Goal: Task Accomplishment & Management: Manage account settings

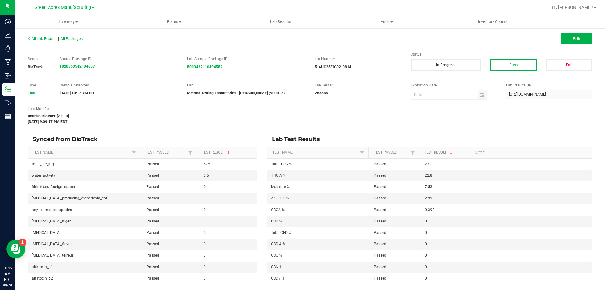
click at [589, 24] on ul "Inventory All packages All inventory Waste log Create inventory Plants All plan…" at bounding box center [317, 22] width 605 height 14
click at [589, 34] on button "Edit" at bounding box center [577, 38] width 32 height 11
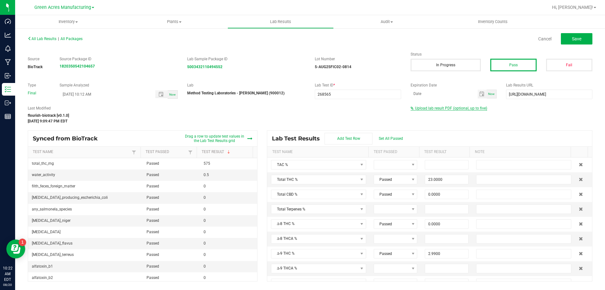
click at [464, 109] on span "Upload lab result PDF (optional, up to five)" at bounding box center [451, 108] width 72 height 4
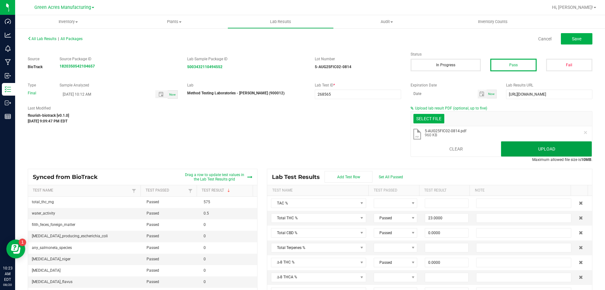
click at [585, 148] on button "Upload" at bounding box center [546, 148] width 91 height 15
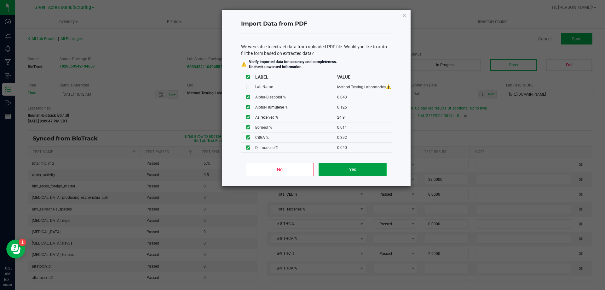
click at [344, 173] on button "Yes" at bounding box center [353, 169] width 68 height 13
type input "0.0430"
type input "0.1250"
type input "0.0110"
type input "0.2880"
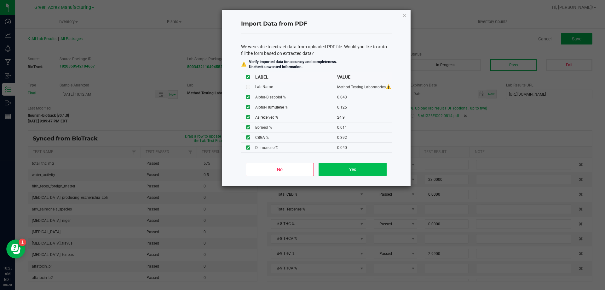
type input "0.0790"
type input "26.2000"
type input "1.0100"
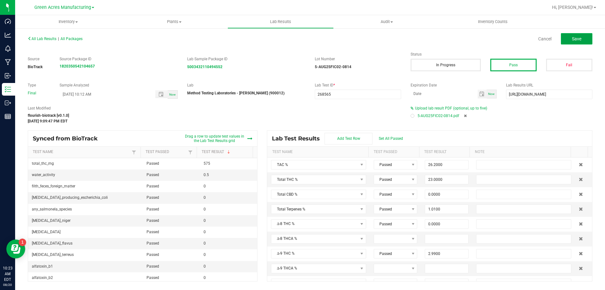
click at [572, 40] on span "Save" at bounding box center [576, 38] width 9 height 5
type input "0.0000"
type input "7.5300"
type input "0.0430"
type input "0.1250"
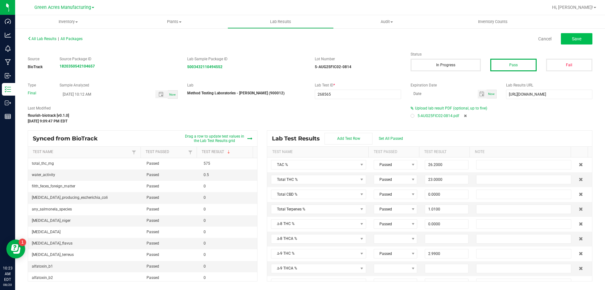
type input "0.0110"
type input "0.2880"
type input "0.0790"
type input "24.9000"
type input "0.3670"
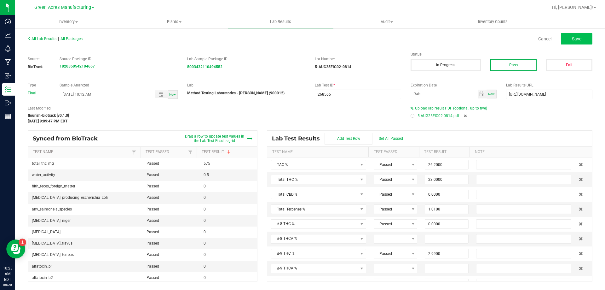
type input "0.0460"
type input "0.0140"
type input "0.0400"
type input "2.9900"
type input "22.8000"
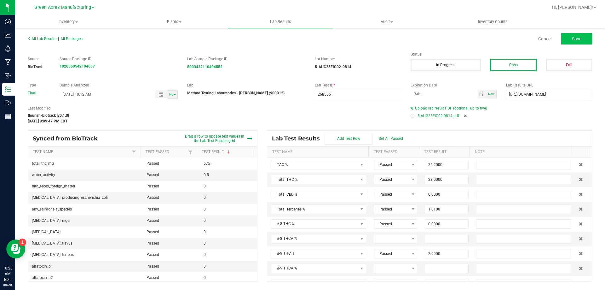
type input "0.0000"
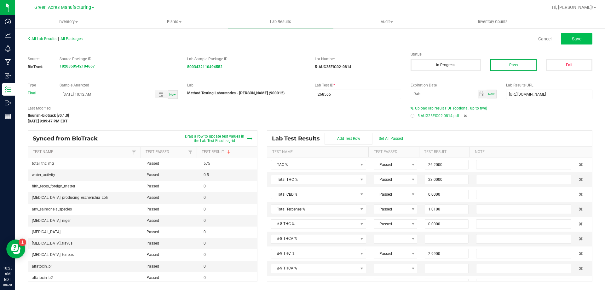
type input "0.0000"
type input "0.3920"
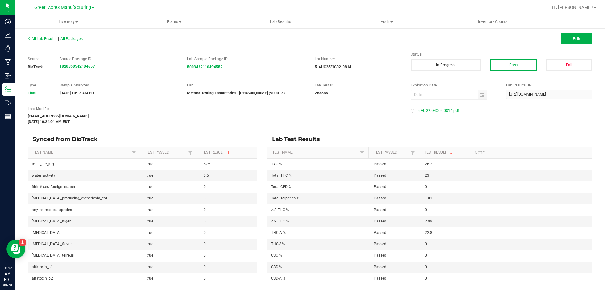
click at [55, 38] on span "All Lab Results" at bounding box center [42, 39] width 29 height 4
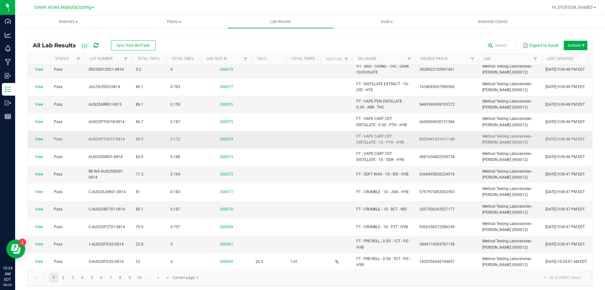
scroll to position [32, 0]
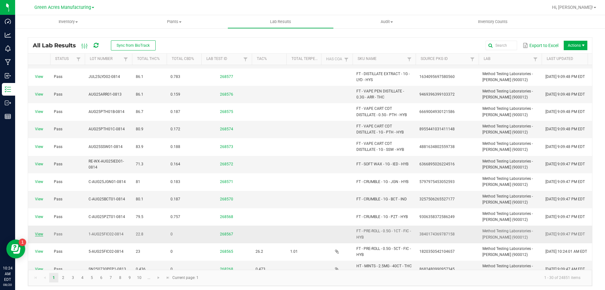
click at [41, 234] on link "View" at bounding box center [39, 234] width 8 height 4
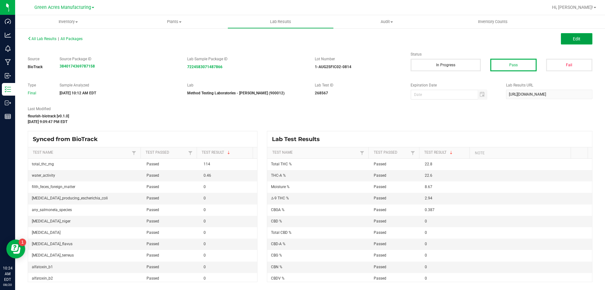
click at [580, 43] on button "Edit" at bounding box center [577, 38] width 32 height 11
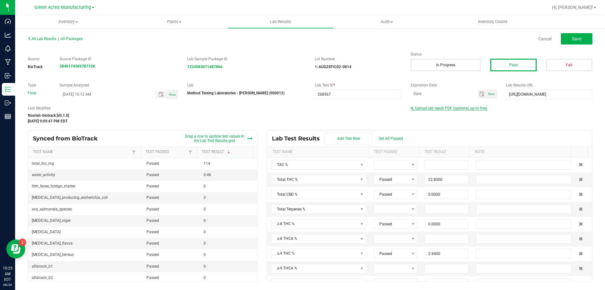
click at [433, 109] on span "Upload lab result PDF (optional, up to five)" at bounding box center [451, 108] width 72 height 4
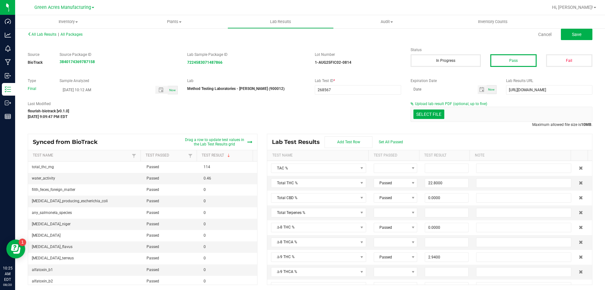
scroll to position [6, 0]
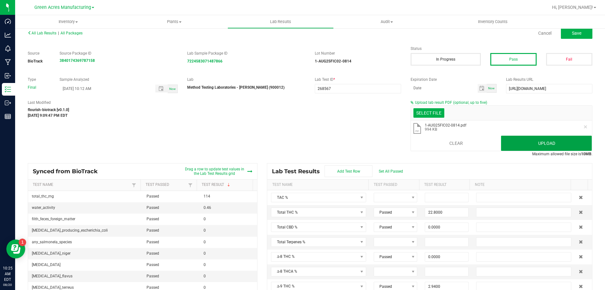
click at [509, 141] on button "Upload" at bounding box center [546, 142] width 91 height 15
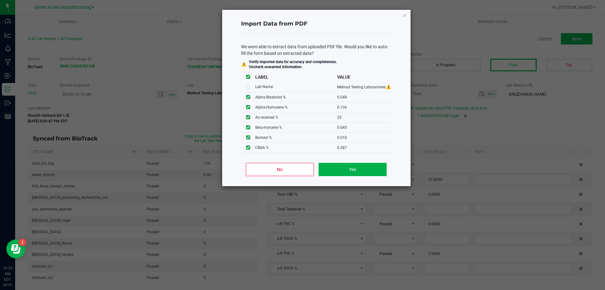
scroll to position [0, 0]
click at [347, 167] on button "Yes" at bounding box center [353, 169] width 68 height 13
type input "0.0480"
type input "0.1360"
type input "0.0100"
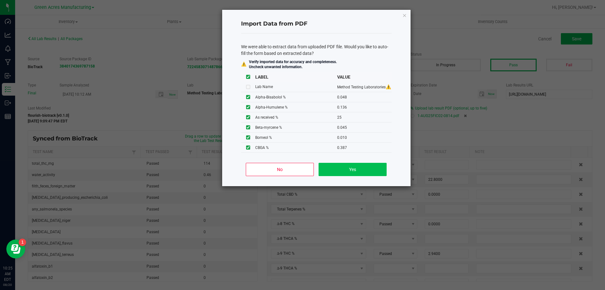
type input "0.2480"
type input "0.0740"
type input "25.9000"
type input "1.0600"
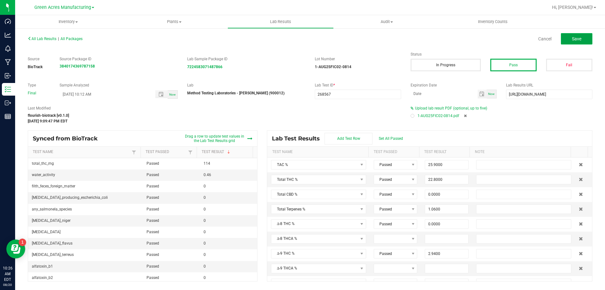
click at [583, 41] on button "Save" at bounding box center [577, 38] width 32 height 11
type input "0.0000"
type input "8.6700"
type input "0.0480"
type input "0.1360"
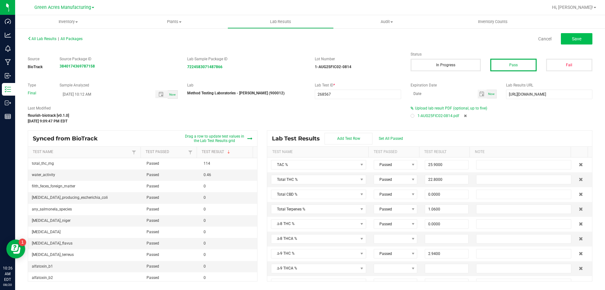
type input "0.0100"
type input "0.2480"
type input "0.0740"
type input "0.3750"
type input "0.0450"
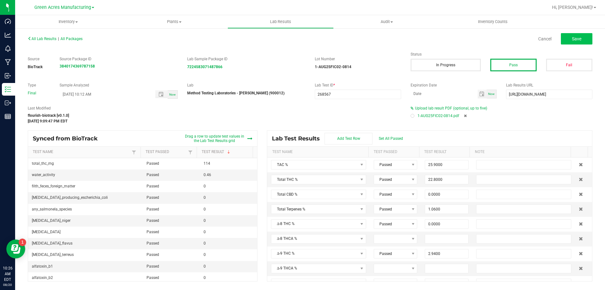
type input "0.0570"
type input "25.0000"
type input "0.0450"
type input "0.0210"
type input "2.9400"
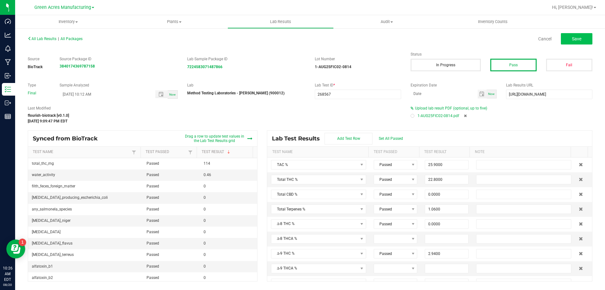
type input "22.6000"
type input "0.0000"
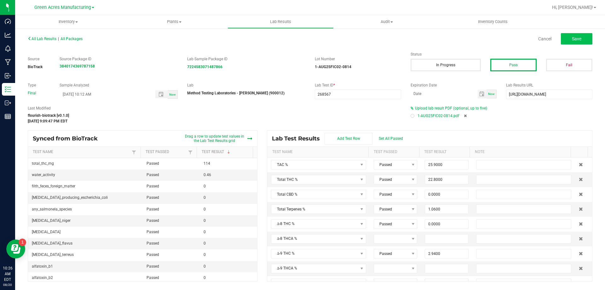
type input "0.0000"
type input "0.3870"
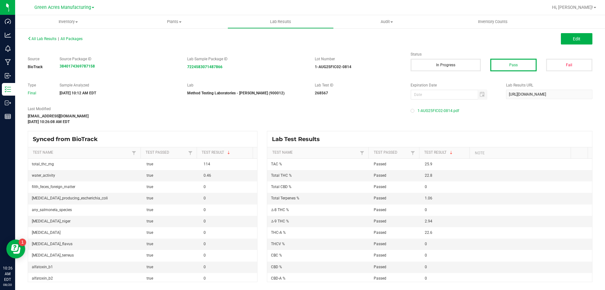
click at [36, 42] on div "All Lab Results | All Packages Edit" at bounding box center [310, 39] width 574 height 16
click at [38, 39] on span "All Lab Results" at bounding box center [42, 39] width 29 height 4
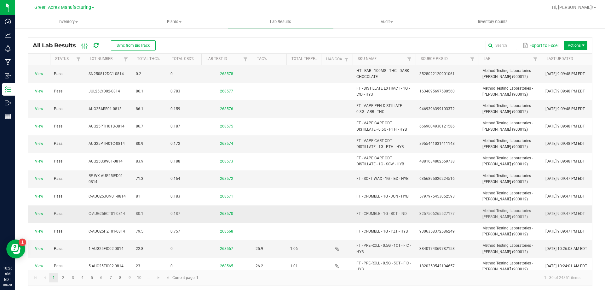
scroll to position [32, 0]
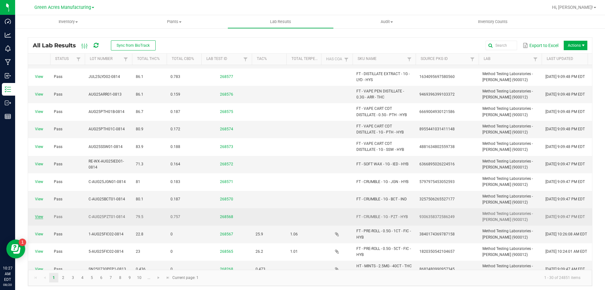
click at [43, 216] on link "View" at bounding box center [39, 216] width 8 height 4
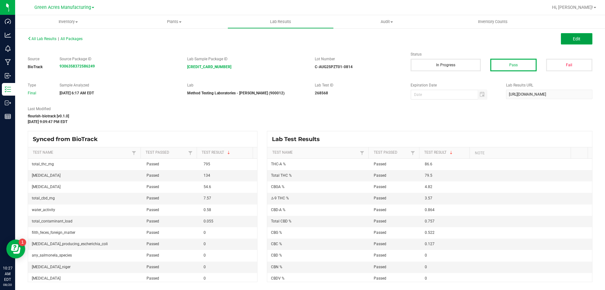
click at [572, 33] on button "Edit" at bounding box center [577, 38] width 32 height 11
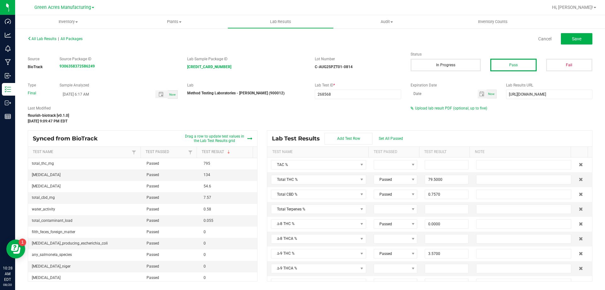
click at [445, 111] on div "Last Modified flourish-biotrack [v0.1.0] Aug 19, 2025 9:09:47 PM EDT Upload lab…" at bounding box center [310, 114] width 574 height 19
click at [440, 106] on span "Upload lab result PDF (optional, up to five)" at bounding box center [451, 108] width 72 height 4
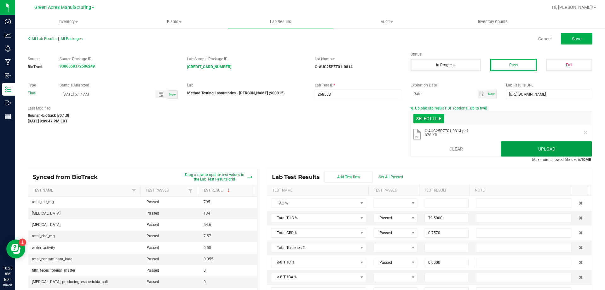
click at [519, 147] on button "Upload" at bounding box center [546, 148] width 91 height 15
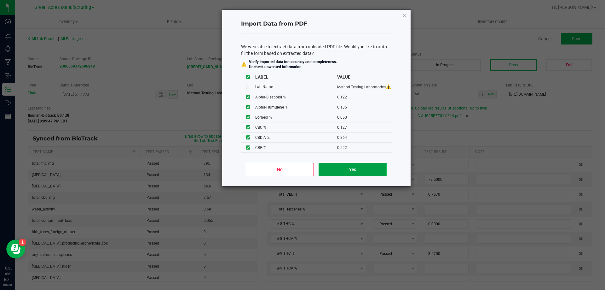
click at [337, 172] on button "Yes" at bounding box center [353, 169] width 68 height 13
type input "0.1220"
type input "0.1360"
type input "0.0500"
type input "0.2350"
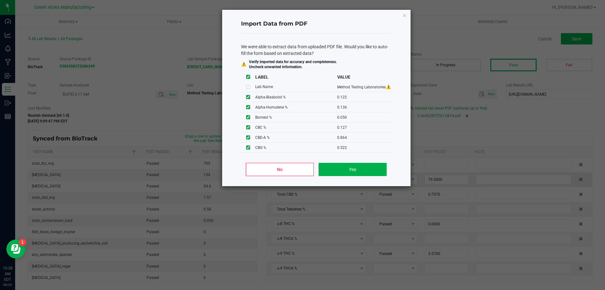
type input "0.2440"
type input "96.5000"
type input "1.4400"
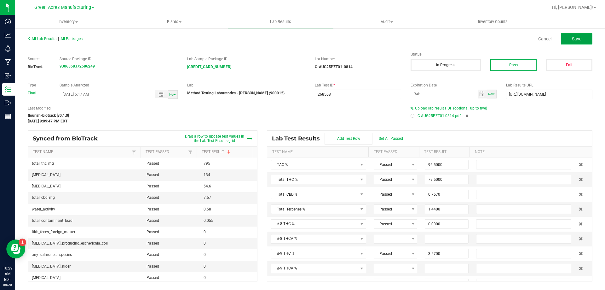
click at [578, 42] on button "Save" at bounding box center [577, 38] width 32 height 11
type input "4.8200"
type input "0.0000"
type input "0.1220"
type input "0.1360"
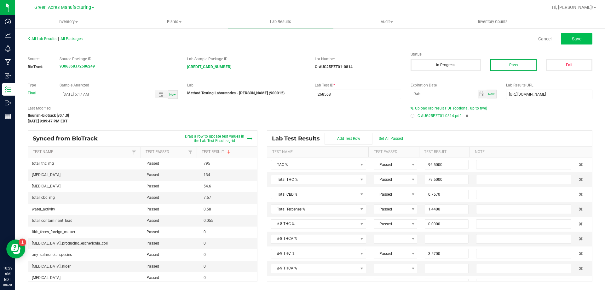
type input "0.0500"
type input "0.2350"
type input "0.2440"
type input "0.1840"
type input "0.0270"
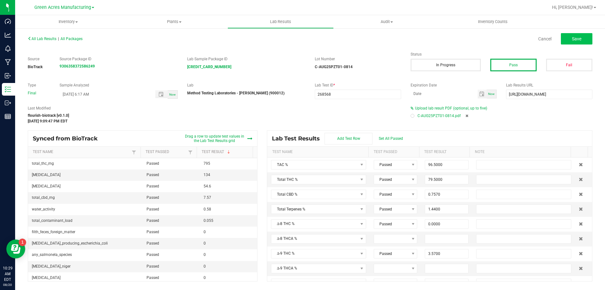
type input "0.4400"
type input "3.5700"
type input "86.6000"
type input "0.0000"
type input "0.1270"
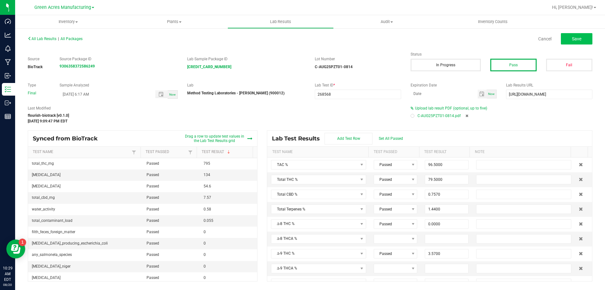
type input "0.0000"
type input "0.8640"
type input "0.0000"
type input "0.5220"
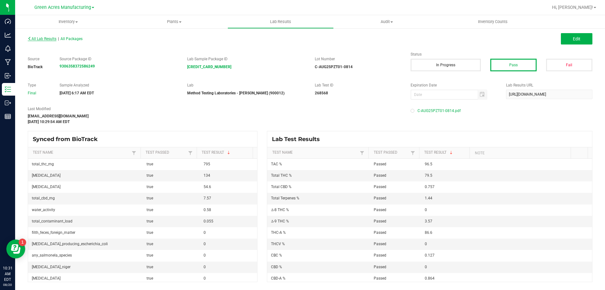
click at [36, 38] on span "All Lab Results" at bounding box center [42, 39] width 29 height 4
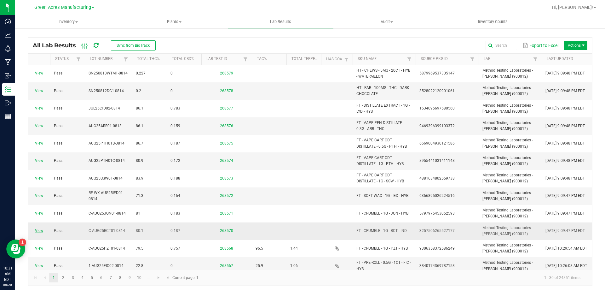
click at [36, 232] on link "View" at bounding box center [39, 230] width 8 height 4
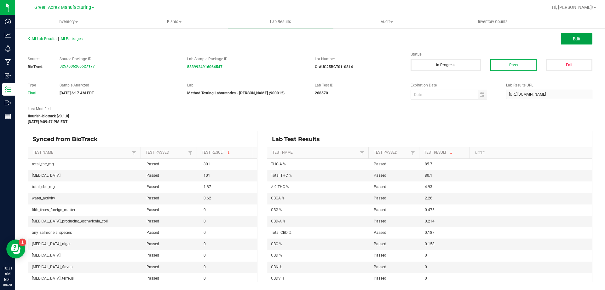
drag, startPoint x: 578, startPoint y: 44, endPoint x: 452, endPoint y: 151, distance: 165.4
click at [572, 43] on button "Edit" at bounding box center [577, 38] width 32 height 11
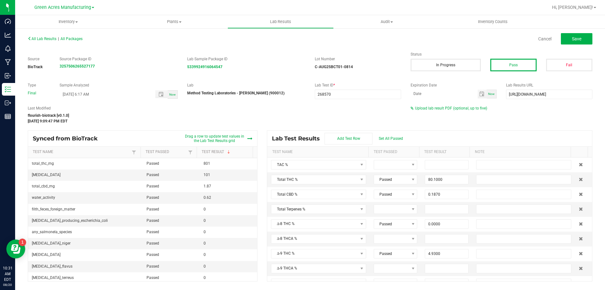
click at [439, 103] on div "All Lab Results | All Packages Cancel Save Source BioTrack Source Package ID 32…" at bounding box center [310, 157] width 565 height 247
click at [440, 106] on span "Upload lab result PDF (optional, up to five)" at bounding box center [451, 108] width 72 height 4
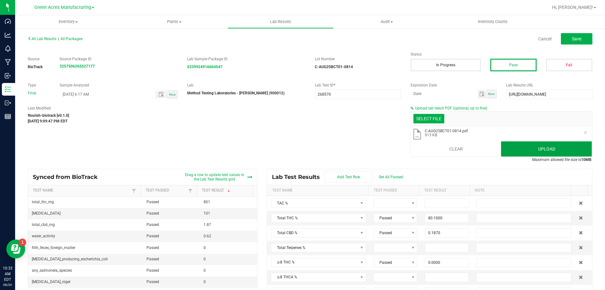
click at [512, 149] on button "Upload" at bounding box center [546, 148] width 91 height 15
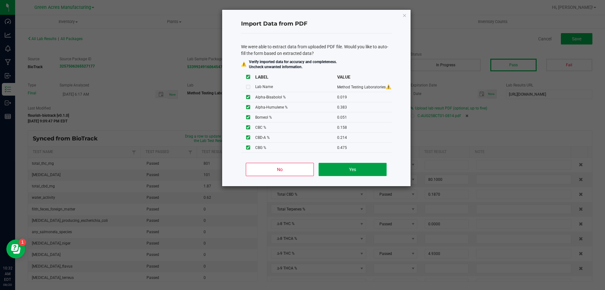
click at [352, 167] on button "Yes" at bounding box center [353, 169] width 68 height 13
type input "0.0190"
type input "0.3830"
type input "0.0510"
type input "0.3760"
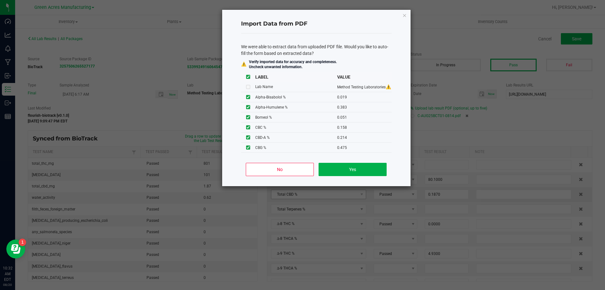
type input "0.3770"
type input "93.7000"
type input "2.7300"
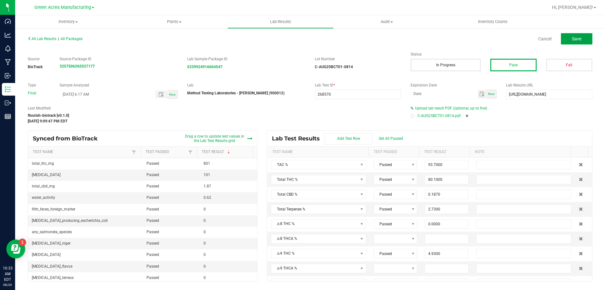
click at [574, 37] on span "Save" at bounding box center [576, 38] width 9 height 5
type input "2.2600"
type input "0.0000"
type input "0.0190"
type input "0.3830"
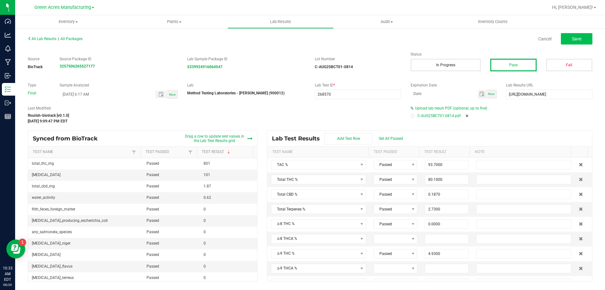
type input "0.0510"
type input "0.3760"
type input "0.3770"
type input "1.2000"
type input "0.0260"
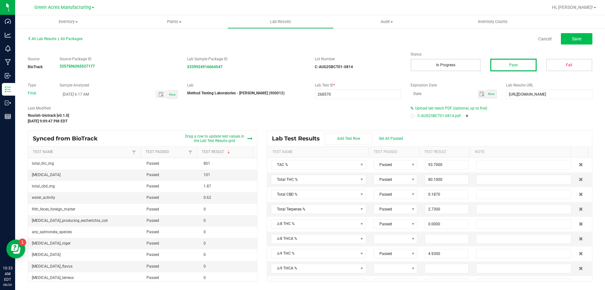
type input "0.2860"
type input "4.9300"
type input "85.7000"
type input "0.0000"
type input "0.1580"
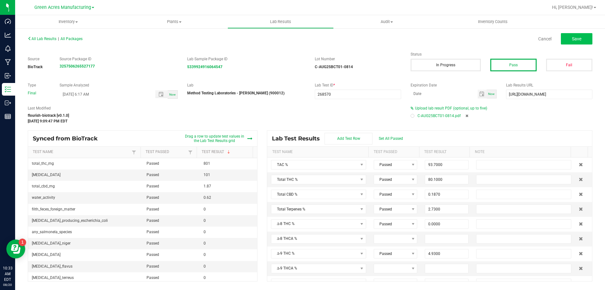
type input "0.0000"
type input "0.2140"
type input "0.0000"
type input "0.4750"
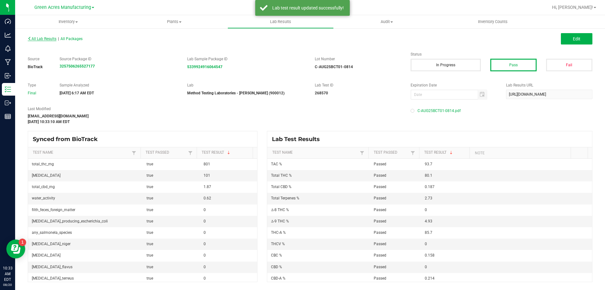
click at [43, 39] on span "All Lab Results" at bounding box center [42, 39] width 29 height 4
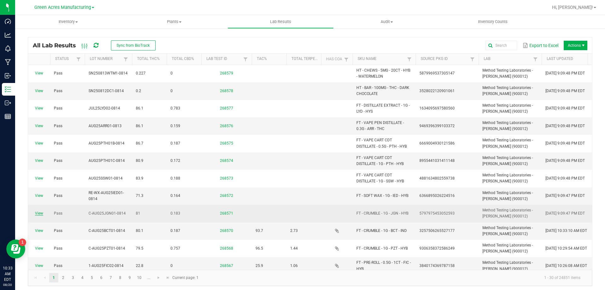
click at [40, 213] on link "View" at bounding box center [39, 213] width 8 height 4
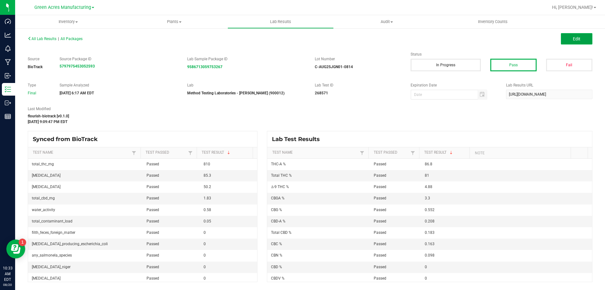
click at [572, 38] on button "Edit" at bounding box center [577, 38] width 32 height 11
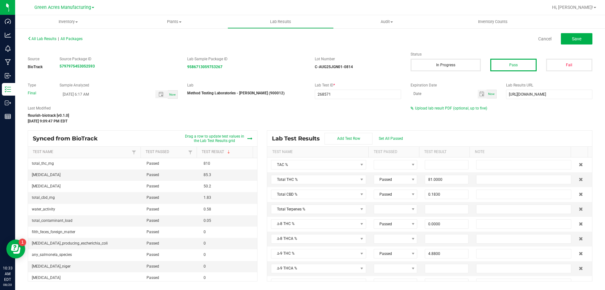
click at [452, 105] on div "Upload lab result PDF (optional, up to five)" at bounding box center [502, 108] width 182 height 6
click at [453, 107] on span "Upload lab result PDF (optional, up to five)" at bounding box center [451, 108] width 72 height 4
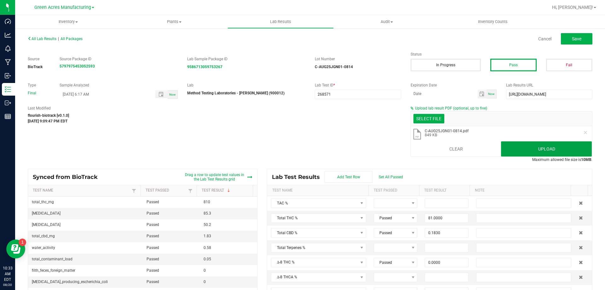
click at [513, 147] on button "Upload" at bounding box center [546, 148] width 91 height 15
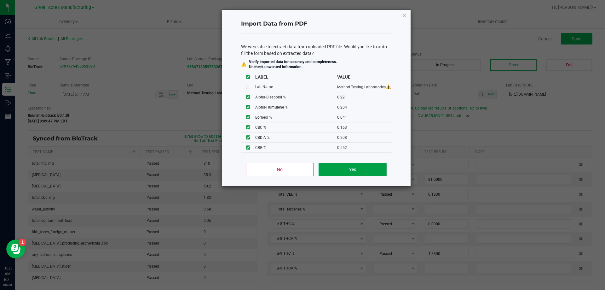
click at [337, 170] on button "Yes" at bounding box center [353, 169] width 68 height 13
type input "0.2210"
type input "0.2540"
type input "0.0410"
type input "0.0640"
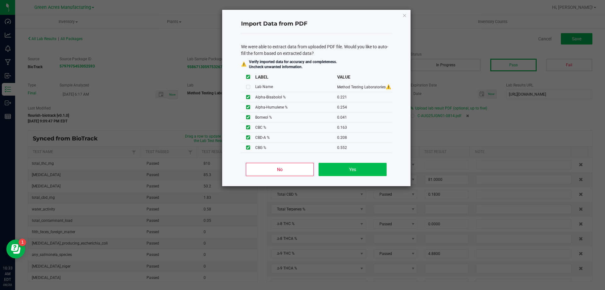
type input "0.6000"
type input "0.2970"
type input "96.0000"
type input "3.0300"
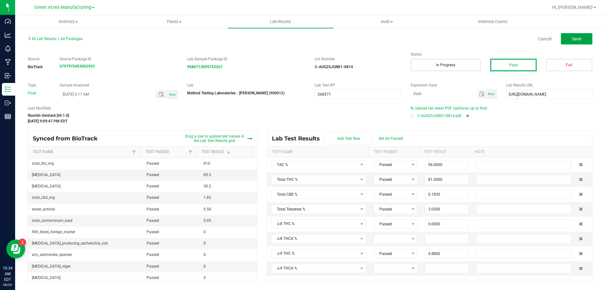
click at [584, 40] on button "Save" at bounding box center [577, 38] width 32 height 11
type input "3.3000"
type input "0.0980"
type input "0.2210"
type input "0.2540"
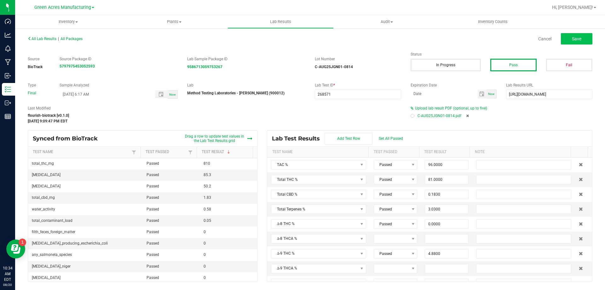
type input "0.0410"
type input "0.0640"
type input "0.6000"
type input "0.2970"
type input "1.3000"
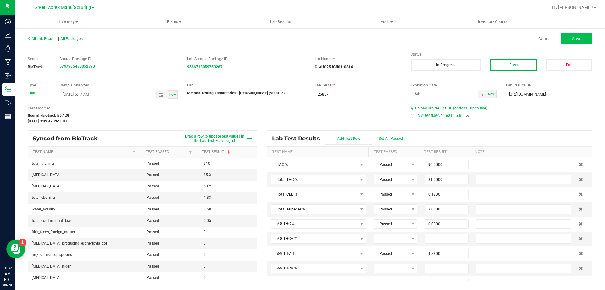
type input "0.0170"
type input "0.1860"
type input "0.0480"
type input "4.8800"
type input "86.8000"
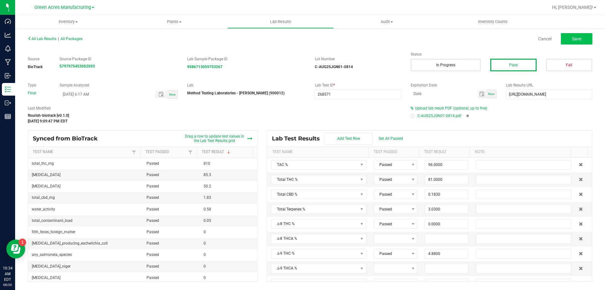
type input "0.0000"
type input "0.1630"
type input "0.0000"
type input "0.2080"
type input "0.0000"
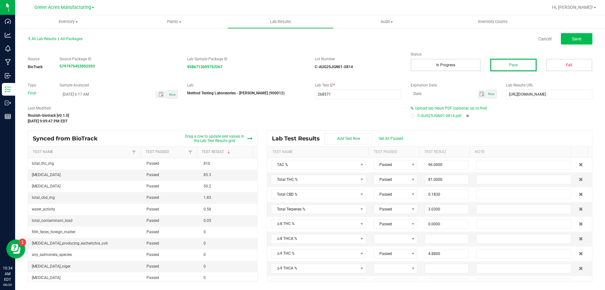
type input "0.5520"
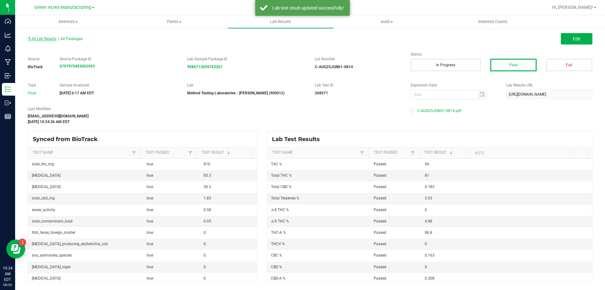
click at [47, 37] on span "All Lab Results" at bounding box center [42, 39] width 29 height 4
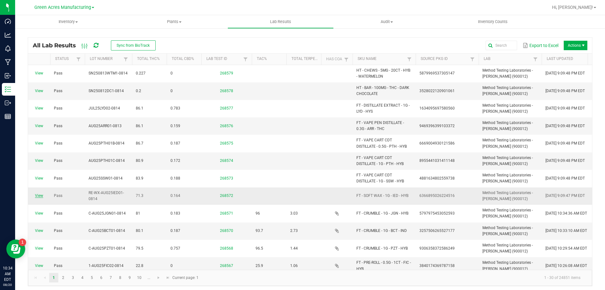
click at [37, 195] on link "View" at bounding box center [39, 195] width 8 height 4
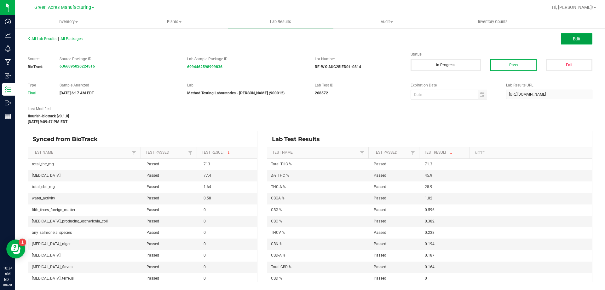
click at [568, 41] on button "Edit" at bounding box center [577, 38] width 32 height 11
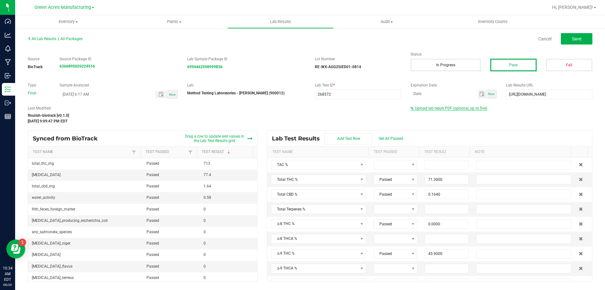
click at [471, 107] on span "Upload lab result PDF (optional, up to five)" at bounding box center [451, 108] width 72 height 4
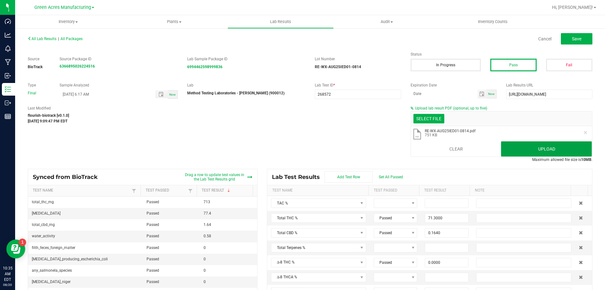
click at [543, 146] on button "Upload" at bounding box center [546, 148] width 91 height 15
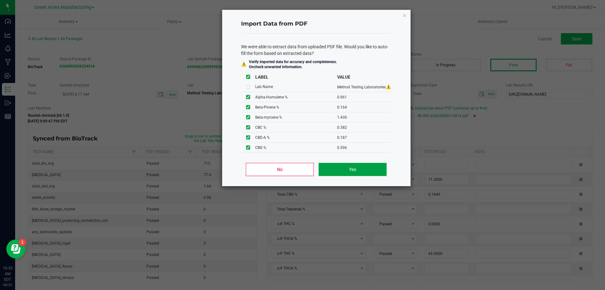
click at [352, 169] on button "Yes" at bounding box center [353, 169] width 68 height 13
type input "0.9610"
type input "0.1640"
type input "0.1300"
type input "1.4000"
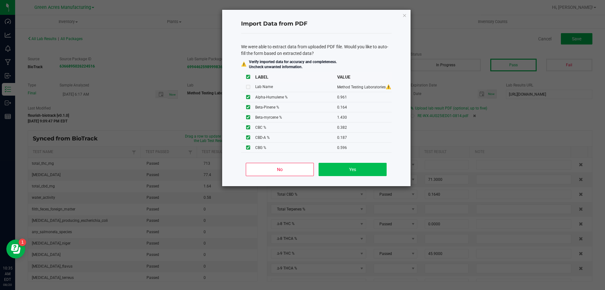
type input "0.4130"
type input "77.4000"
type input "11.0000"
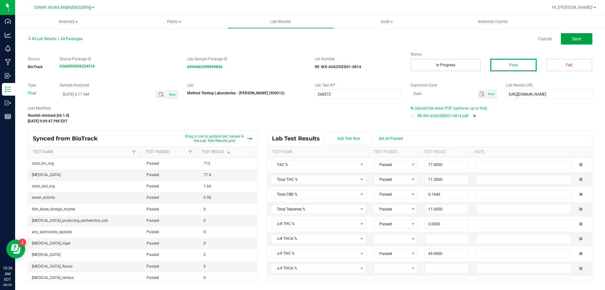
click at [565, 42] on button "Save" at bounding box center [577, 38] width 32 height 11
type input "1.0200"
type input "0.1940"
type input "0.9610"
type input "0.1640"
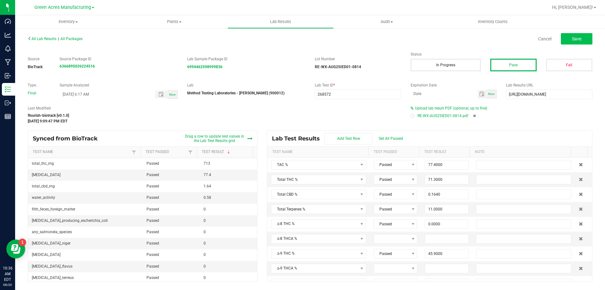
type input "0.1300"
type input "1.4000"
type input "0.4130"
type input "1.4300"
type input "4.1000"
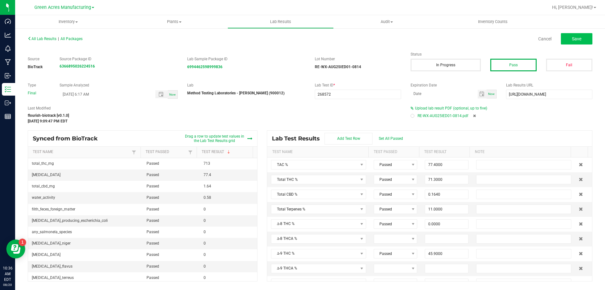
type input "0.4470"
type input "1.4200"
type input "0.2550"
type input "45.9000"
type input "28.9000"
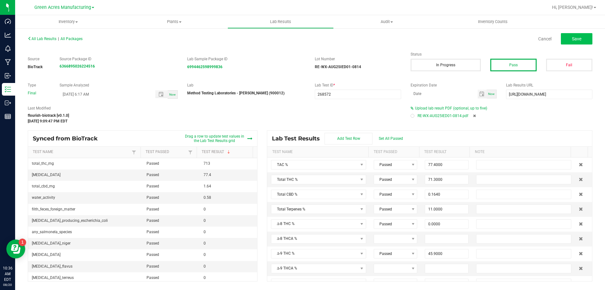
type input "0.2380"
type input "0.3820"
type input "0.0000"
type input "0.1870"
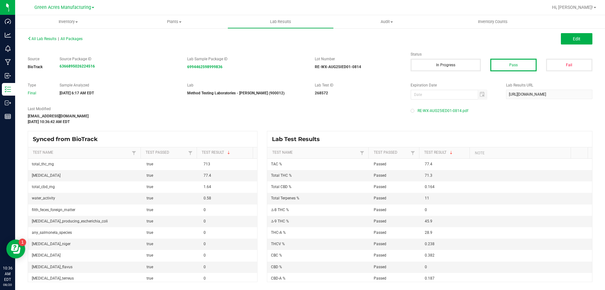
click at [47, 43] on div "All Lab Results | All Packages Edit" at bounding box center [310, 39] width 574 height 16
click at [39, 39] on span "All Lab Results" at bounding box center [42, 39] width 29 height 4
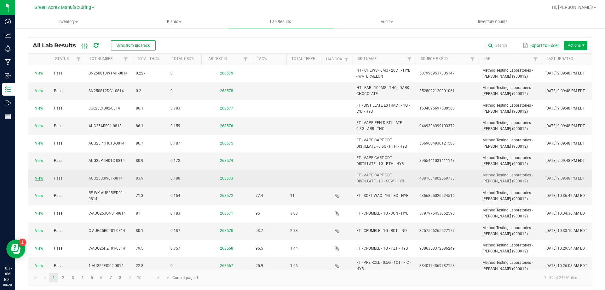
click at [36, 177] on link "View" at bounding box center [39, 178] width 8 height 4
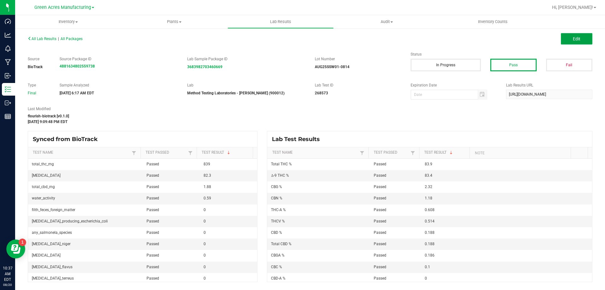
click at [583, 39] on button "Edit" at bounding box center [577, 38] width 32 height 11
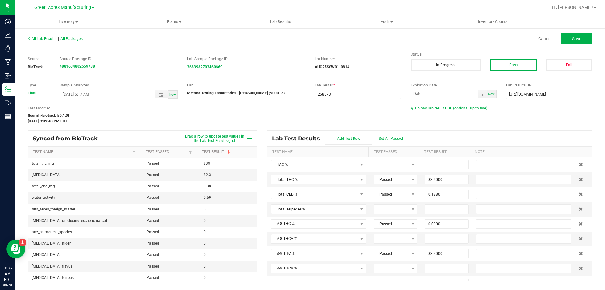
click at [425, 109] on span "Upload lab result PDF (optional, up to five)" at bounding box center [451, 108] width 72 height 4
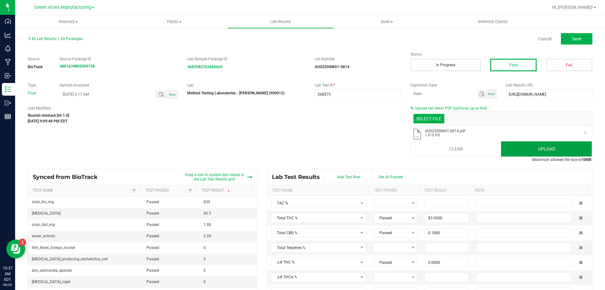
click at [501, 146] on button "Upload" at bounding box center [546, 148] width 91 height 15
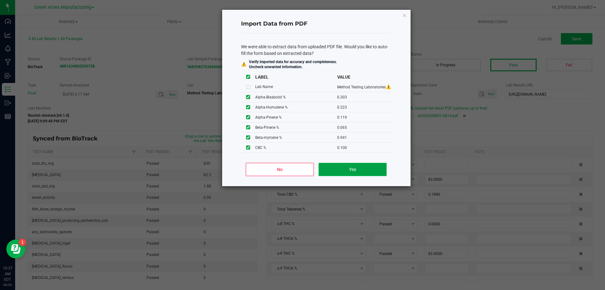
click at [341, 167] on button "Yes" at bounding box center [353, 169] width 68 height 13
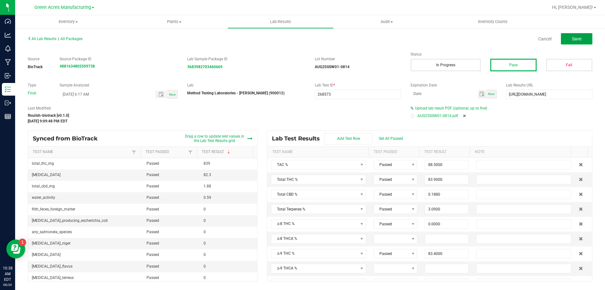
click at [584, 43] on button "Save" at bounding box center [577, 38] width 32 height 11
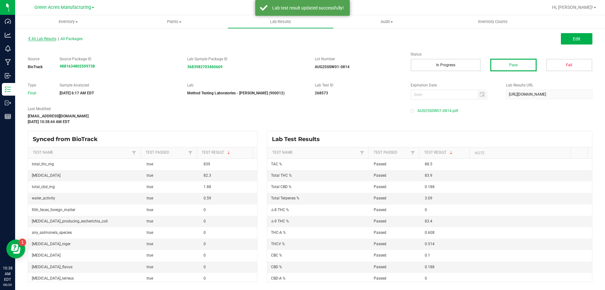
click at [38, 37] on span "All Lab Results" at bounding box center [42, 39] width 29 height 4
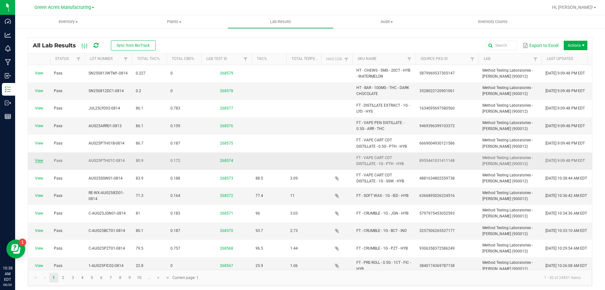
click at [41, 161] on link "View" at bounding box center [39, 160] width 8 height 4
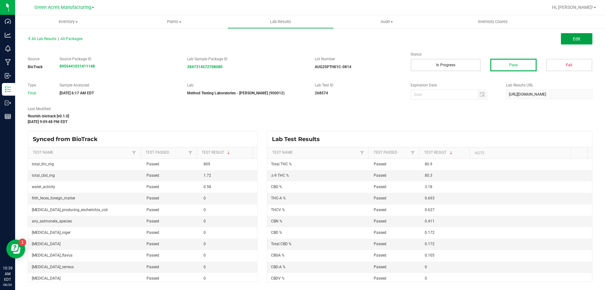
click at [582, 43] on button "Edit" at bounding box center [577, 38] width 32 height 11
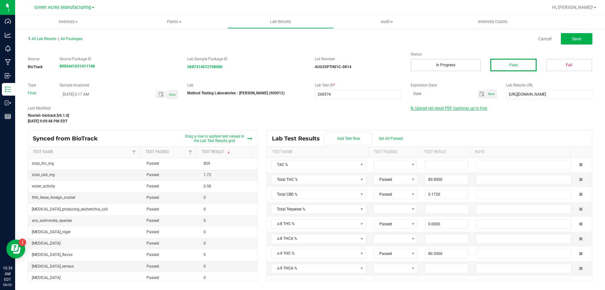
click at [457, 110] on span "Upload lab result PDF (optional, up to five)" at bounding box center [451, 108] width 72 height 4
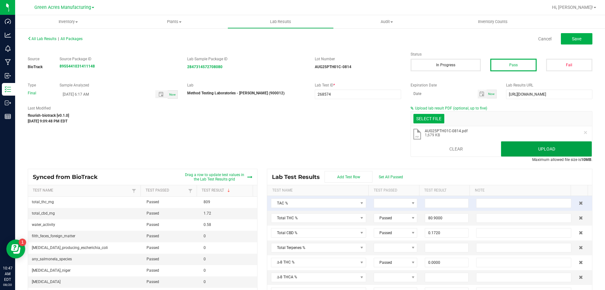
click at [519, 151] on button "Upload" at bounding box center [546, 148] width 91 height 15
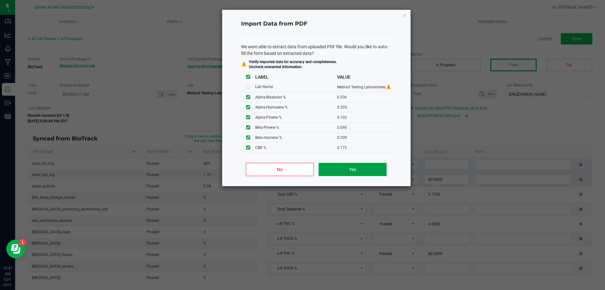
drag, startPoint x: 347, startPoint y: 167, endPoint x: 290, endPoint y: 175, distance: 57.0
click at [347, 167] on button "Yes" at bounding box center [353, 169] width 68 height 13
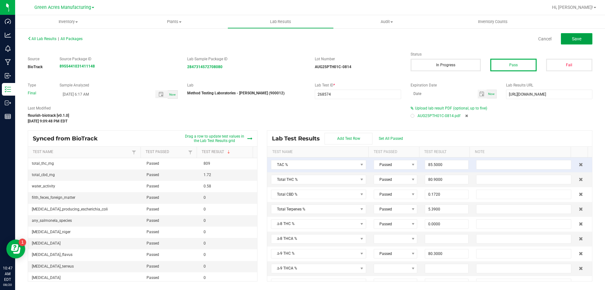
click at [582, 44] on button "Save" at bounding box center [577, 38] width 32 height 11
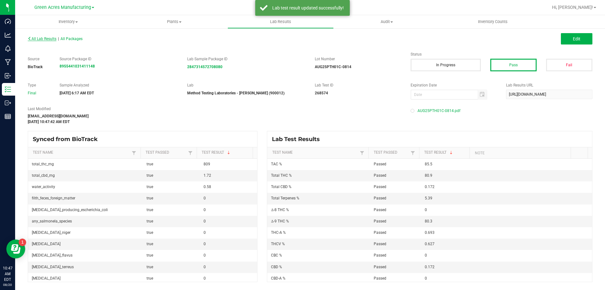
click at [49, 40] on span "All Lab Results" at bounding box center [42, 39] width 29 height 4
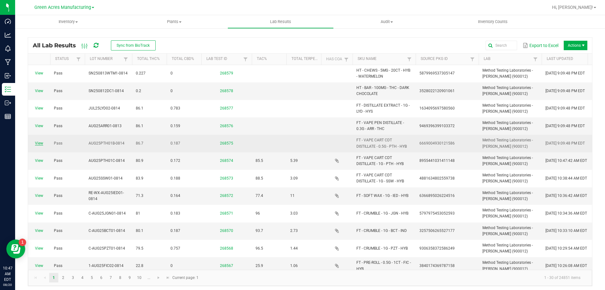
click at [41, 144] on link "View" at bounding box center [39, 143] width 8 height 4
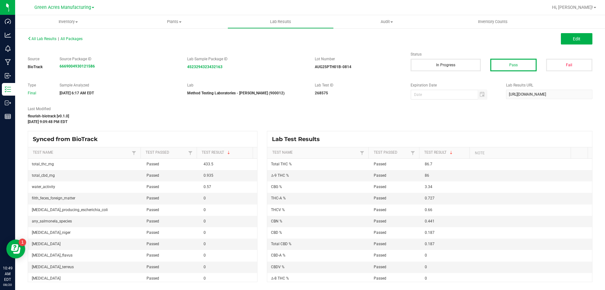
click at [570, 45] on div "All Lab Results | All Packages Edit" at bounding box center [310, 39] width 574 height 16
click at [570, 42] on button "Edit" at bounding box center [577, 38] width 32 height 11
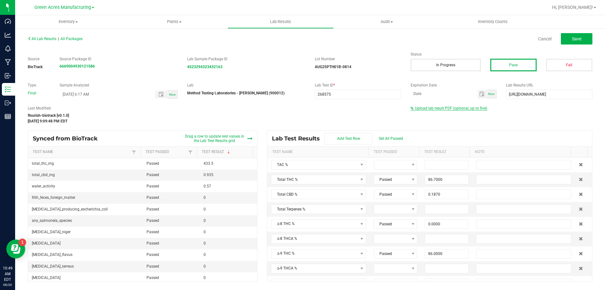
click at [425, 110] on span "Upload lab result PDF (optional, up to five)" at bounding box center [451, 108] width 72 height 4
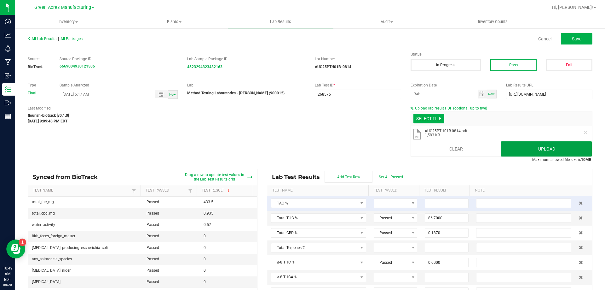
click at [518, 143] on button "Upload" at bounding box center [546, 148] width 91 height 15
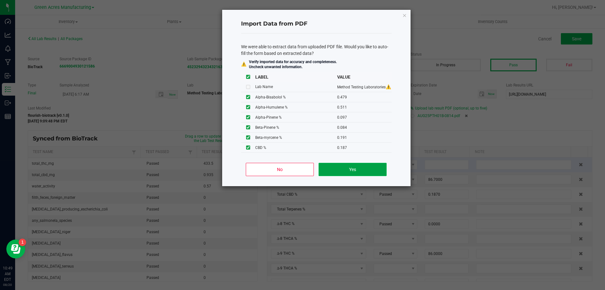
click at [342, 163] on button "Yes" at bounding box center [353, 169] width 68 height 13
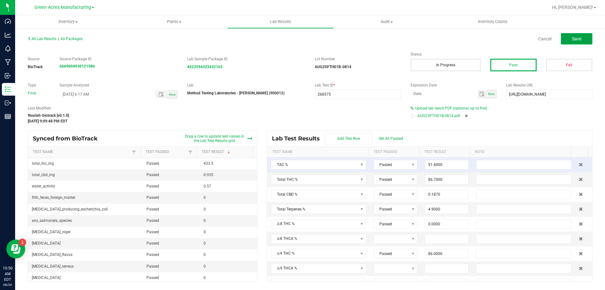
click at [576, 43] on button "Save" at bounding box center [577, 38] width 32 height 11
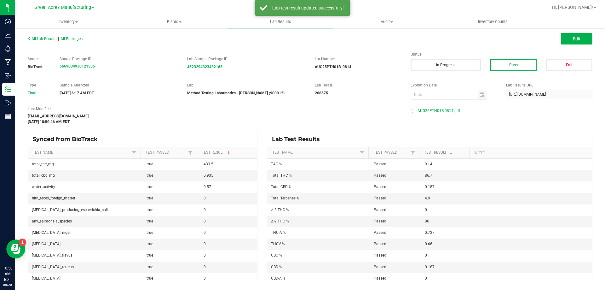
click at [48, 39] on span "All Lab Results" at bounding box center [42, 39] width 29 height 4
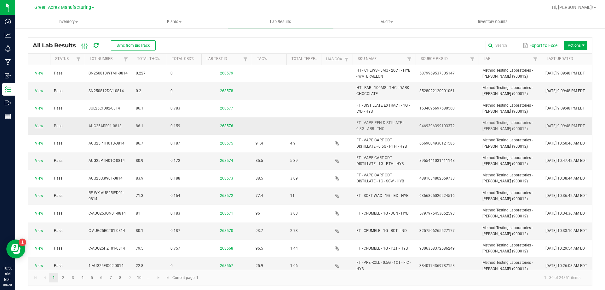
click at [36, 127] on link "View" at bounding box center [39, 126] width 8 height 4
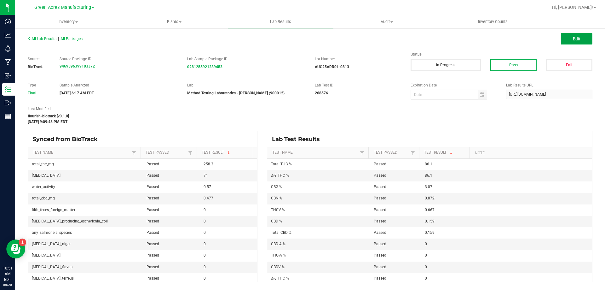
drag, startPoint x: 584, startPoint y: 39, endPoint x: 463, endPoint y: 110, distance: 140.5
click at [584, 39] on button "Edit" at bounding box center [577, 38] width 32 height 11
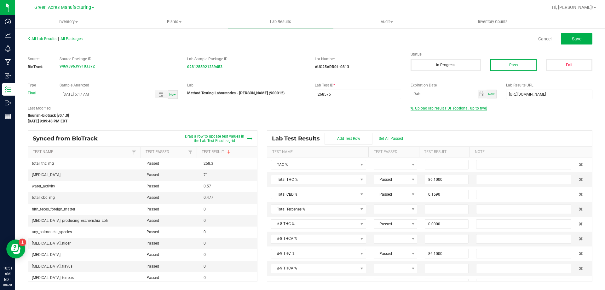
click at [449, 108] on span "Upload lab result PDF (optional, up to five)" at bounding box center [451, 108] width 72 height 4
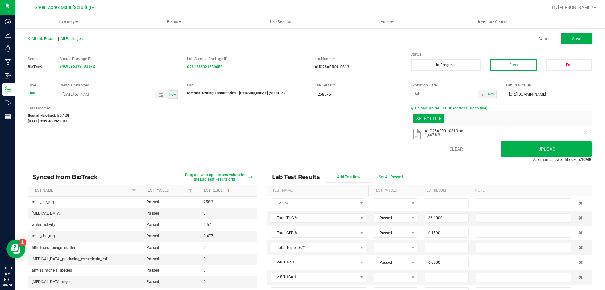
click at [512, 141] on li ".pdf AUG25ARR01-0813.pdf 1,447 KB" at bounding box center [501, 134] width 181 height 16
click at [513, 147] on button "Upload" at bounding box center [546, 148] width 91 height 15
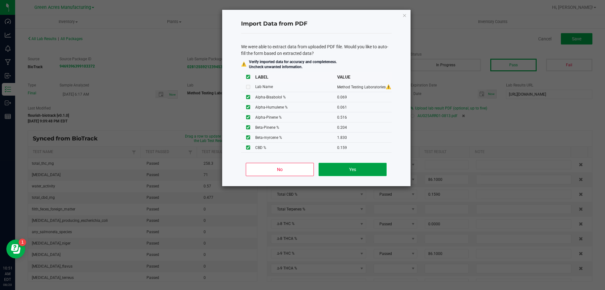
click at [326, 169] on button "Yes" at bounding box center [353, 169] width 68 height 13
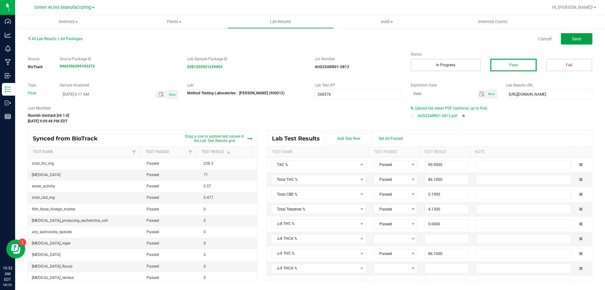
click at [578, 41] on span "Save" at bounding box center [576, 38] width 9 height 5
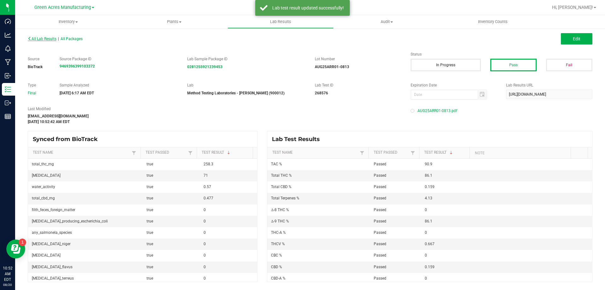
click at [51, 38] on span "All Lab Results" at bounding box center [42, 39] width 29 height 4
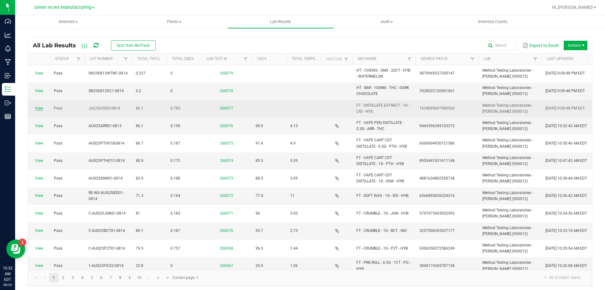
click at [41, 107] on link "View" at bounding box center [39, 108] width 8 height 4
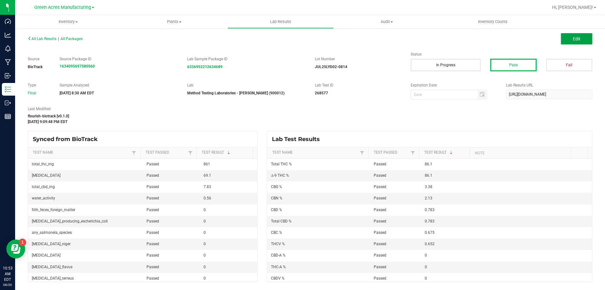
drag, startPoint x: 584, startPoint y: 38, endPoint x: 456, endPoint y: 103, distance: 144.0
click at [584, 38] on button "Edit" at bounding box center [577, 38] width 32 height 11
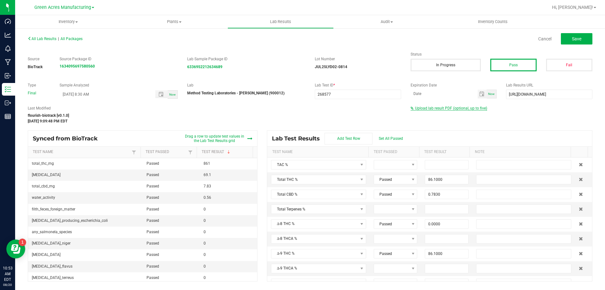
click at [437, 108] on span "Upload lab result PDF (optional, up to five)" at bounding box center [451, 108] width 72 height 4
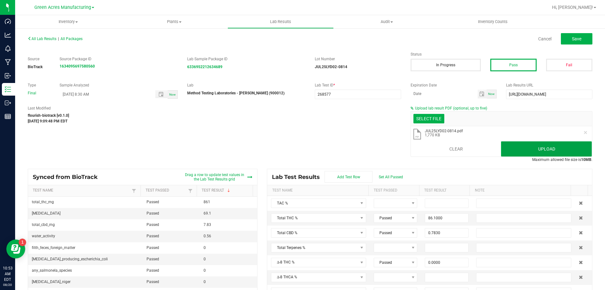
click at [526, 147] on button "Upload" at bounding box center [546, 148] width 91 height 15
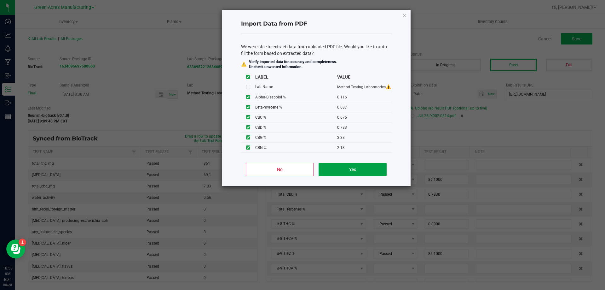
click at [336, 175] on button "Yes" at bounding box center [353, 169] width 68 height 13
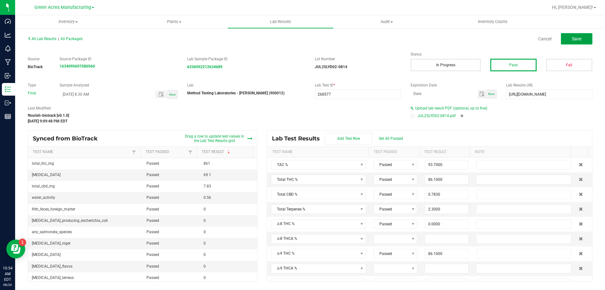
click at [571, 37] on button "Save" at bounding box center [577, 38] width 32 height 11
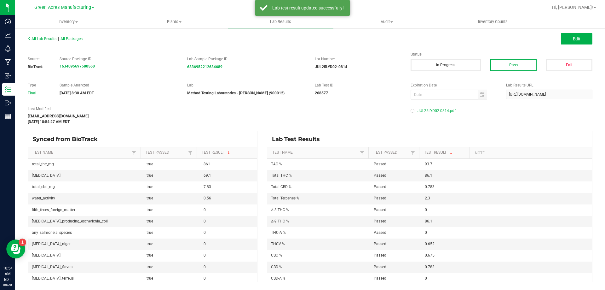
click at [38, 36] on div "All Lab Results | All Packages" at bounding box center [166, 39] width 287 height 6
click at [38, 40] on span "All Lab Results" at bounding box center [42, 39] width 29 height 4
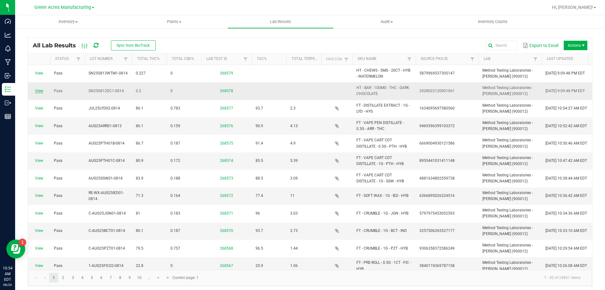
click at [36, 89] on link "View" at bounding box center [39, 91] width 8 height 4
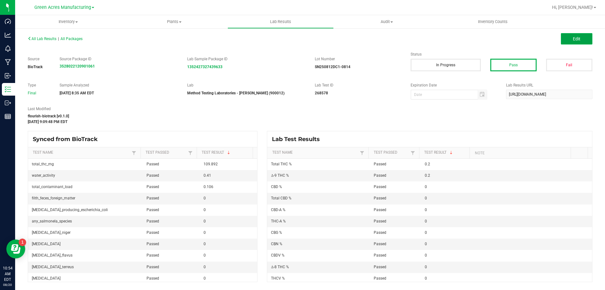
click at [580, 40] on button "Edit" at bounding box center [577, 38] width 32 height 11
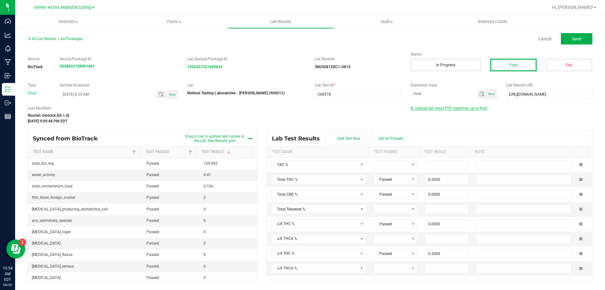
click at [424, 109] on span "Upload lab result PDF (optional, up to five)" at bounding box center [451, 108] width 72 height 4
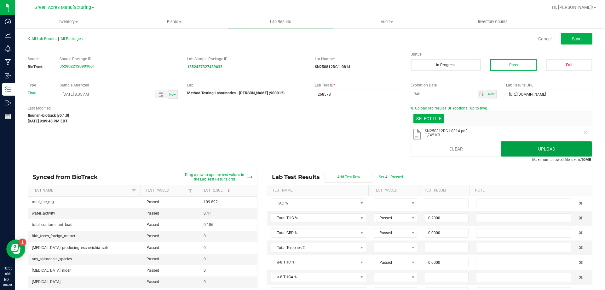
click at [567, 152] on button "Upload" at bounding box center [546, 148] width 91 height 15
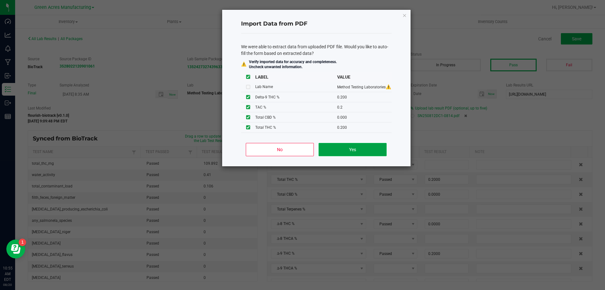
click at [370, 144] on button "Yes" at bounding box center [353, 149] width 68 height 13
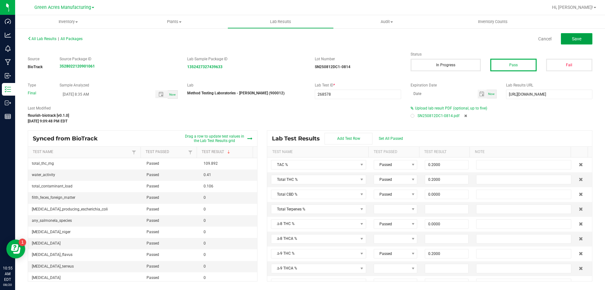
click at [585, 42] on button "Save" at bounding box center [577, 38] width 32 height 11
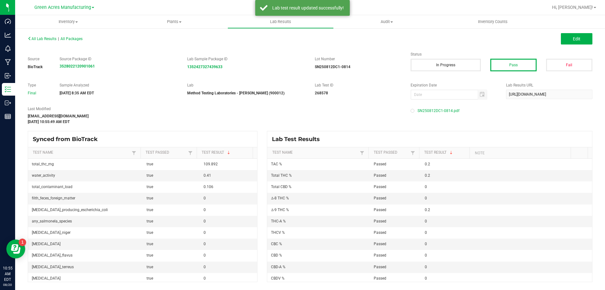
click at [51, 38] on span "All Lab Results" at bounding box center [42, 39] width 29 height 4
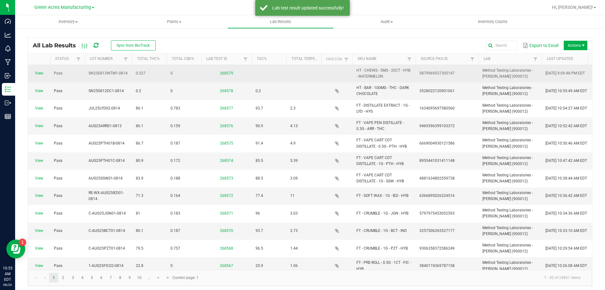
click at [39, 76] on span "View" at bounding box center [39, 73] width 14 height 6
click at [38, 73] on link "View" at bounding box center [39, 73] width 8 height 4
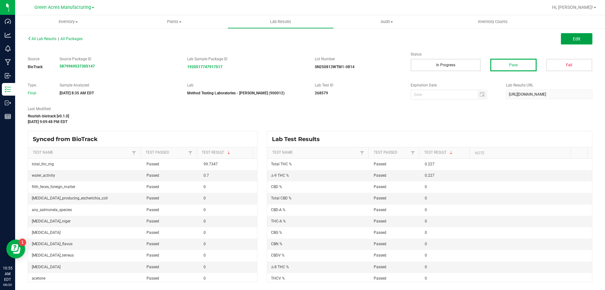
click at [581, 39] on button "Edit" at bounding box center [577, 38] width 32 height 11
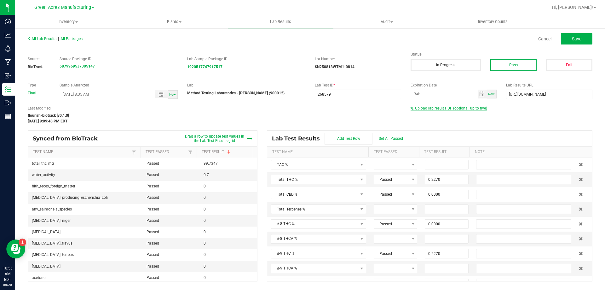
click at [461, 109] on span "Upload lab result PDF (optional, up to five)" at bounding box center [451, 108] width 72 height 4
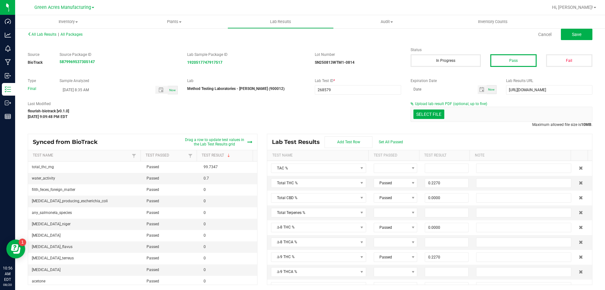
scroll to position [6, 0]
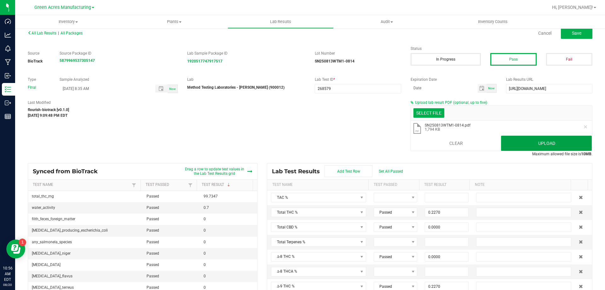
click at [524, 142] on button "Upload" at bounding box center [546, 142] width 91 height 15
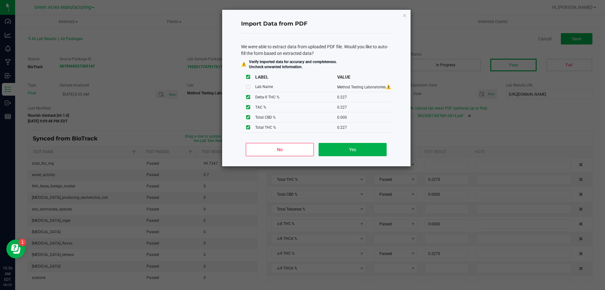
scroll to position [0, 0]
click at [366, 150] on button "Yes" at bounding box center [353, 149] width 68 height 13
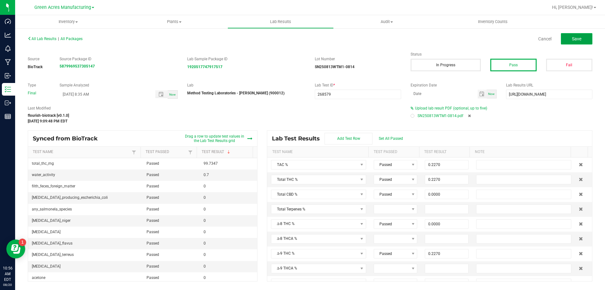
click at [577, 35] on button "Save" at bounding box center [577, 38] width 32 height 11
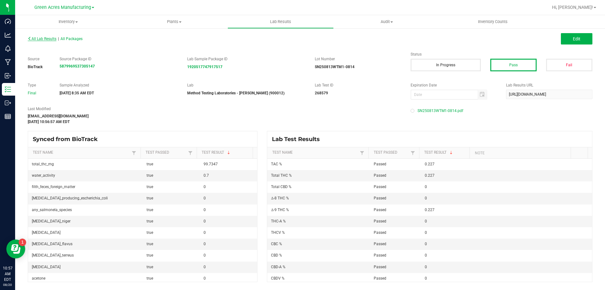
click at [51, 37] on span "All Lab Results" at bounding box center [42, 39] width 29 height 4
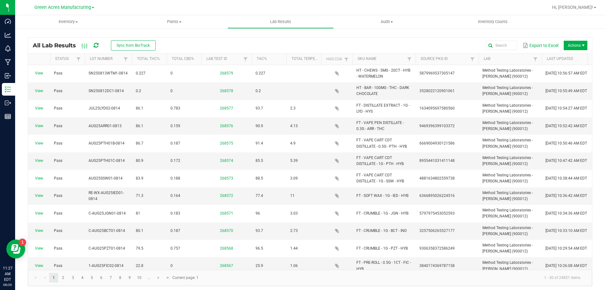
click at [96, 47] on icon at bounding box center [96, 46] width 5 height 6
click at [92, 49] on div "All Lab Results Sync from BioTrack" at bounding box center [97, 45] width 128 height 11
drag, startPoint x: 100, startPoint y: 44, endPoint x: 96, endPoint y: 46, distance: 4.4
click at [96, 46] on div "All Lab Results Sync from BioTrack" at bounding box center [97, 45] width 128 height 11
click at [96, 46] on icon at bounding box center [96, 46] width 5 height 6
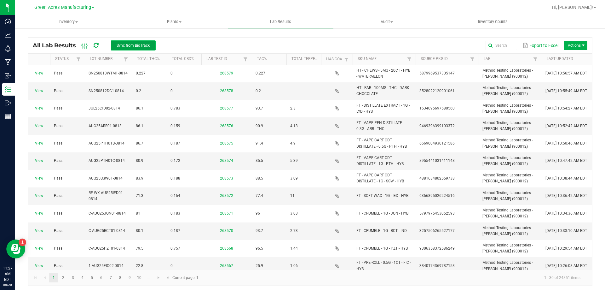
click at [150, 43] on button "Sync from BioTrack" at bounding box center [133, 45] width 45 height 10
click at [100, 46] on div "All Lab Results Sync from BioTrack" at bounding box center [97, 45] width 128 height 11
click at [95, 43] on icon at bounding box center [96, 46] width 5 height 6
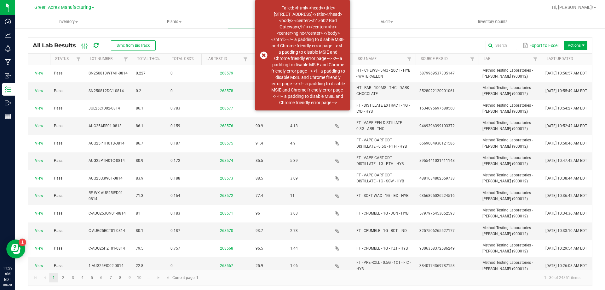
click at [97, 46] on icon at bounding box center [96, 46] width 5 height 6
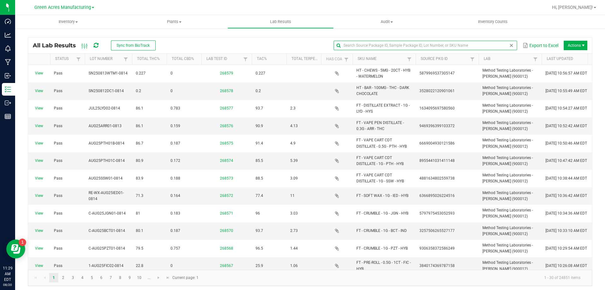
click at [495, 46] on input "text" at bounding box center [425, 45] width 183 height 9
paste input "AUG25DBR01-0811"
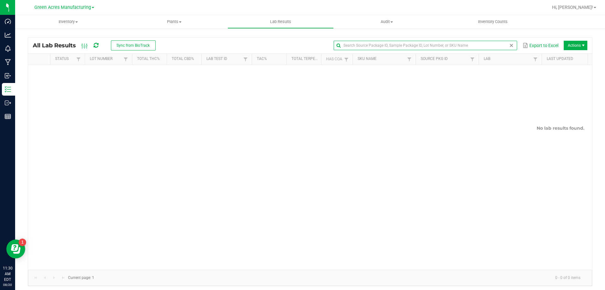
click at [509, 45] on span at bounding box center [511, 45] width 5 height 5
click at [97, 45] on icon at bounding box center [96, 46] width 5 height 6
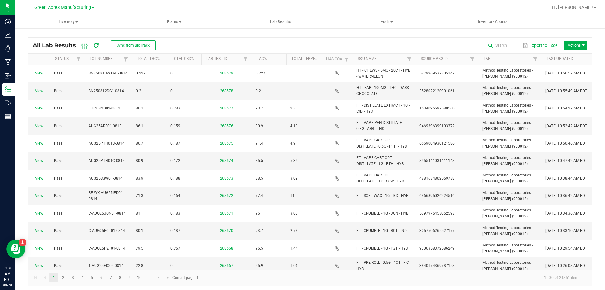
click at [98, 44] on icon at bounding box center [96, 46] width 5 height 6
click at [122, 45] on span "Sync from BioTrack" at bounding box center [133, 45] width 33 height 4
click at [97, 44] on icon at bounding box center [96, 46] width 5 height 6
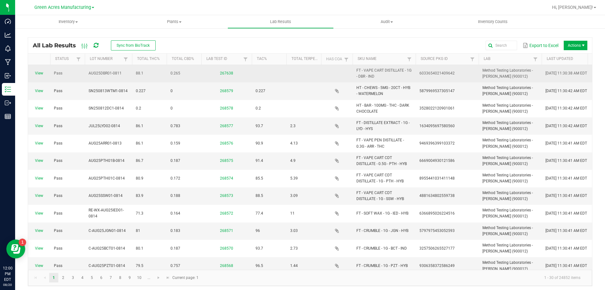
click at [41, 77] on td "View" at bounding box center [39, 73] width 22 height 17
click at [38, 75] on link "View" at bounding box center [39, 73] width 8 height 4
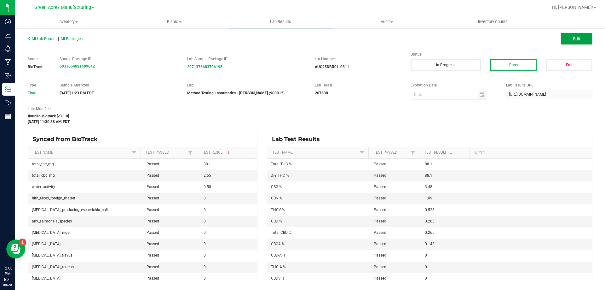
click at [591, 38] on button "Edit" at bounding box center [577, 38] width 32 height 11
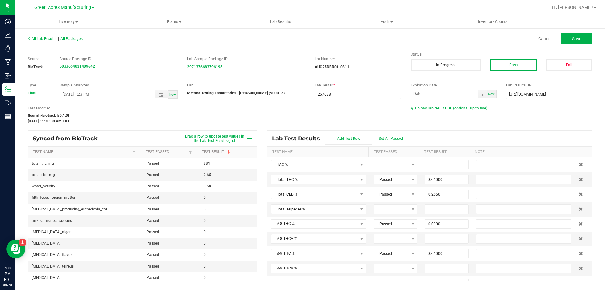
click at [429, 106] on span "Upload lab result PDF (optional, up to five)" at bounding box center [451, 108] width 72 height 4
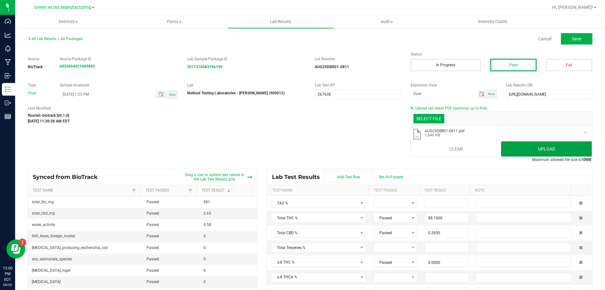
click at [528, 141] on button "Upload" at bounding box center [546, 148] width 91 height 15
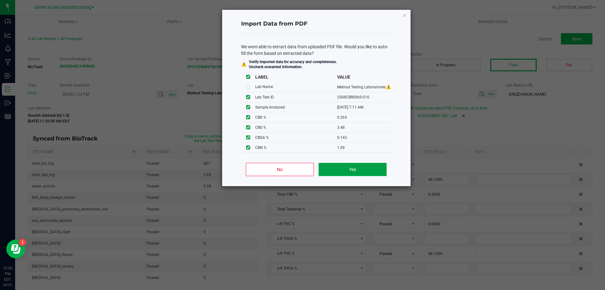
click at [368, 164] on button "Yes" at bounding box center [353, 169] width 68 height 13
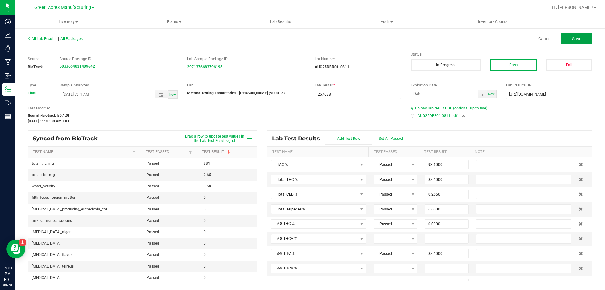
click at [584, 36] on button "Save" at bounding box center [577, 38] width 32 height 11
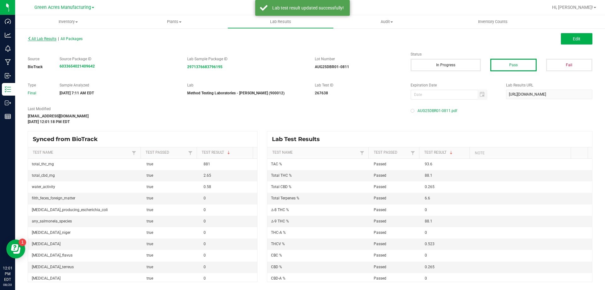
click at [50, 38] on span "All Lab Results" at bounding box center [42, 39] width 29 height 4
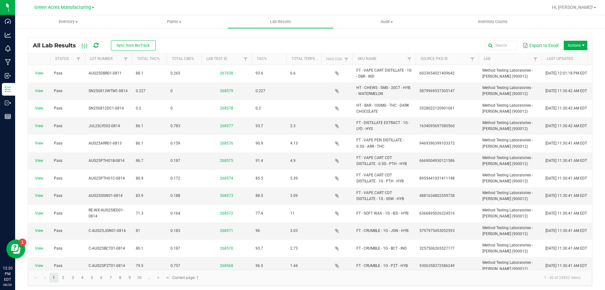
click at [16, 89] on div "All Lab Results Sync from BioTrack Export to Excel Actions Status Lot Number To…" at bounding box center [310, 160] width 590 height 264
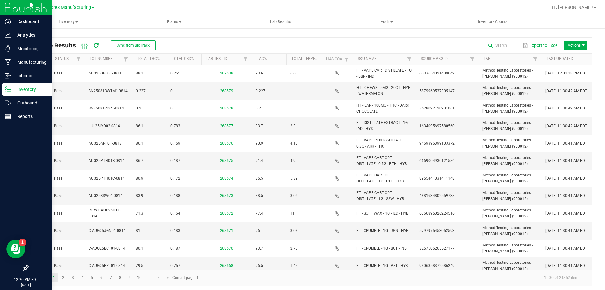
click at [12, 89] on p "Inventory" at bounding box center [30, 89] width 38 height 8
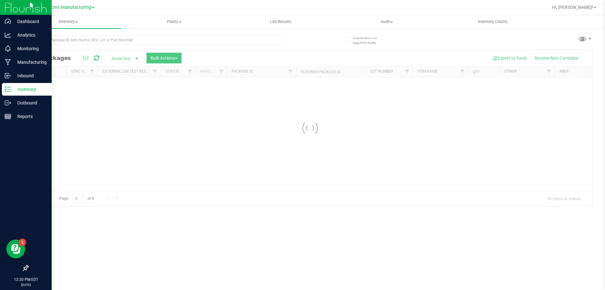
click at [12, 89] on p "Inventory" at bounding box center [30, 89] width 38 height 8
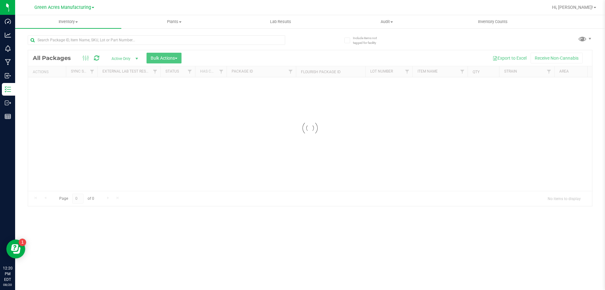
click at [66, 34] on div at bounding box center [169, 40] width 282 height 20
click at [64, 37] on input "text" at bounding box center [156, 39] width 257 height 9
paste input "RE-WX-AUG25IED01-0814"
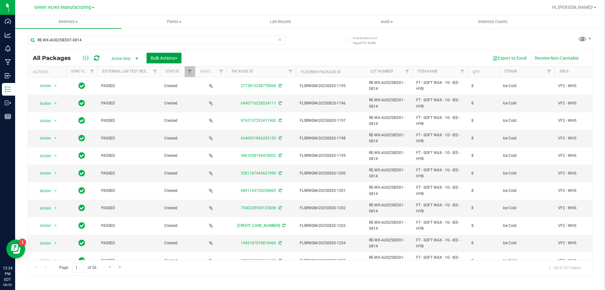
click at [177, 59] on span "button" at bounding box center [176, 58] width 3 height 1
click at [191, 147] on div "Print package labels" at bounding box center [173, 143] width 46 height 10
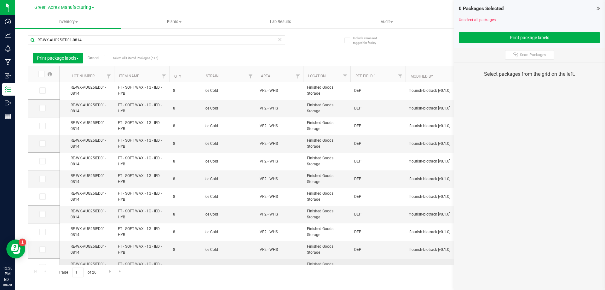
scroll to position [0, 294]
click at [356, 259] on td "DEP" at bounding box center [375, 267] width 55 height 18
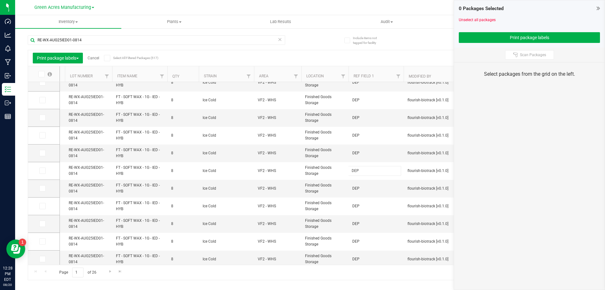
click at [336, 78] on th "Location" at bounding box center [324, 74] width 47 height 16
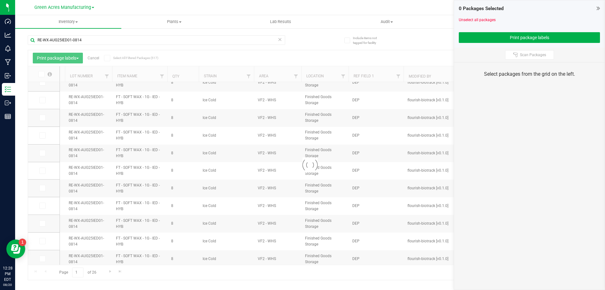
click at [344, 76] on div at bounding box center [310, 164] width 564 height 229
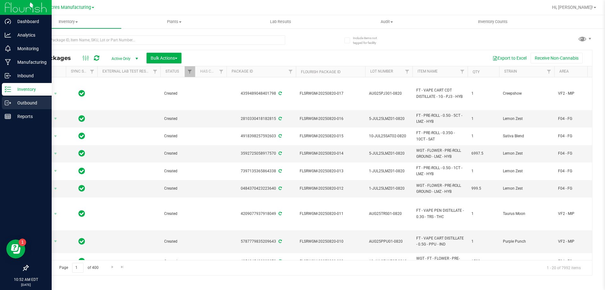
click at [12, 104] on p "Outbound" at bounding box center [30, 103] width 38 height 8
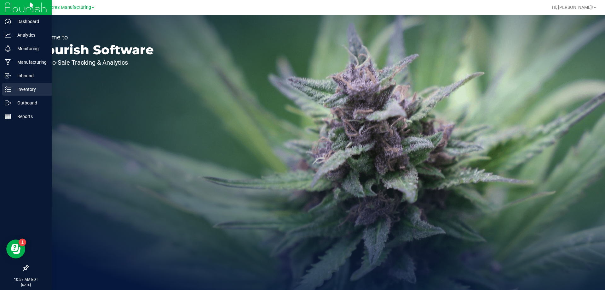
click at [11, 92] on p "Inventory" at bounding box center [30, 89] width 38 height 8
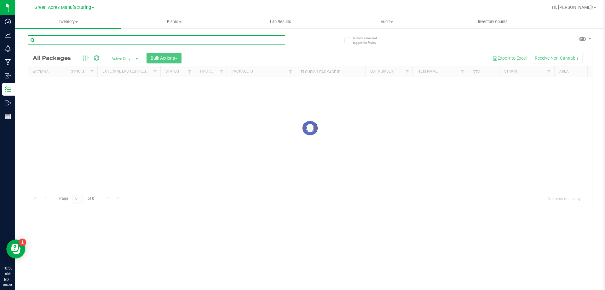
click at [66, 40] on input "text" at bounding box center [156, 39] width 257 height 9
paste input "WNQ250812PNC1-0813"
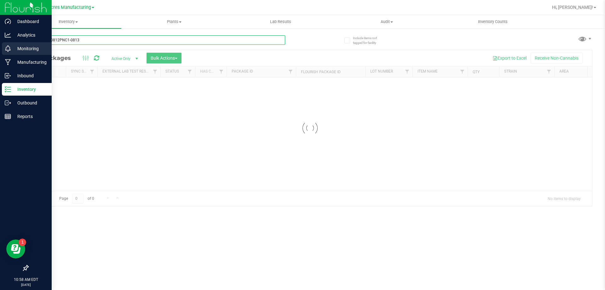
type input "WNQ250812PNC1-0813"
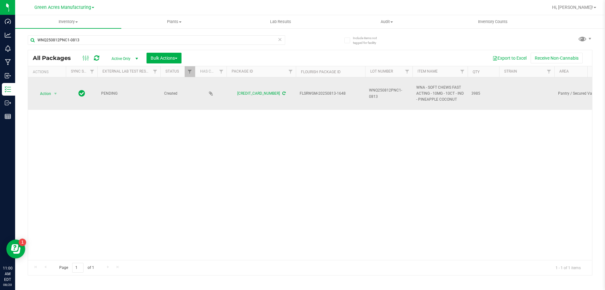
click at [282, 94] on icon at bounding box center [283, 93] width 3 height 4
click at [53, 90] on span "select" at bounding box center [56, 93] width 8 height 9
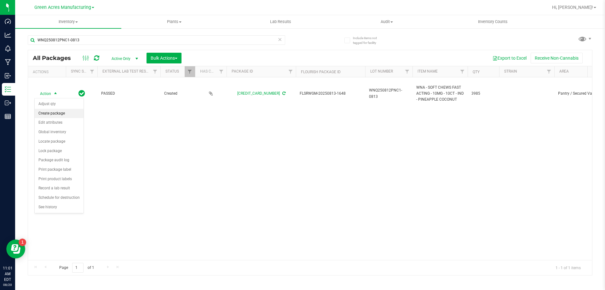
click at [54, 111] on li "Create package" at bounding box center [59, 113] width 49 height 9
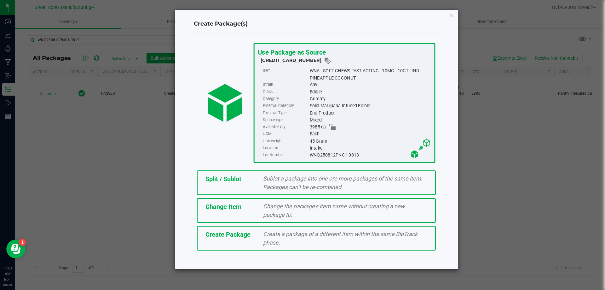
click at [288, 246] on div "Create Package Create a package of a different item within the same BioTrack ph…" at bounding box center [316, 238] width 239 height 25
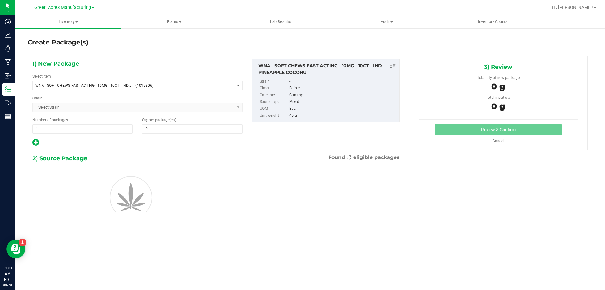
type input "0"
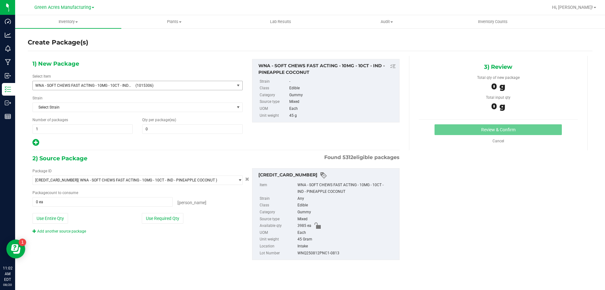
click at [94, 81] on span "WNA - SOFT CHEWS FAST ACTING - 10MG - 10CT - IND - PINEAPPLE COCONUT (1015306)" at bounding box center [134, 85] width 202 height 9
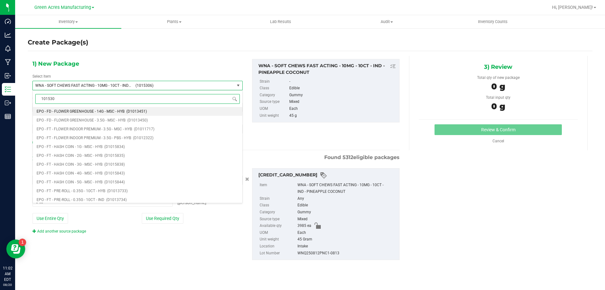
type input "1015306"
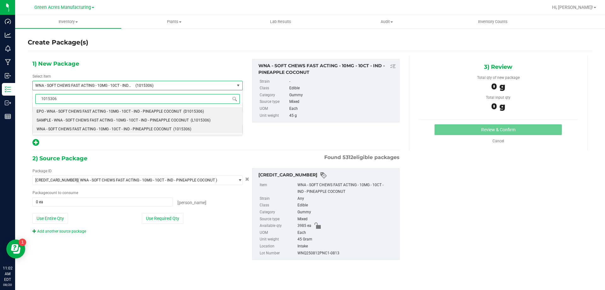
click at [83, 123] on li "SAMPLE - WNA - SOFT CHEWS FAST ACTING - 10MG - 10CT - IND - PINEAPPLE COCONUT (…" at bounding box center [138, 120] width 210 height 9
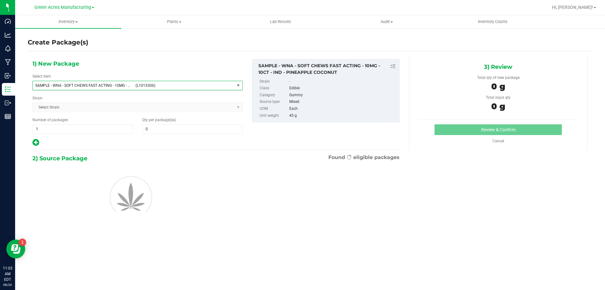
type input "0"
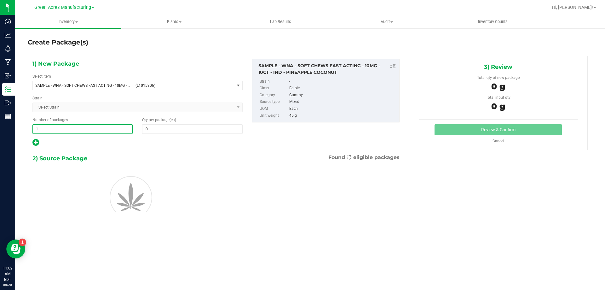
click at [81, 129] on span "1 1" at bounding box center [82, 128] width 100 height 9
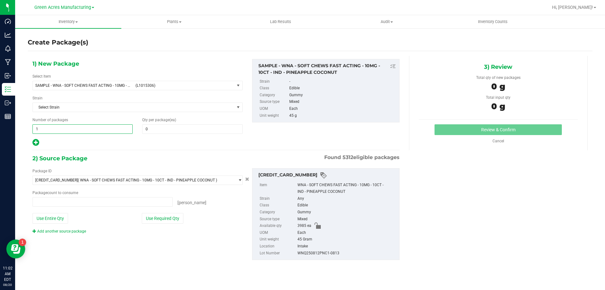
type input "12"
type input "0 ea"
type input "1"
type input "2"
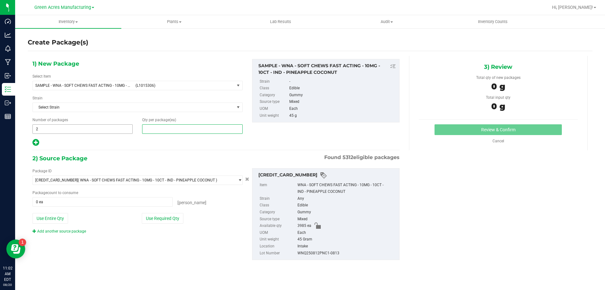
type input "1"
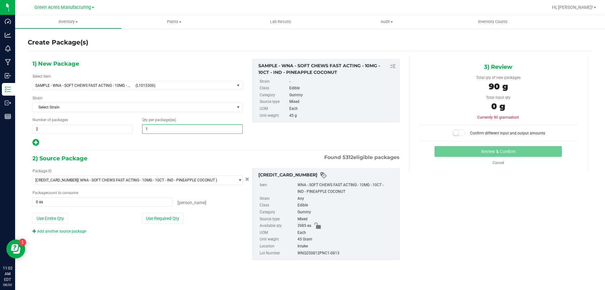
type input "1"
click at [161, 223] on div "Package ID 4988342964465136 ( WNA - SOFT CHEWS FAST ACTING - 10MG - 10CT - IND …" at bounding box center [138, 201] width 220 height 66
click at [161, 219] on button "Use Required Qty" at bounding box center [163, 218] width 42 height 11
type input "2 ea"
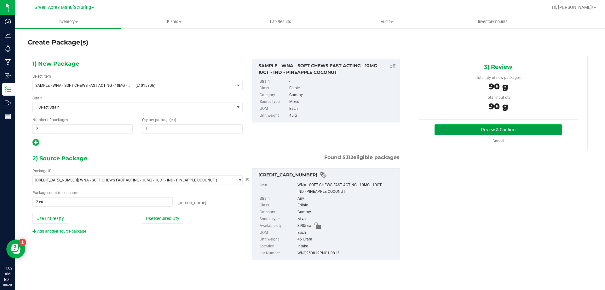
click at [461, 131] on button "Review & Confirm" at bounding box center [497, 129] width 127 height 11
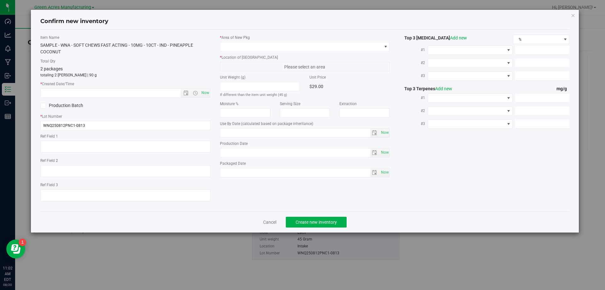
type input "2026-08-12"
click at [202, 91] on span "Now" at bounding box center [205, 92] width 11 height 9
type input "8/20/2025 11:02 AM"
click at [230, 51] on span at bounding box center [305, 46] width 170 height 9
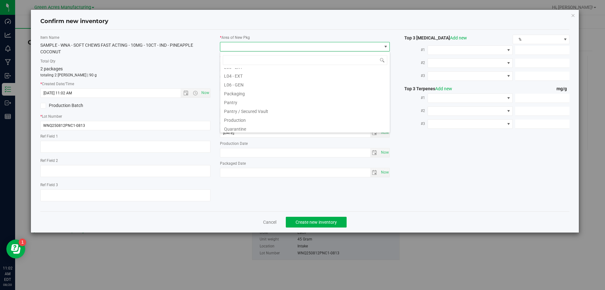
scroll to position [158, 0]
click at [249, 99] on li "Pantry / Secured Vault" at bounding box center [305, 100] width 170 height 9
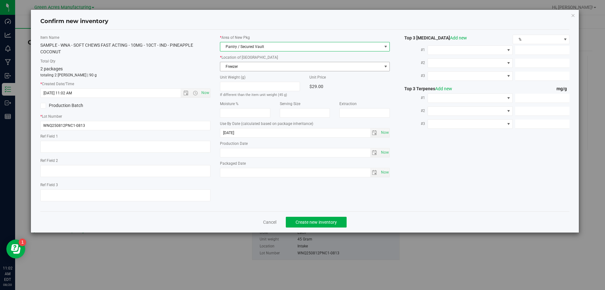
click at [261, 64] on span "Freezer" at bounding box center [301, 66] width 162 height 9
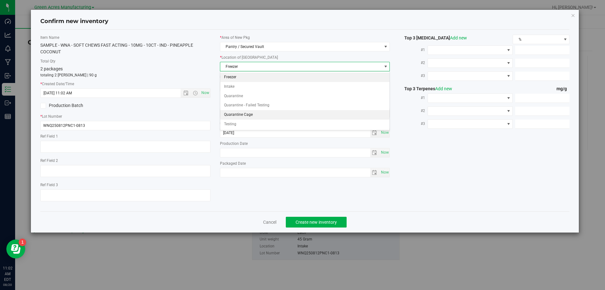
click at [247, 115] on li "Quarantine Cage" at bounding box center [305, 114] width 170 height 9
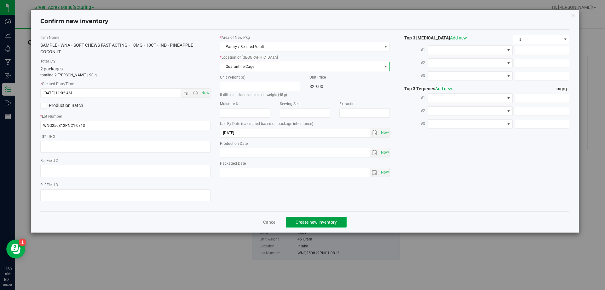
click at [321, 226] on button "Create new inventory" at bounding box center [316, 221] width 61 height 11
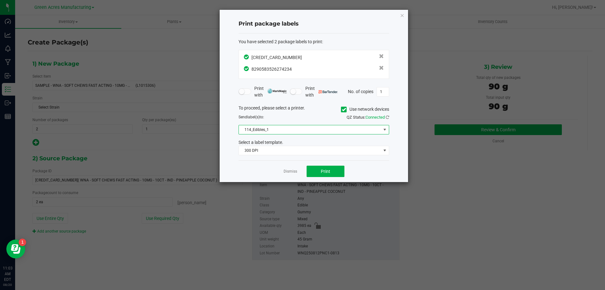
click at [291, 131] on span "114_Edibles_1" at bounding box center [310, 129] width 142 height 9
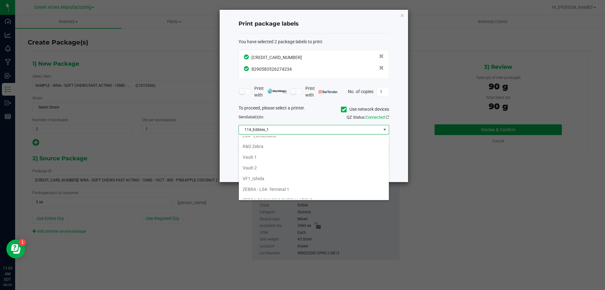
scroll to position [269, 0]
click at [271, 152] on li "Vault-2" at bounding box center [314, 150] width 150 height 11
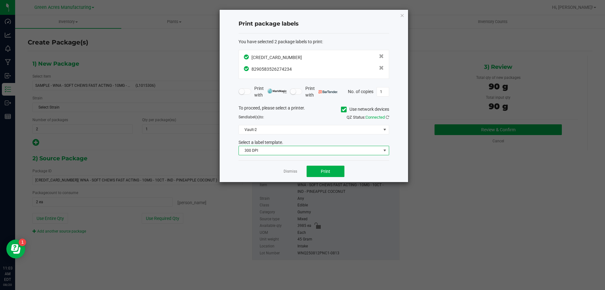
click at [272, 147] on span "300 DPI" at bounding box center [310, 150] width 142 height 9
click at [270, 173] on li "300 dpi FG" at bounding box center [314, 172] width 150 height 11
click at [336, 170] on button "Print" at bounding box center [326, 170] width 38 height 11
click at [288, 168] on app-cancel-button "Dismiss" at bounding box center [291, 171] width 14 height 7
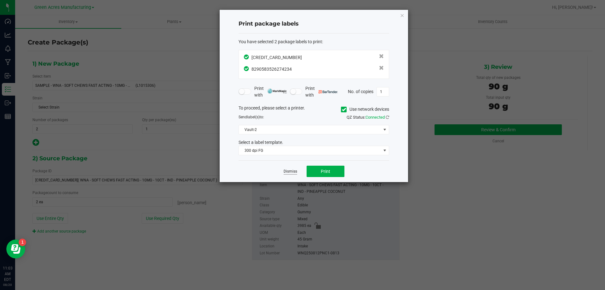
click at [286, 172] on link "Dismiss" at bounding box center [291, 171] width 14 height 5
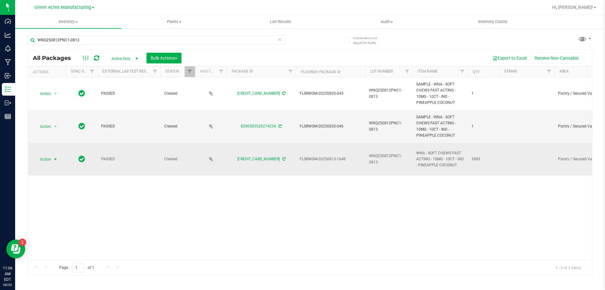
click at [42, 159] on span "Action" at bounding box center [42, 159] width 17 height 9
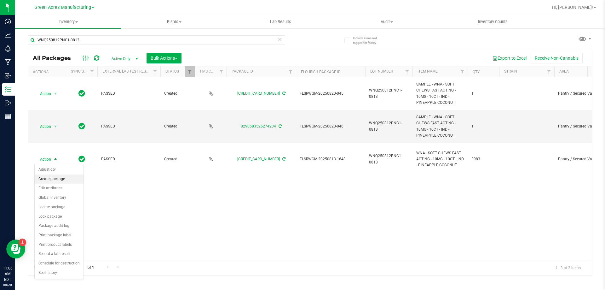
click at [51, 176] on li "Create package" at bounding box center [59, 178] width 49 height 9
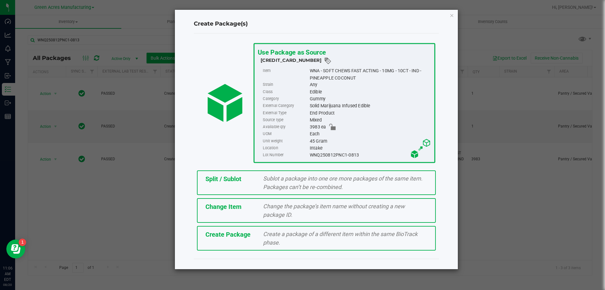
click at [223, 188] on div "Split / Sublot Sublot a package into one ore more packages of the same item. Pa…" at bounding box center [316, 182] width 239 height 25
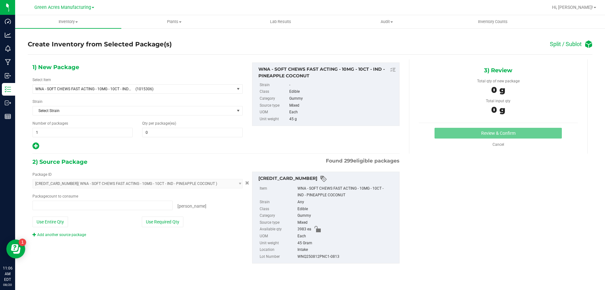
type input "0"
type input "0 ea"
click at [89, 135] on span "1 1" at bounding box center [82, 132] width 100 height 9
type input "99"
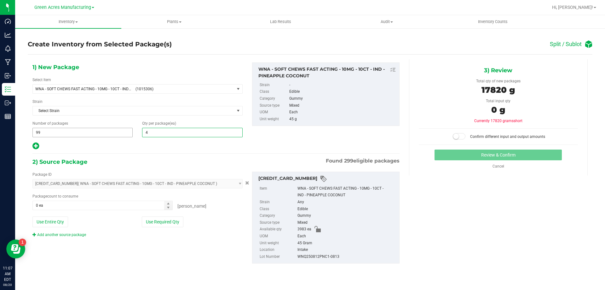
type input "40"
click at [32, 148] on div "1) New Package Select Item WNA - SOFT CHEWS FAST ACTING - 10MG - 10CT - IND - P…" at bounding box center [138, 106] width 220 height 88
click at [33, 149] on icon at bounding box center [35, 146] width 7 height 8
type input "40"
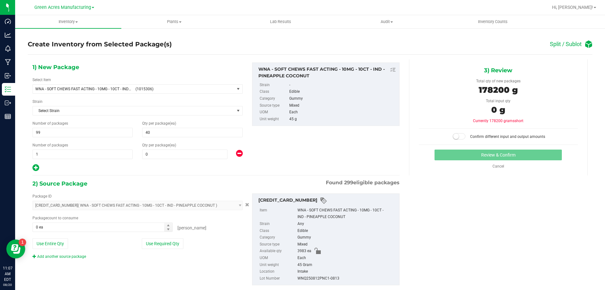
click at [199, 149] on div "Qty per package (ea) 0 0" at bounding box center [192, 150] width 110 height 17
click at [198, 153] on span at bounding box center [184, 153] width 85 height 9
type input "23"
click at [160, 243] on button "Use Required Qty" at bounding box center [163, 243] width 42 height 11
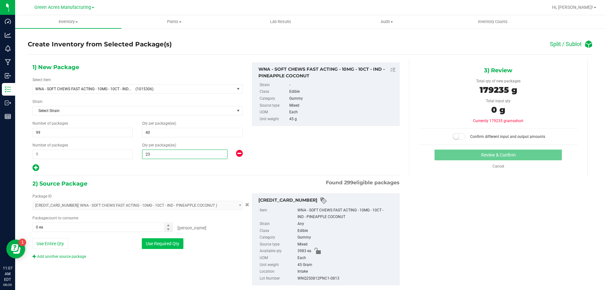
type input "3983 ea"
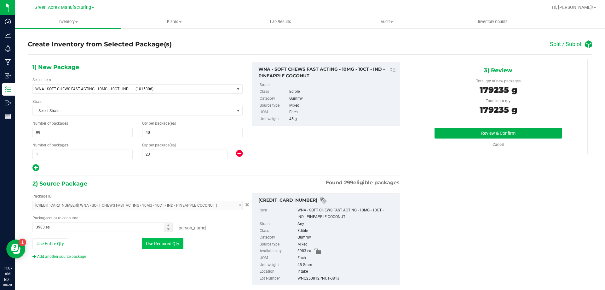
click at [160, 243] on button "Use Required Qty" at bounding box center [163, 243] width 42 height 11
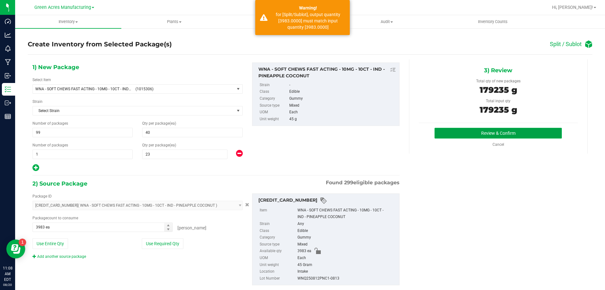
click at [543, 138] on button "Review & Confirm" at bounding box center [497, 133] width 127 height 11
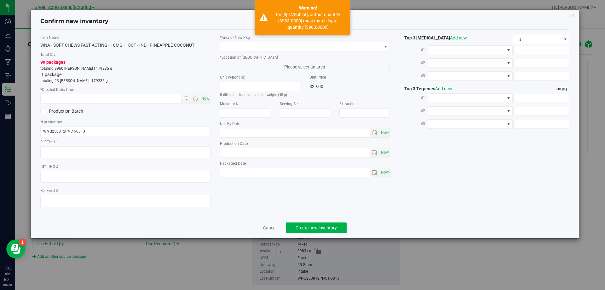
type input "2026-08-12"
click at [205, 101] on span "Now" at bounding box center [205, 98] width 11 height 9
type input "8/20/2025 11:08 AM"
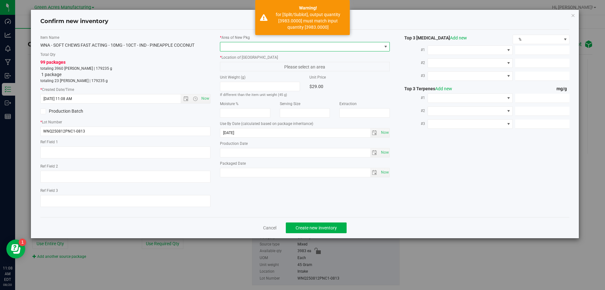
click at [230, 46] on span at bounding box center [301, 46] width 162 height 9
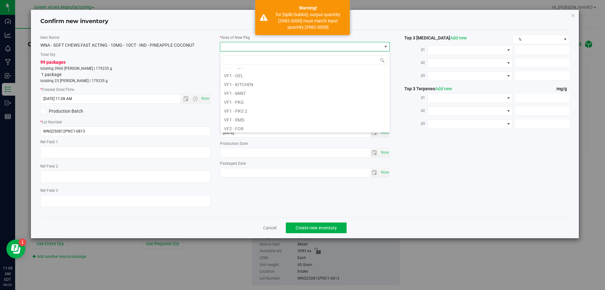
scroll to position [316, 0]
click at [249, 119] on li "VF2 - WHS" at bounding box center [305, 117] width 170 height 9
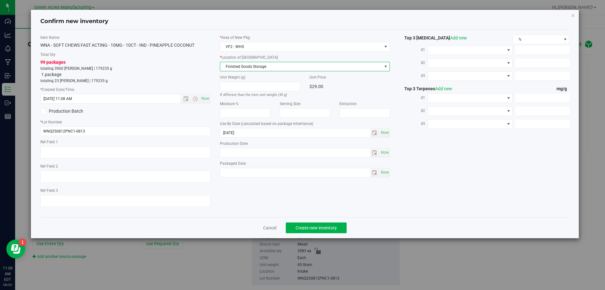
click at [271, 65] on span "Finished Goods Storage" at bounding box center [301, 66] width 162 height 9
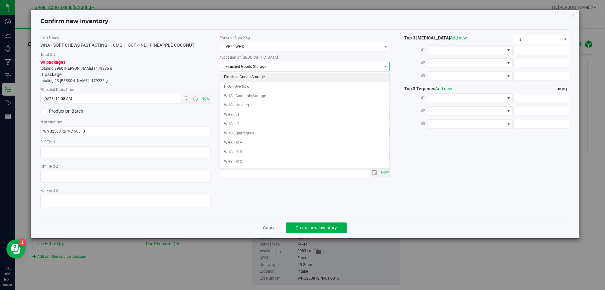
click at [270, 74] on li "Finished Goods Storage" at bounding box center [305, 76] width 170 height 9
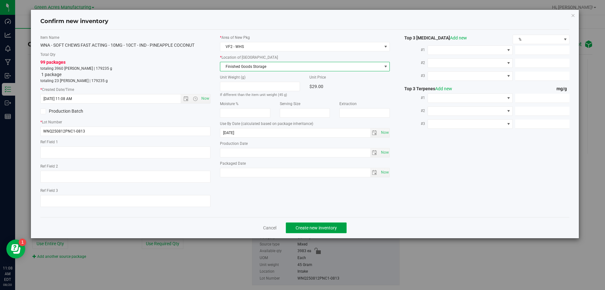
click at [301, 225] on span "Create new inventory" at bounding box center [316, 227] width 41 height 5
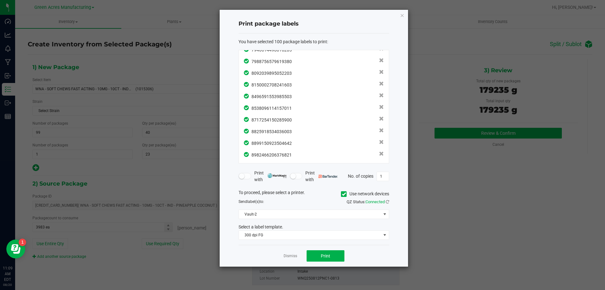
scroll to position [1058, 0]
click at [318, 254] on button "Print" at bounding box center [326, 255] width 38 height 11
click at [318, 258] on button "Print" at bounding box center [326, 255] width 38 height 11
click at [388, 200] on icon at bounding box center [387, 201] width 3 height 4
click at [388, 200] on icon at bounding box center [387, 201] width 4 height 4
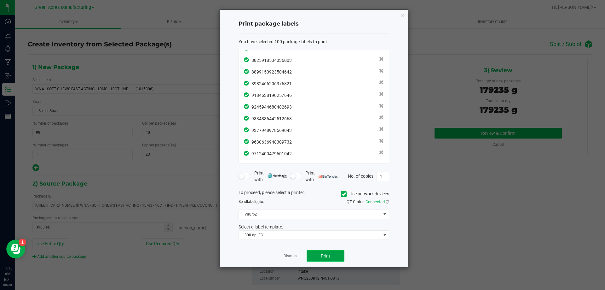
click at [330, 256] on span "Print" at bounding box center [325, 255] width 9 height 5
click at [332, 261] on button "Print" at bounding box center [326, 255] width 38 height 11
click at [289, 254] on link "Dismiss" at bounding box center [291, 255] width 14 height 5
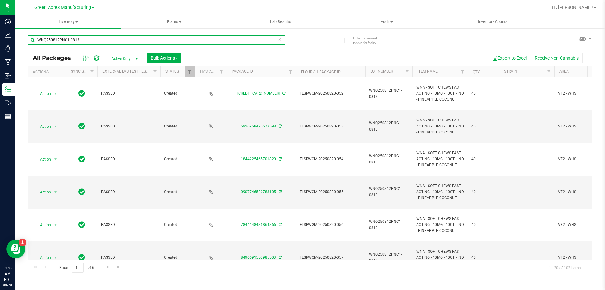
click at [284, 40] on input "WNQ250812PNC1-0813" at bounding box center [156, 39] width 257 height 9
click at [281, 40] on icon at bounding box center [280, 39] width 4 height 8
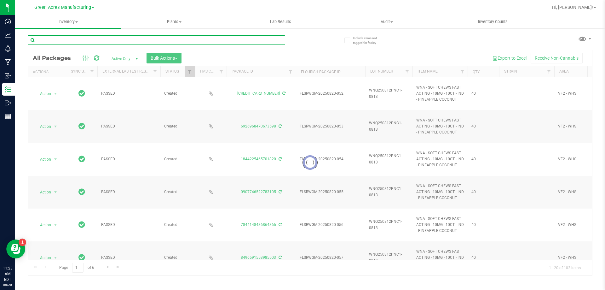
click at [73, 38] on input "text" at bounding box center [156, 39] width 257 height 9
paste input "SN250812DC1-0814"
type input "SN250812DC1-0814"
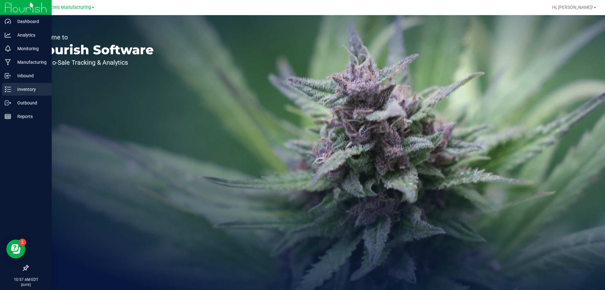
click at [14, 91] on p "Inventory" at bounding box center [30, 89] width 38 height 8
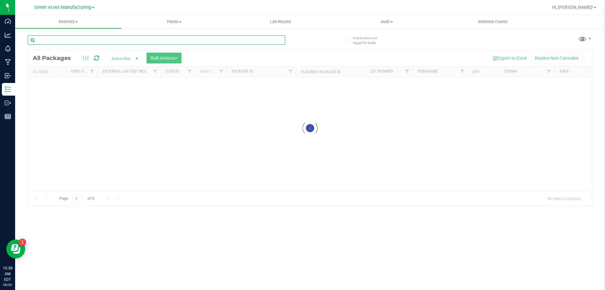
click at [149, 42] on input "text" at bounding box center [156, 39] width 257 height 9
paste input "SN250730PEP1-0813"
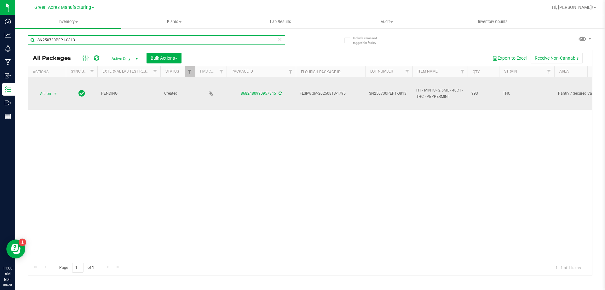
type input "SN250730PEP1-0813"
click at [280, 92] on icon at bounding box center [280, 93] width 3 height 4
click at [52, 95] on span "select" at bounding box center [56, 93] width 8 height 9
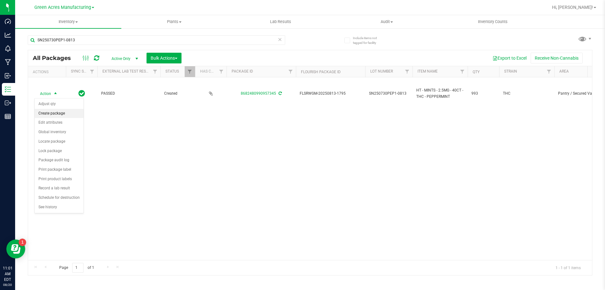
click at [62, 115] on li "Create package" at bounding box center [59, 113] width 49 height 9
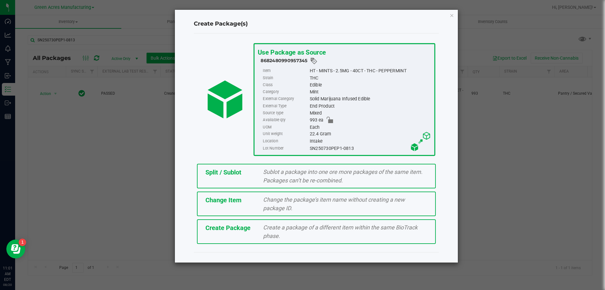
click at [243, 224] on span "Create Package" at bounding box center [227, 228] width 45 height 8
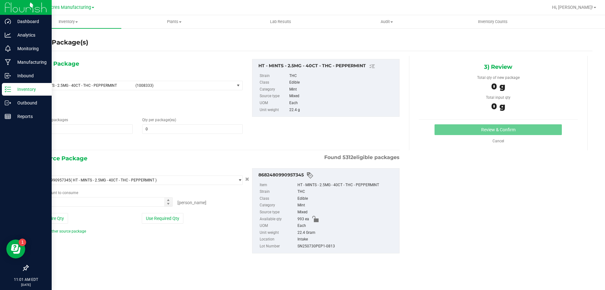
type input "0"
type input "0 ea"
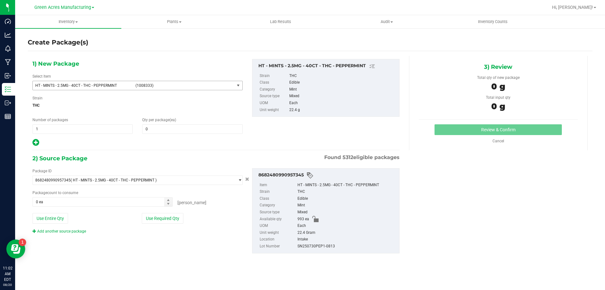
click at [133, 86] on span "HT - MINTS - 2.5MG - 40CT - THC - PEPPERMINT (1008333)" at bounding box center [134, 85] width 202 height 9
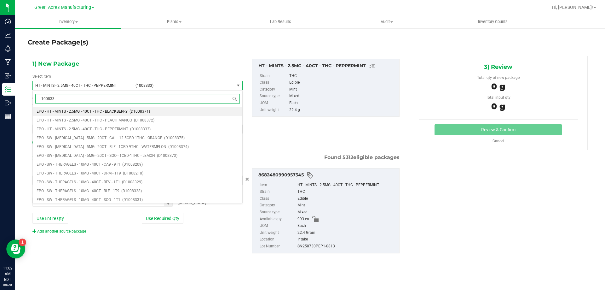
type input "1008333"
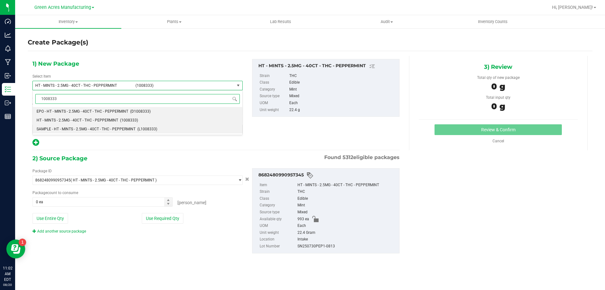
click at [76, 131] on span "SAMPLE - HT - MINTS - 2.5MG - 40CT - THC - PEPPERMINT" at bounding box center [86, 129] width 99 height 4
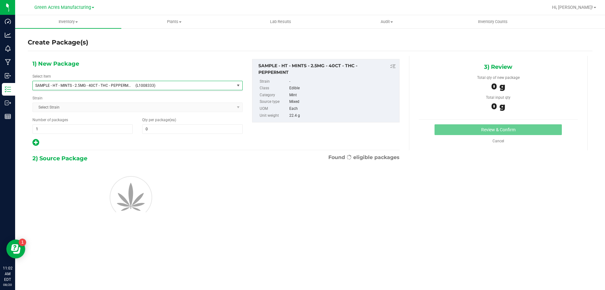
type input "0"
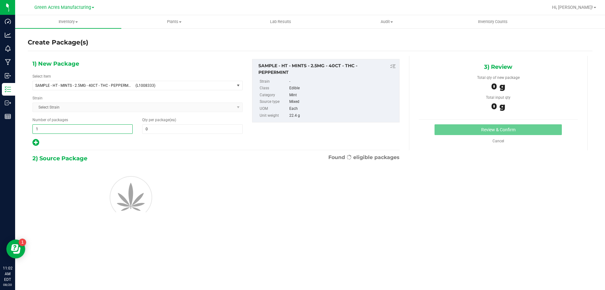
click at [58, 129] on span "1 1" at bounding box center [82, 128] width 100 height 9
type input "2"
type input "1"
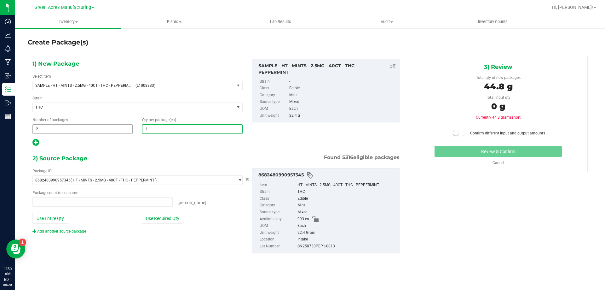
type input "0 ea"
type input "1"
click at [174, 221] on button "Use Required Qty" at bounding box center [163, 218] width 42 height 11
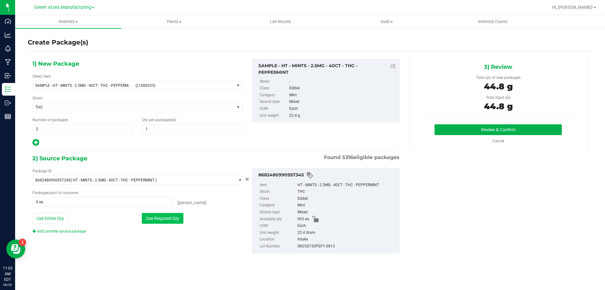
type input "2 ea"
click at [449, 129] on button "Review & Confirm" at bounding box center [497, 129] width 127 height 11
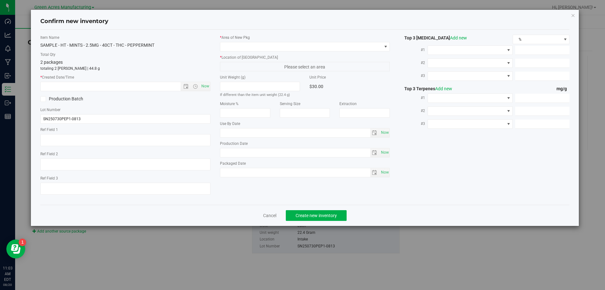
type input "2026-02-08"
click at [207, 83] on span "Now" at bounding box center [205, 86] width 11 height 9
type input "8/20/2025 11:03 AM"
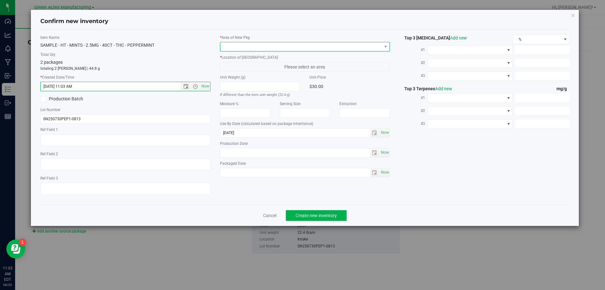
click at [260, 43] on span at bounding box center [301, 46] width 162 height 9
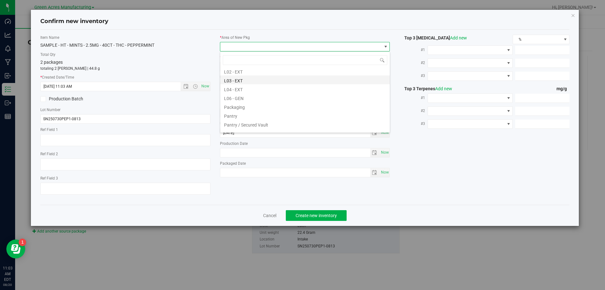
scroll to position [158, 0]
click at [262, 99] on li "Pantry / Secured Vault" at bounding box center [305, 100] width 170 height 9
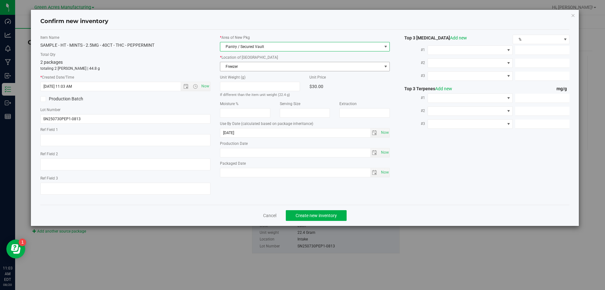
click at [263, 65] on span "Freezer" at bounding box center [301, 66] width 162 height 9
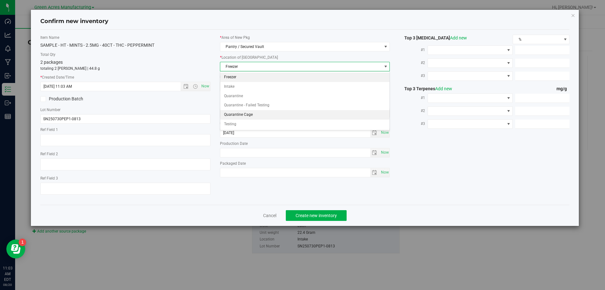
click at [256, 115] on li "Quarantine Cage" at bounding box center [305, 114] width 170 height 9
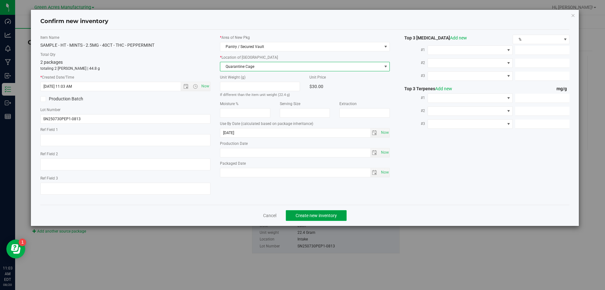
click at [303, 216] on span "Create new inventory" at bounding box center [316, 215] width 41 height 5
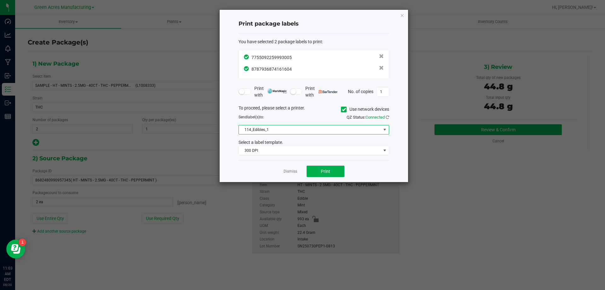
click at [369, 129] on span "114_Edibles_1" at bounding box center [310, 129] width 142 height 9
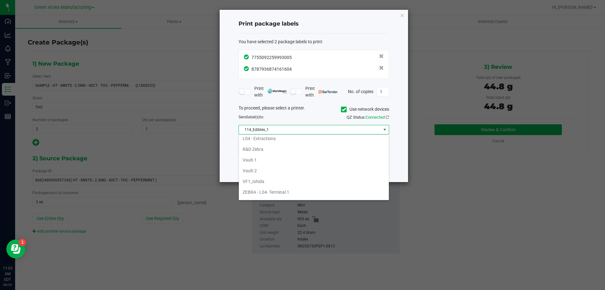
scroll to position [252, 0]
click at [271, 171] on li "Vault-2" at bounding box center [314, 167] width 150 height 11
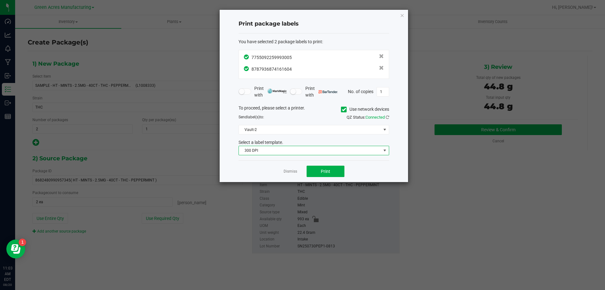
click at [280, 153] on span "300 DPI" at bounding box center [310, 150] width 142 height 9
click at [260, 173] on li "300 dpi FG" at bounding box center [314, 172] width 150 height 11
click at [316, 169] on button "Print" at bounding box center [326, 170] width 38 height 11
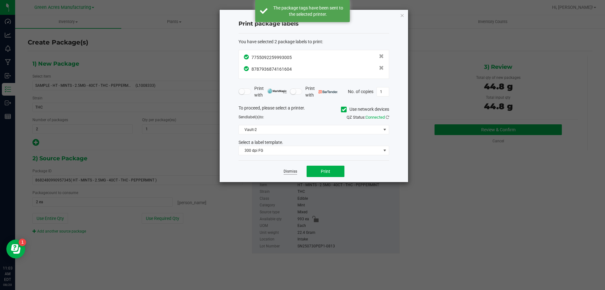
click at [285, 170] on link "Dismiss" at bounding box center [291, 171] width 14 height 5
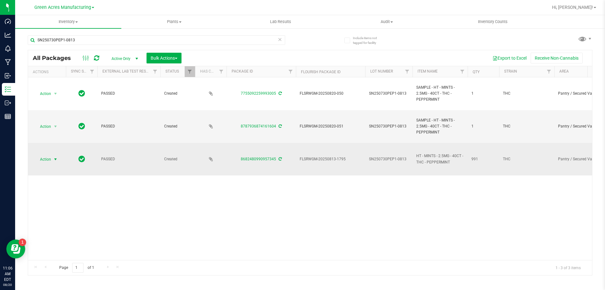
click at [50, 162] on span "Action" at bounding box center [42, 159] width 17 height 9
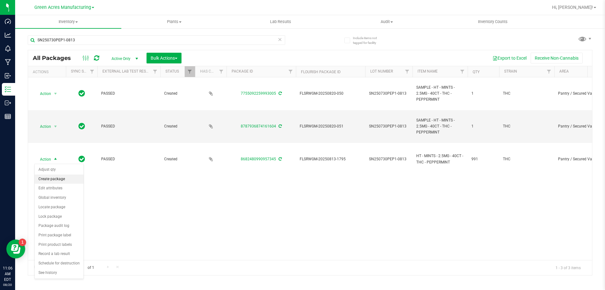
click at [59, 181] on li "Create package" at bounding box center [59, 178] width 49 height 9
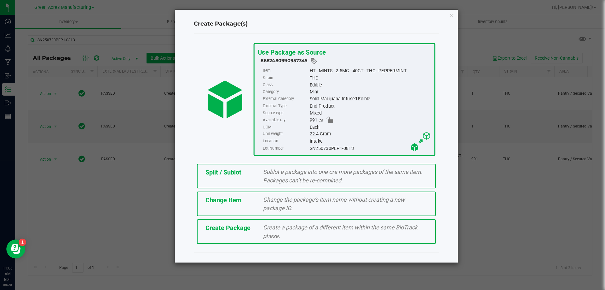
click at [230, 179] on div "Split / Sublot Sublot a package into one ore more packages of the same item. Pa…" at bounding box center [316, 176] width 239 height 25
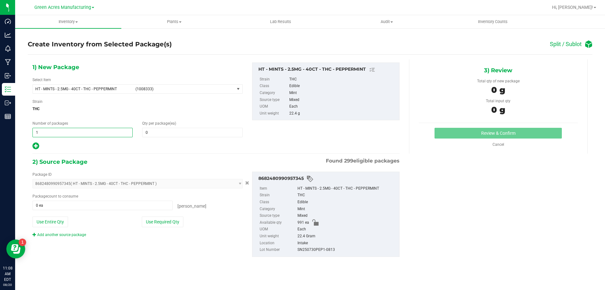
click at [83, 131] on span "1 1" at bounding box center [82, 132] width 100 height 9
type input "66"
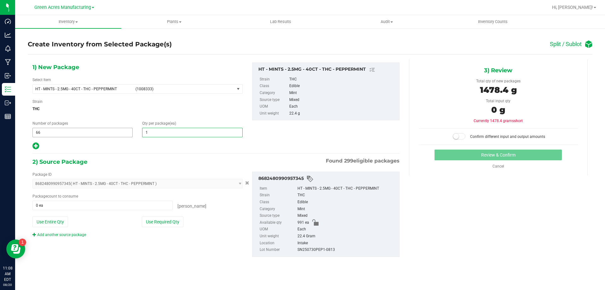
type input "15"
click at [37, 147] on icon at bounding box center [35, 146] width 7 height 8
type input "15"
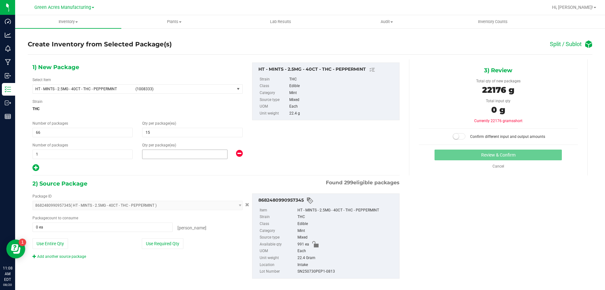
click at [153, 156] on span at bounding box center [184, 153] width 85 height 9
type input "1"
click at [169, 248] on button "Use Required Qty" at bounding box center [163, 243] width 42 height 11
type input "991 ea"
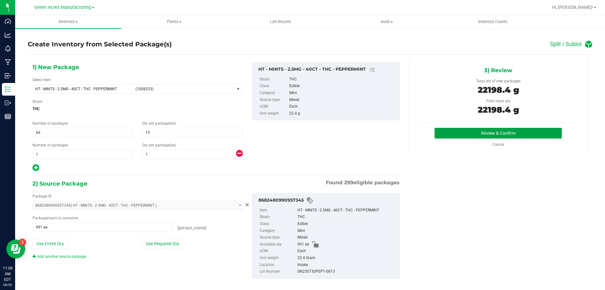
click at [449, 134] on button "Review & Confirm" at bounding box center [497, 133] width 127 height 11
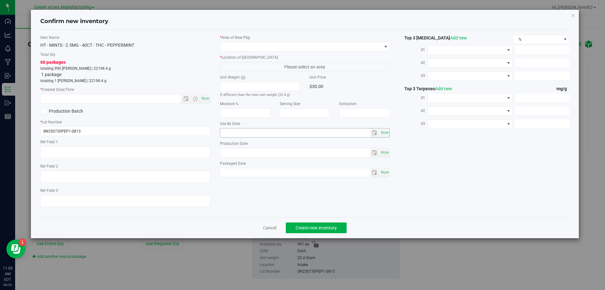
type input "2026-02-08"
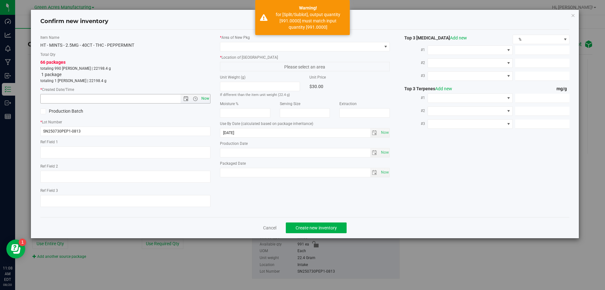
click at [205, 101] on span "Now" at bounding box center [205, 98] width 11 height 9
type input "8/20/2025 11:08 AM"
click at [252, 50] on span at bounding box center [301, 46] width 162 height 9
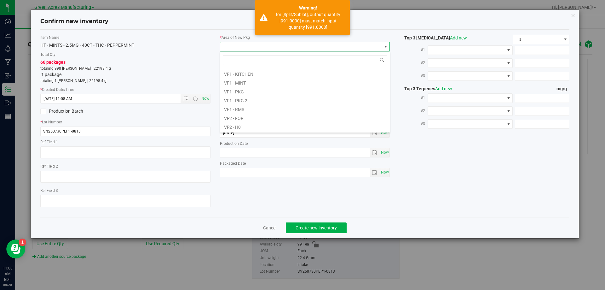
scroll to position [316, 0]
click at [240, 118] on li "VF2 - WHS" at bounding box center [305, 117] width 170 height 9
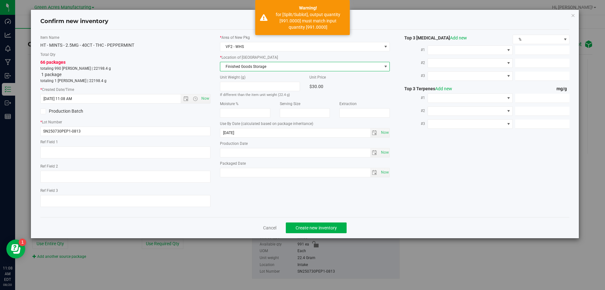
click at [265, 64] on span "Finished Goods Storage" at bounding box center [301, 66] width 162 height 9
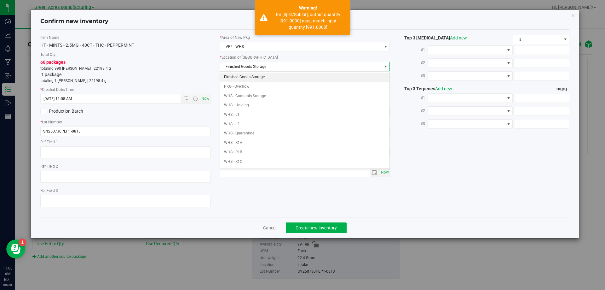
click at [263, 74] on li "Finished Goods Storage" at bounding box center [305, 76] width 170 height 9
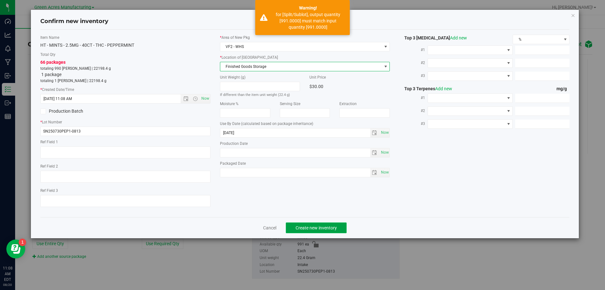
click at [303, 228] on span "Create new inventory" at bounding box center [316, 227] width 41 height 5
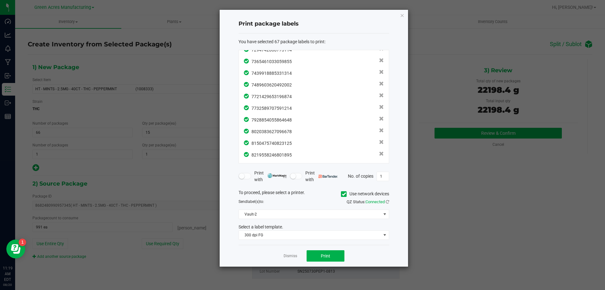
scroll to position [673, 0]
click at [327, 256] on span "Print" at bounding box center [325, 255] width 9 height 5
click at [286, 257] on link "Dismiss" at bounding box center [291, 255] width 14 height 5
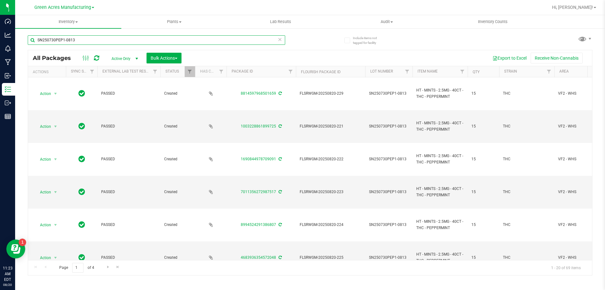
click at [282, 42] on input "SN250730PEP1-0813" at bounding box center [156, 39] width 257 height 9
click at [281, 41] on icon at bounding box center [280, 39] width 4 height 8
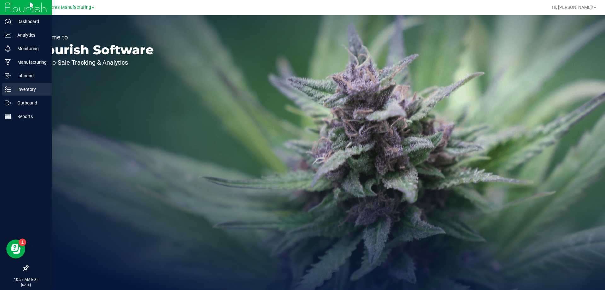
click at [10, 89] on line at bounding box center [8, 89] width 3 height 0
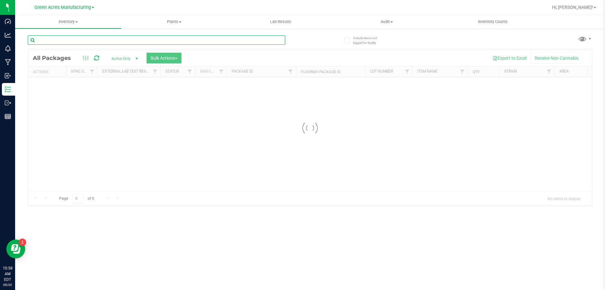
click at [107, 37] on input "text" at bounding box center [156, 39] width 257 height 9
paste input "SN250710BLK1-0813"
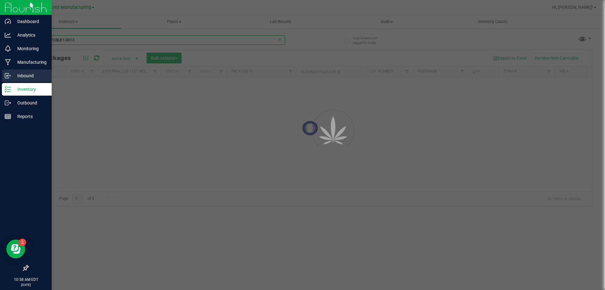
type input "SN250710BLK1-0813"
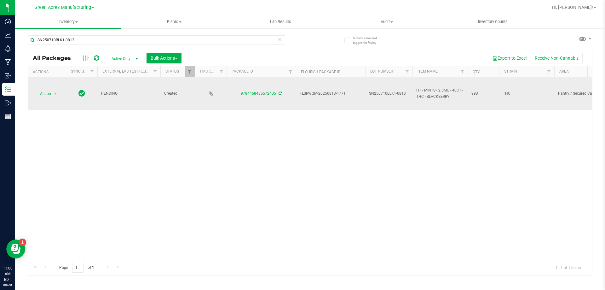
click at [280, 92] on icon at bounding box center [280, 93] width 3 height 4
click at [42, 94] on span "Action" at bounding box center [42, 93] width 17 height 9
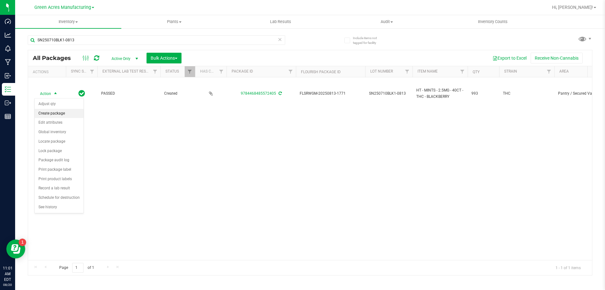
click at [64, 113] on li "Create package" at bounding box center [59, 113] width 49 height 9
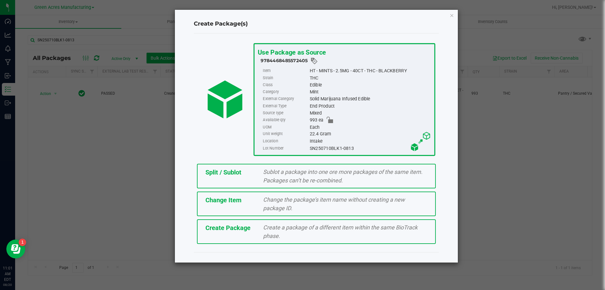
click at [226, 227] on span "Create Package" at bounding box center [227, 228] width 45 height 8
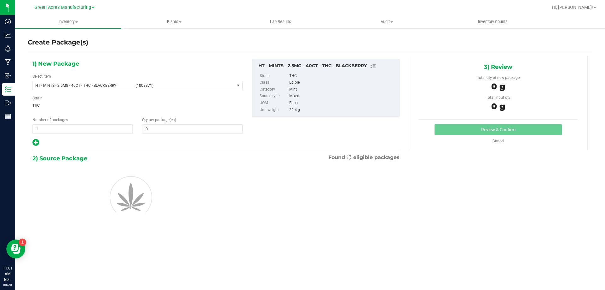
type input "0"
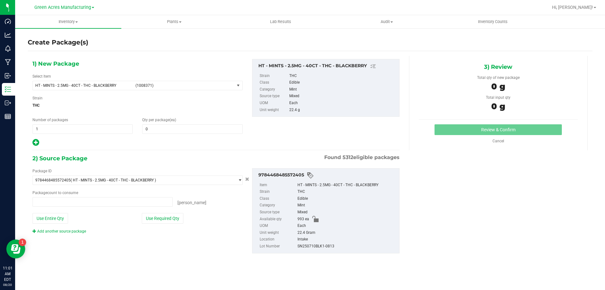
type input "0 ea"
click at [197, 81] on span "HT - MINTS - 2.5MG - 40CT - THC - BLACKBERRY (1008371)" at bounding box center [134, 85] width 202 height 9
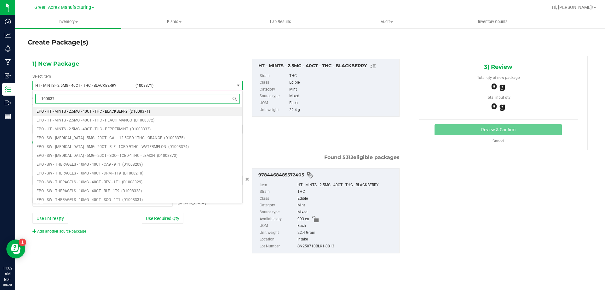
type input "1008371"
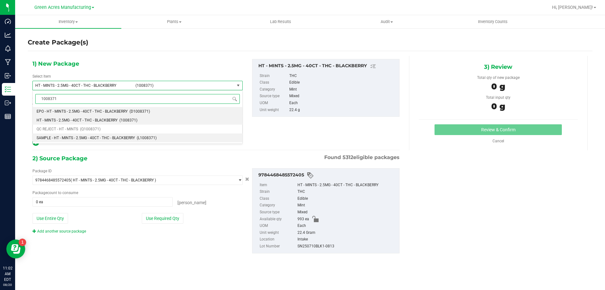
click at [52, 139] on span "SAMPLE - HT - MINTS - 2.5MG - 40CT - THC - BLACKBERRY" at bounding box center [86, 137] width 98 height 4
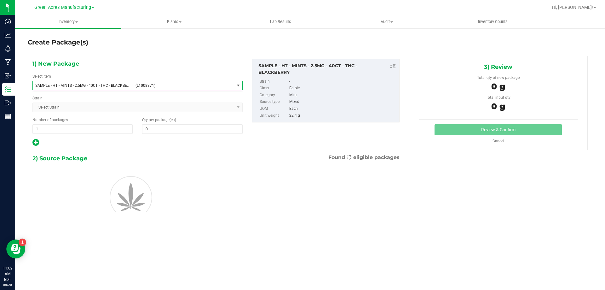
type input "0"
click at [59, 127] on span "1 1" at bounding box center [82, 128] width 100 height 9
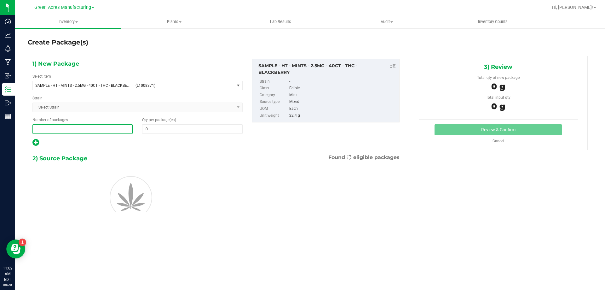
type input "2"
type input "1"
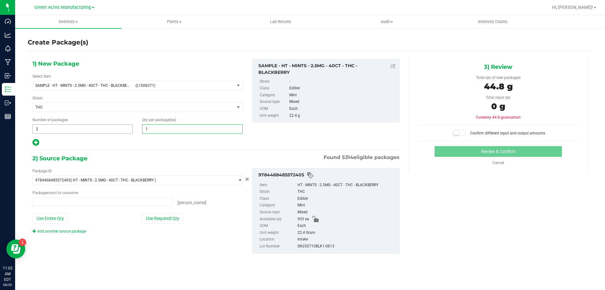
type input "0 ea"
type input "1"
click at [164, 220] on button "Use Required Qty" at bounding box center [163, 218] width 42 height 11
type input "2 ea"
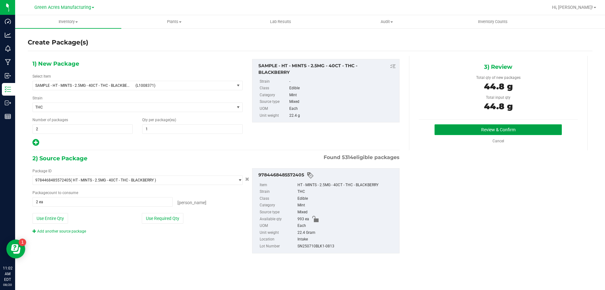
click at [458, 129] on button "Review & Confirm" at bounding box center [497, 129] width 127 height 11
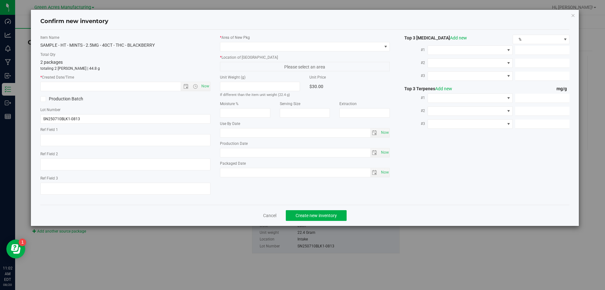
type input "[DATE]"
click at [204, 87] on span "Now" at bounding box center [205, 86] width 11 height 9
type input "[DATE] 11:02 AM"
click at [250, 54] on div "* Area of [GEOGRAPHIC_DATA] * Location of [GEOGRAPHIC_DATA] Please select an ar…" at bounding box center [305, 108] width 180 height 146
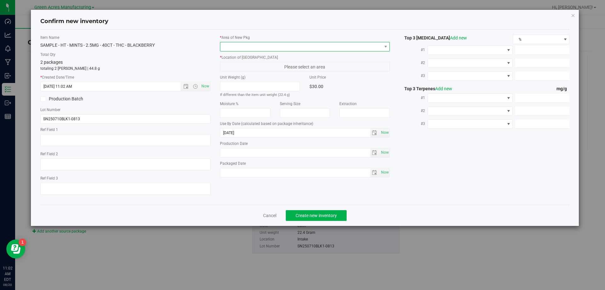
click at [254, 47] on span at bounding box center [301, 46] width 162 height 9
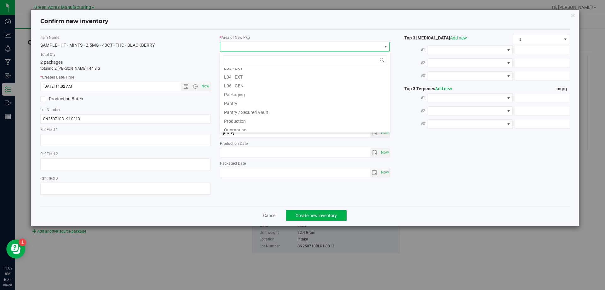
scroll to position [158, 0]
click at [256, 102] on li "Pantry / Secured Vault" at bounding box center [305, 100] width 170 height 9
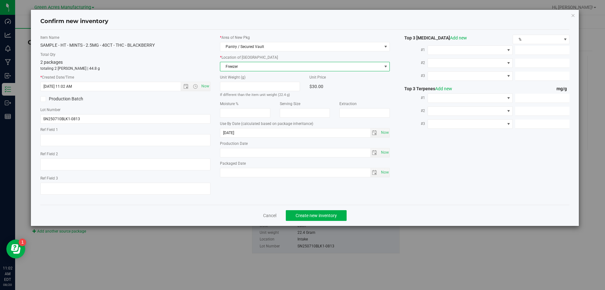
click at [259, 65] on span "Freezer" at bounding box center [301, 66] width 162 height 9
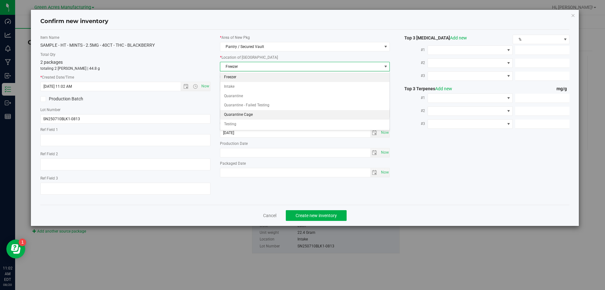
click at [253, 113] on li "Quarantine Cage" at bounding box center [305, 114] width 170 height 9
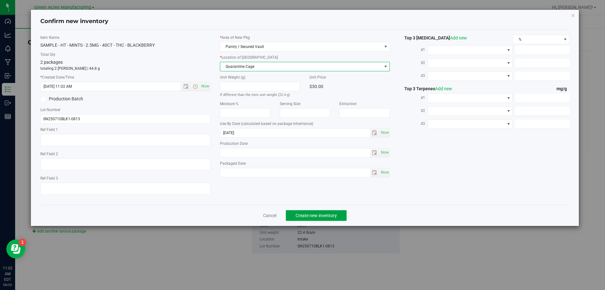
click at [310, 218] on button "Create new inventory" at bounding box center [316, 215] width 61 height 11
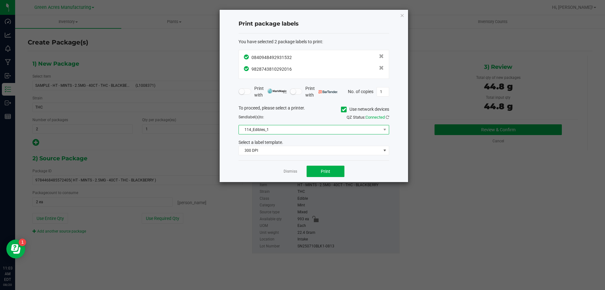
click at [292, 128] on span "114_Edibles_1" at bounding box center [310, 129] width 142 height 9
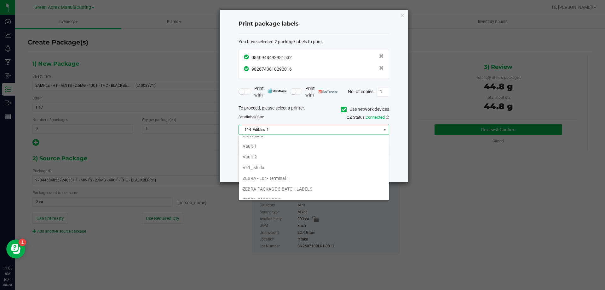
scroll to position [269, 0]
click at [263, 151] on li "Vault-2" at bounding box center [314, 150] width 150 height 11
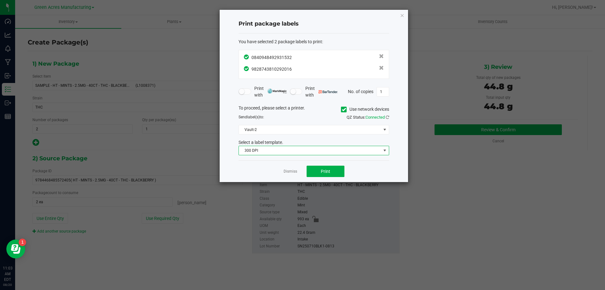
click at [272, 148] on span "300 DPI" at bounding box center [310, 150] width 142 height 9
click at [266, 174] on li "300 dpi FG" at bounding box center [314, 172] width 150 height 11
click at [320, 173] on button "Print" at bounding box center [326, 170] width 38 height 11
click at [289, 172] on link "Dismiss" at bounding box center [291, 171] width 14 height 5
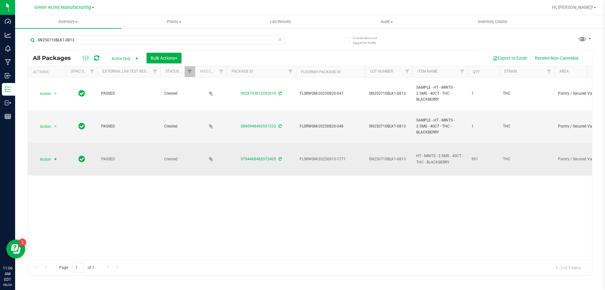
click at [47, 156] on span "Action" at bounding box center [42, 159] width 17 height 9
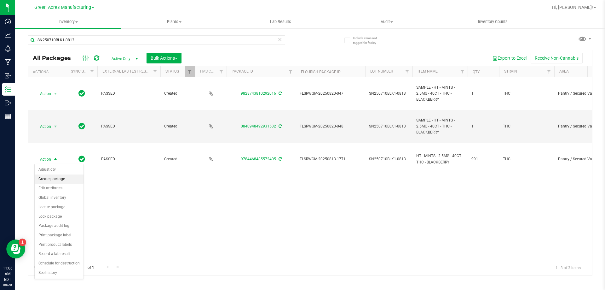
click at [58, 182] on li "Create package" at bounding box center [59, 178] width 49 height 9
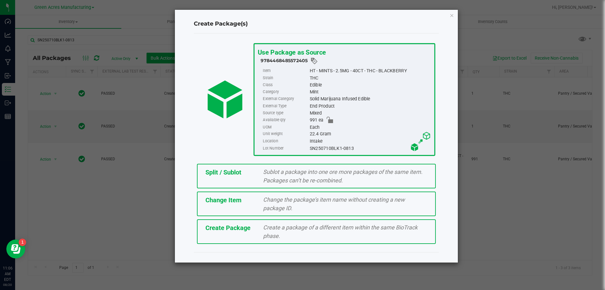
click at [209, 180] on div "Split / Sublot Sublot a package into one ore more packages of the same item. Pa…" at bounding box center [316, 176] width 239 height 25
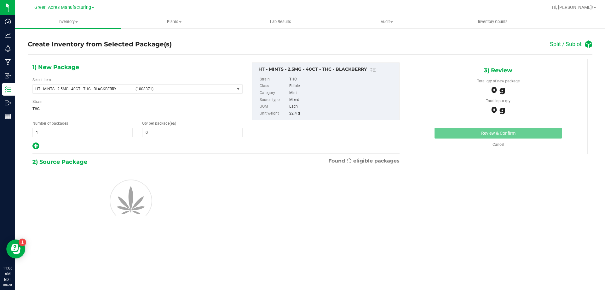
type input "0"
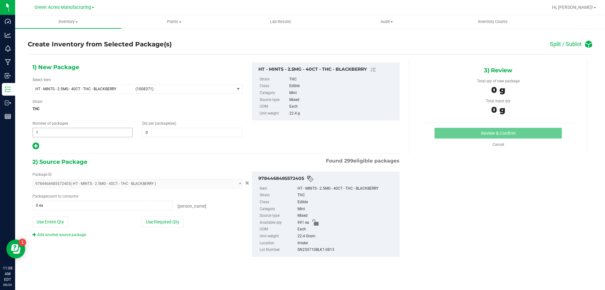
click at [67, 128] on span "1 1" at bounding box center [82, 132] width 100 height 9
type input "66"
type input "15"
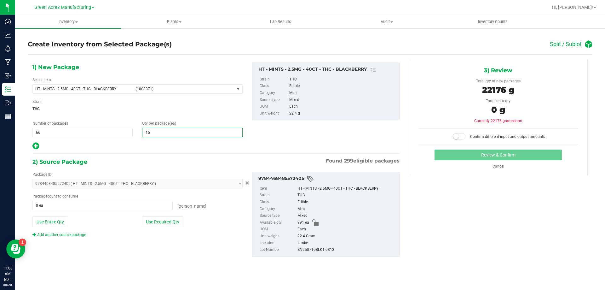
click at [36, 146] on icon at bounding box center [35, 146] width 7 height 8
type input "15"
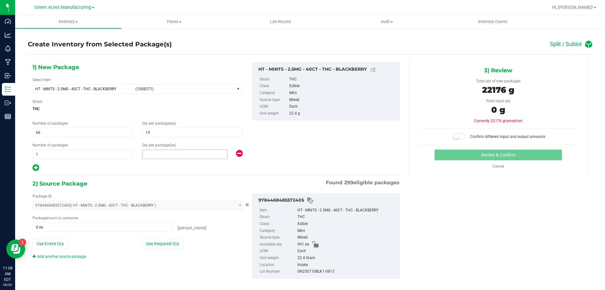
click at [154, 157] on span at bounding box center [184, 153] width 85 height 9
click at [154, 157] on input "text" at bounding box center [184, 154] width 85 height 9
type input "1"
click at [164, 241] on button "Use Required Qty" at bounding box center [163, 243] width 42 height 11
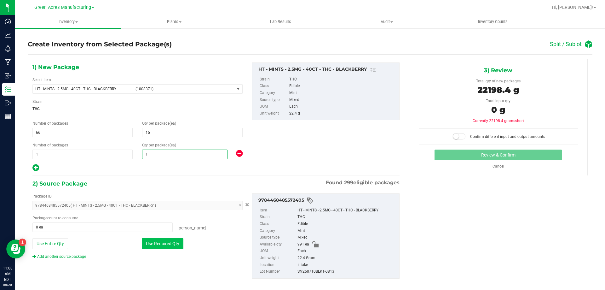
type input "991 ea"
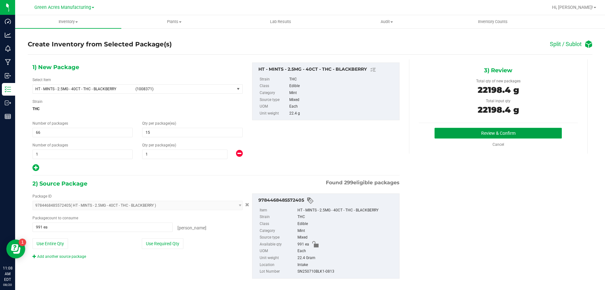
click at [543, 138] on button "Review & Confirm" at bounding box center [497, 133] width 127 height 11
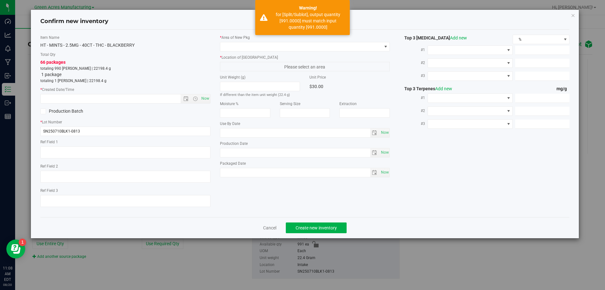
type input "[DATE]"
click at [202, 99] on span "Now" at bounding box center [205, 98] width 11 height 9
type input "[DATE] 11:08 AM"
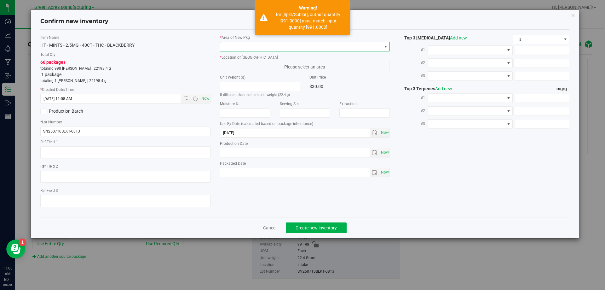
click at [271, 50] on span at bounding box center [301, 46] width 162 height 9
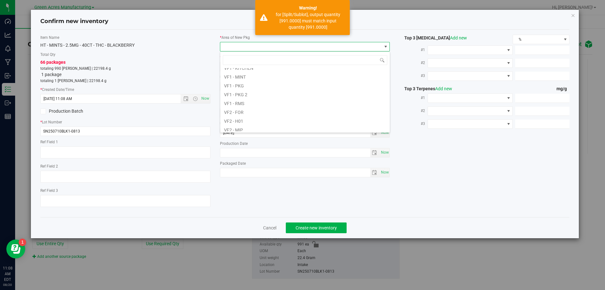
scroll to position [316, 0]
click at [245, 117] on li "VF2 - WHS" at bounding box center [305, 117] width 170 height 9
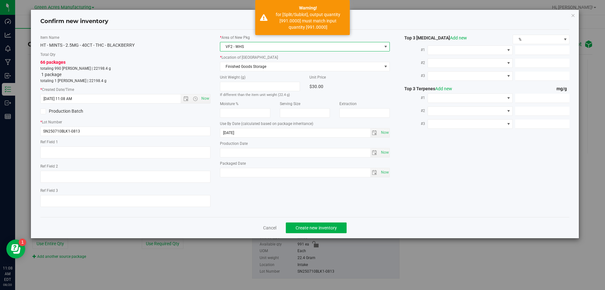
click at [256, 61] on div "* Location of [GEOGRAPHIC_DATA] Finished Goods Storage Finished Goods Storage P…" at bounding box center [305, 63] width 170 height 17
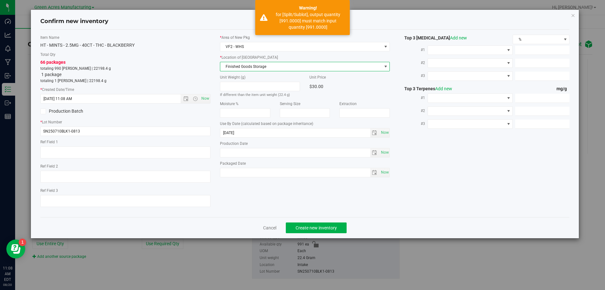
click at [256, 69] on span "Finished Goods Storage" at bounding box center [301, 66] width 162 height 9
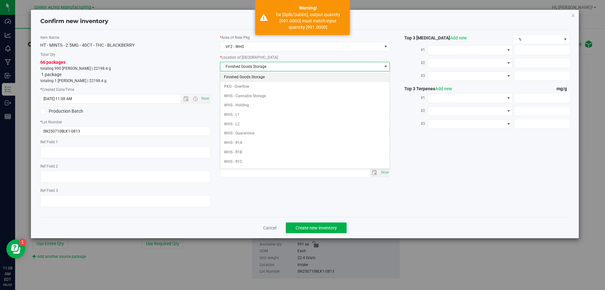
click at [251, 76] on li "Finished Goods Storage" at bounding box center [305, 76] width 170 height 9
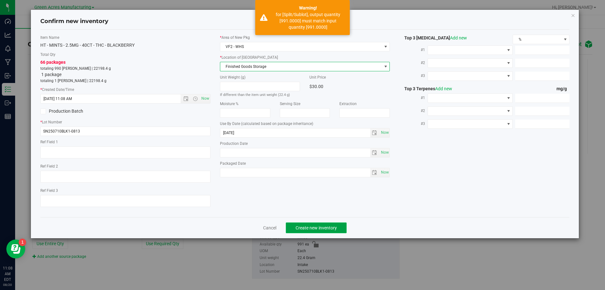
click at [313, 225] on span "Create new inventory" at bounding box center [316, 227] width 41 height 5
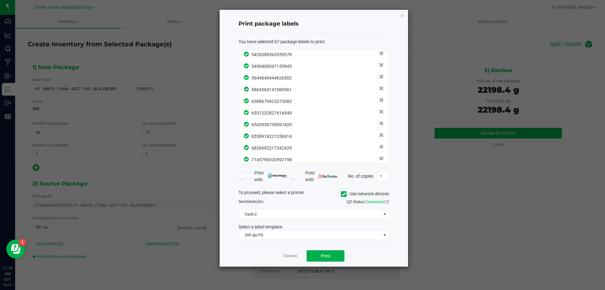
scroll to position [673, 0]
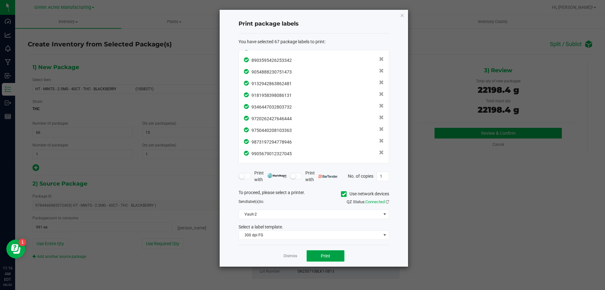
click at [329, 259] on button "Print" at bounding box center [326, 255] width 38 height 11
click at [286, 253] on link "Dismiss" at bounding box center [291, 255] width 14 height 5
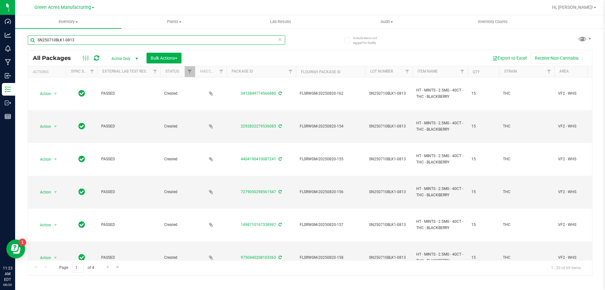
click at [282, 42] on input "SN250710BLK1-0813" at bounding box center [156, 39] width 257 height 9
click at [279, 41] on icon at bounding box center [280, 39] width 4 height 8
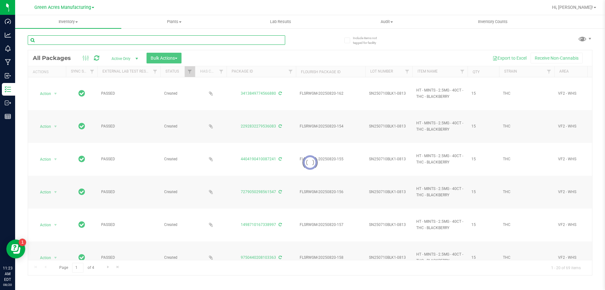
click at [269, 38] on input "text" at bounding box center [156, 39] width 257 height 9
paste input "SN250813WTM1-0814"
type input "SN250813WTM1-0814"
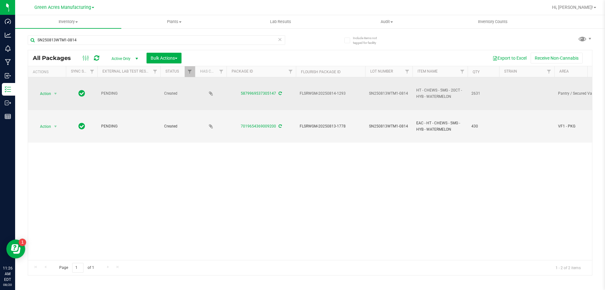
click at [280, 92] on icon at bounding box center [280, 93] width 3 height 4
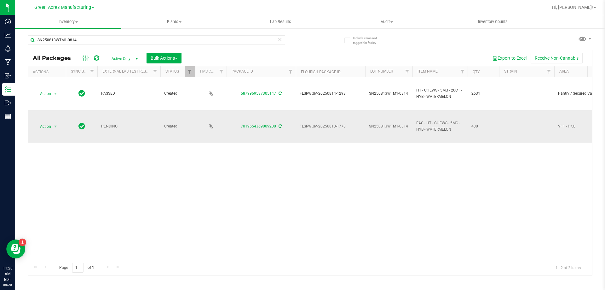
click at [280, 126] on icon at bounding box center [280, 126] width 3 height 4
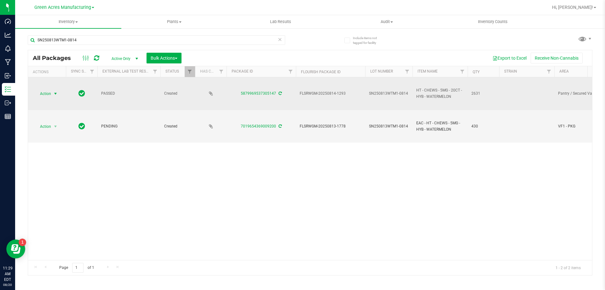
click at [45, 94] on span "Action" at bounding box center [42, 93] width 17 height 9
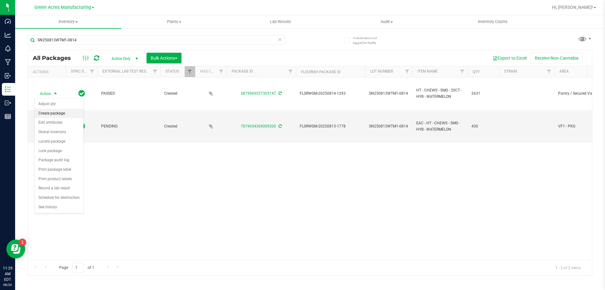
click at [53, 109] on li "Create package" at bounding box center [59, 113] width 49 height 9
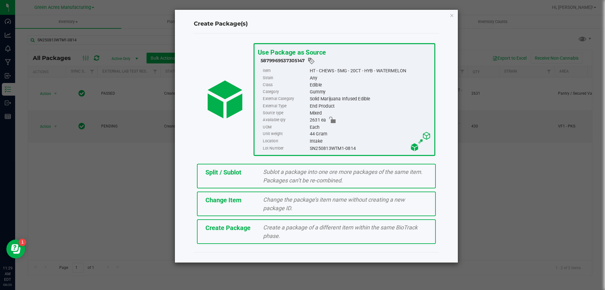
click at [203, 230] on div "Create Package" at bounding box center [230, 227] width 58 height 9
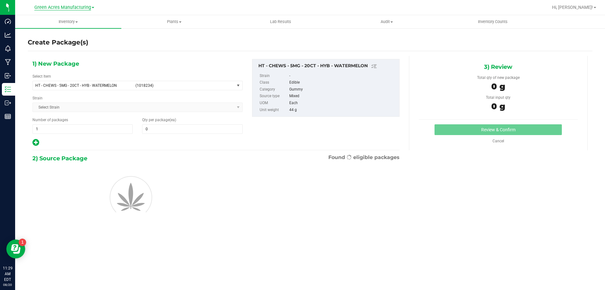
type input "0"
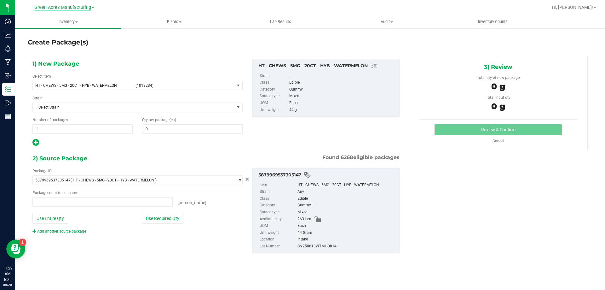
type input "0 ea"
click at [156, 79] on div "Select Item HT - CHEWS - 5MG - 20CT - HYB - WATERMELON (1018234) 007UP - Flower…" at bounding box center [137, 81] width 210 height 17
click at [157, 85] on span "(1018234)" at bounding box center [183, 85] width 96 height 4
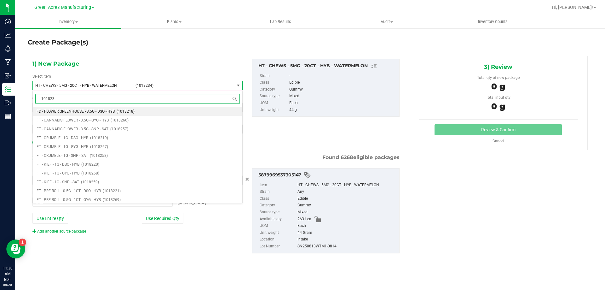
type input "1018234"
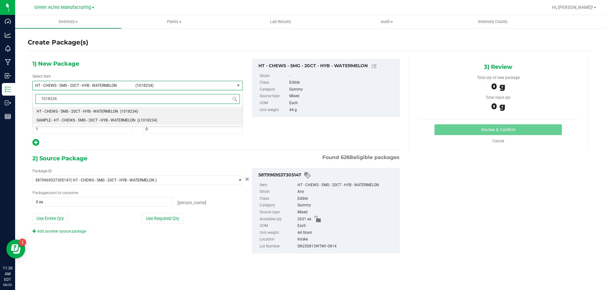
click at [145, 118] on span "(L1018234)" at bounding box center [147, 120] width 20 height 4
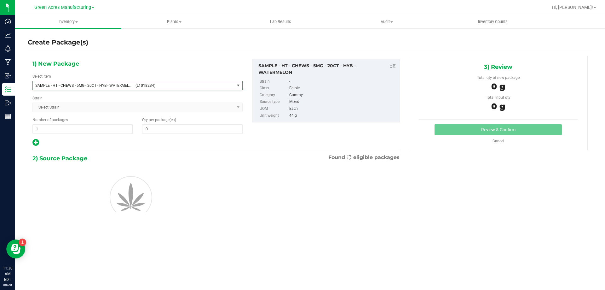
type input "0"
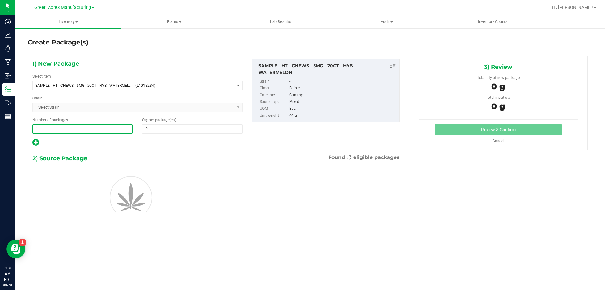
click at [74, 129] on span "1 1" at bounding box center [82, 128] width 100 height 9
type input "2"
type input "1"
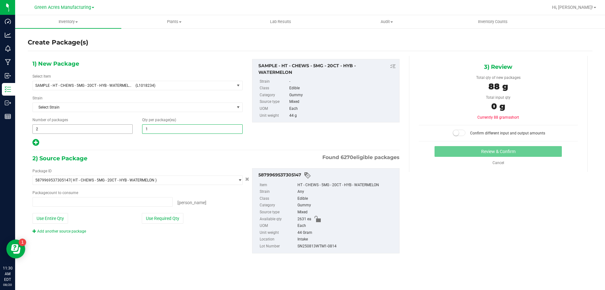
type input "0 ea"
type input "1"
click at [167, 219] on button "Use Required Qty" at bounding box center [163, 218] width 42 height 11
type input "2 ea"
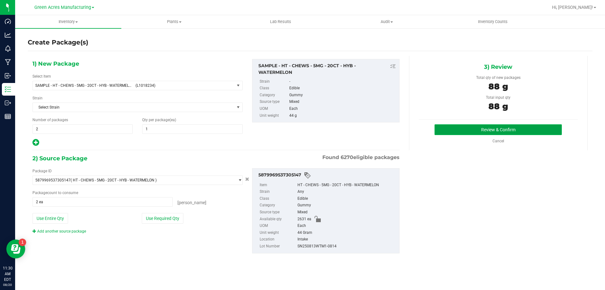
click at [523, 130] on button "Review & Confirm" at bounding box center [497, 129] width 127 height 11
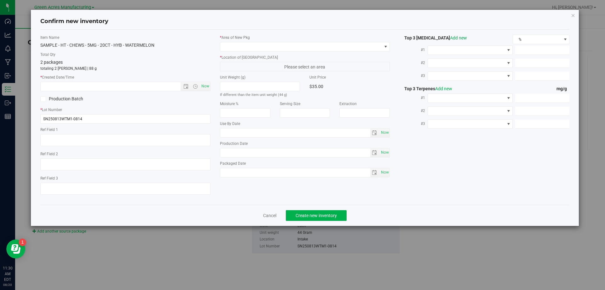
type textarea "Made a 4th undosed pot."
type input "[DATE]"
click at [204, 86] on span "Now" at bounding box center [205, 86] width 11 height 9
type input "[DATE] 11:30 AM"
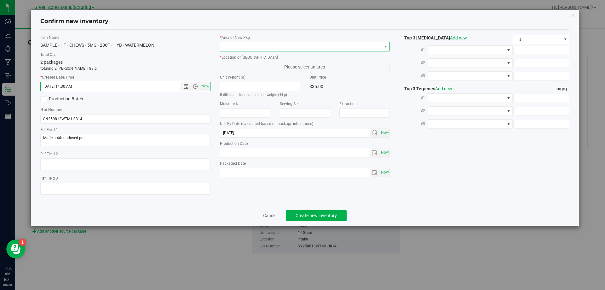
click at [250, 43] on span at bounding box center [301, 46] width 162 height 9
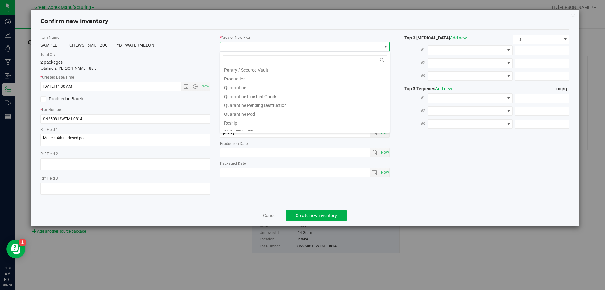
scroll to position [189, 0]
click at [261, 71] on li "Pantry / Secured Vault" at bounding box center [305, 68] width 170 height 9
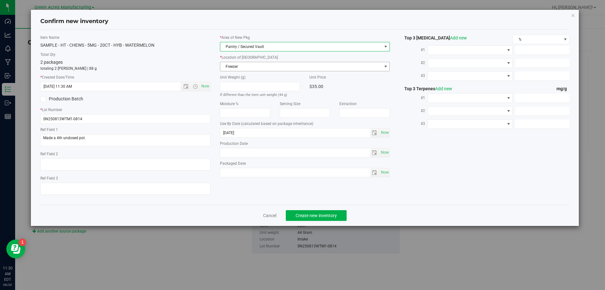
click at [262, 65] on span "Freezer" at bounding box center [301, 66] width 162 height 9
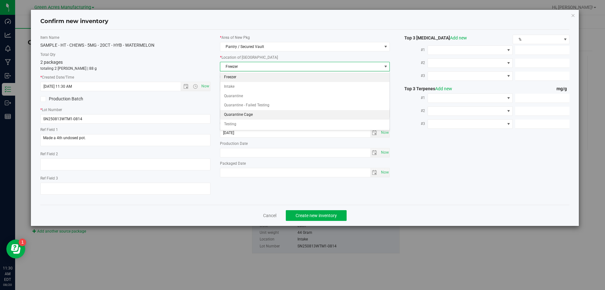
click at [253, 116] on li "Quarantine Cage" at bounding box center [305, 114] width 170 height 9
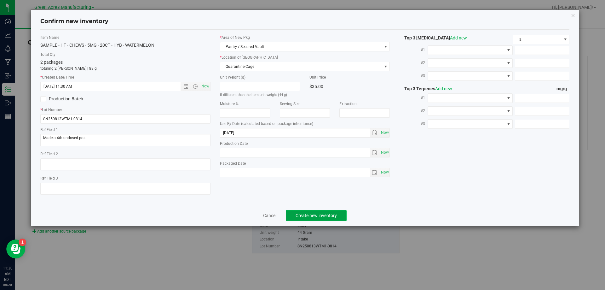
click at [320, 218] on button "Create new inventory" at bounding box center [316, 215] width 61 height 11
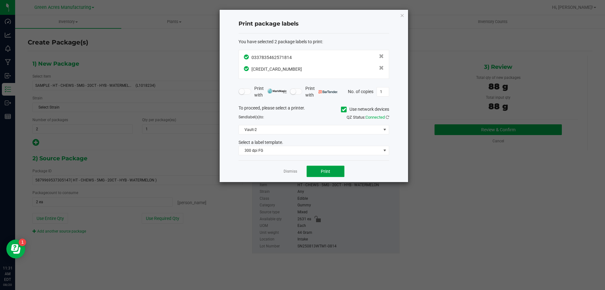
click at [319, 173] on button "Print" at bounding box center [326, 170] width 38 height 11
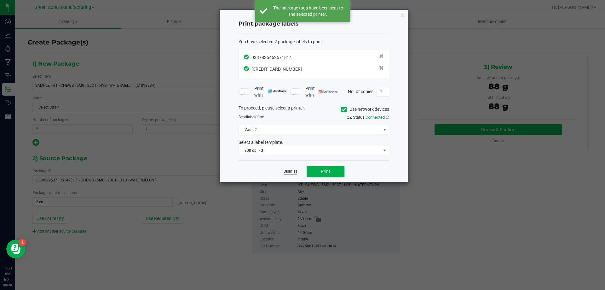
click at [292, 173] on link "Dismiss" at bounding box center [291, 171] width 14 height 5
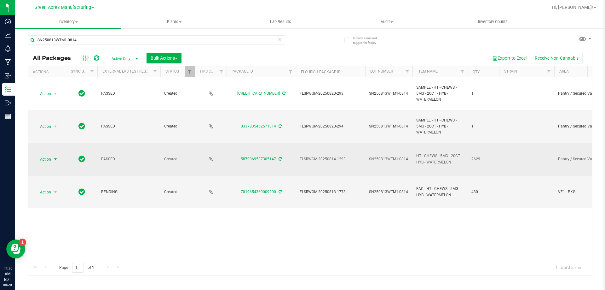
click at [50, 158] on span "Action" at bounding box center [42, 159] width 17 height 9
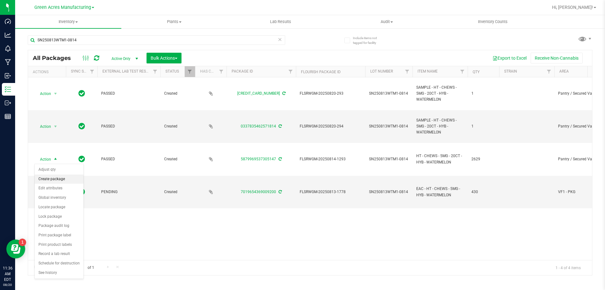
click at [74, 177] on li "Create package" at bounding box center [59, 178] width 49 height 9
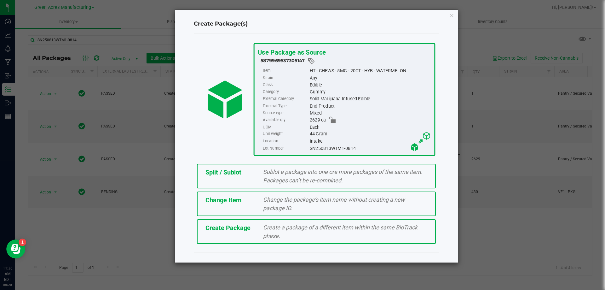
click at [220, 174] on span "Split / Sublot" at bounding box center [223, 172] width 36 height 8
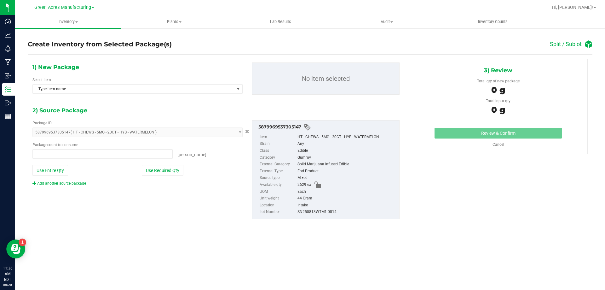
type input "0 ea"
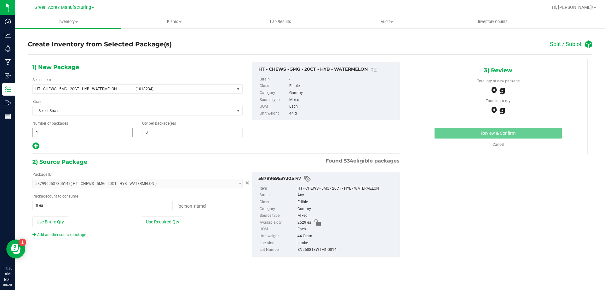
click at [62, 129] on span "1 1" at bounding box center [82, 132] width 100 height 9
type input "105"
type input "25"
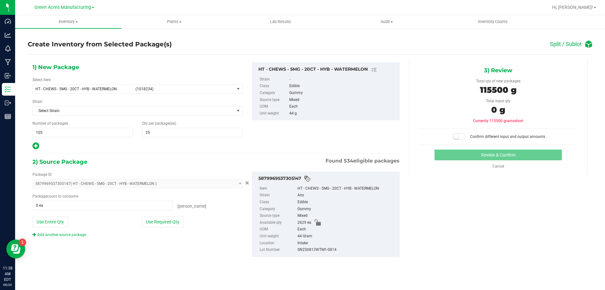
click at [35, 144] on icon at bounding box center [35, 146] width 7 height 8
type input "25"
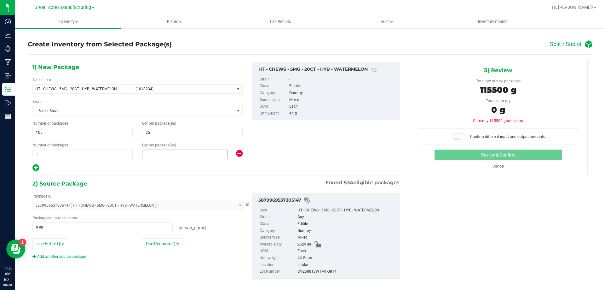
click at [149, 157] on span at bounding box center [184, 153] width 85 height 9
type input "4"
click at [153, 243] on button "Use Required Qty" at bounding box center [163, 243] width 42 height 11
type input "2629 ea"
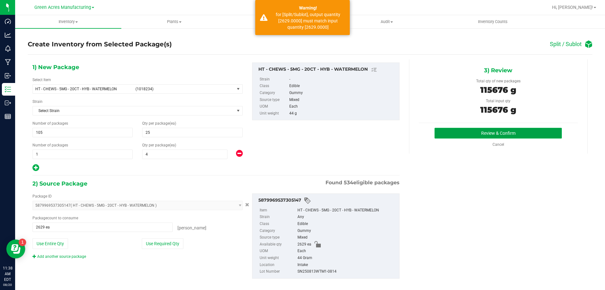
click at [463, 132] on button "Review & Confirm" at bounding box center [497, 133] width 127 height 11
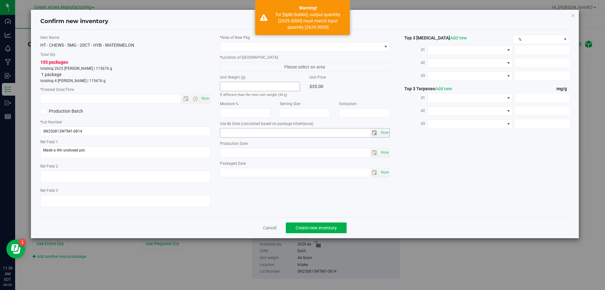
type input "[DATE]"
click at [203, 98] on span "Now" at bounding box center [205, 98] width 11 height 9
type input "[DATE] 11:38 AM"
click at [302, 41] on div "* Area of [GEOGRAPHIC_DATA]" at bounding box center [305, 43] width 170 height 17
click at [301, 48] on span at bounding box center [301, 46] width 162 height 9
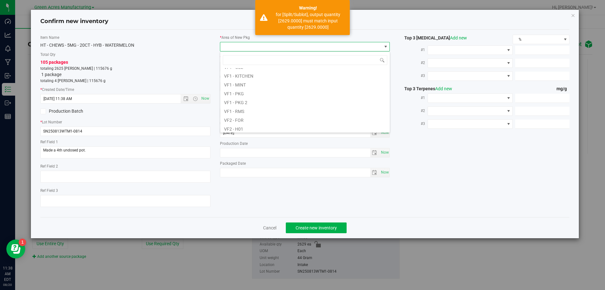
scroll to position [316, 0]
click at [259, 124] on li "Warehouse" at bounding box center [305, 126] width 170 height 9
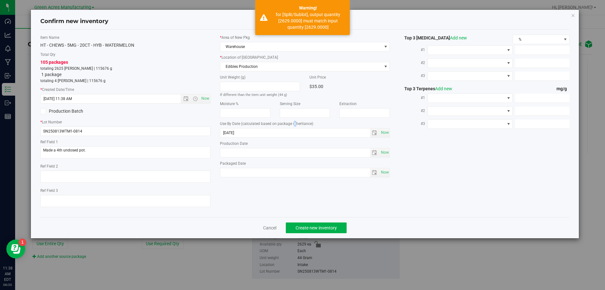
click at [259, 124] on span "(calculated based on package inheritance)" at bounding box center [277, 123] width 72 height 4
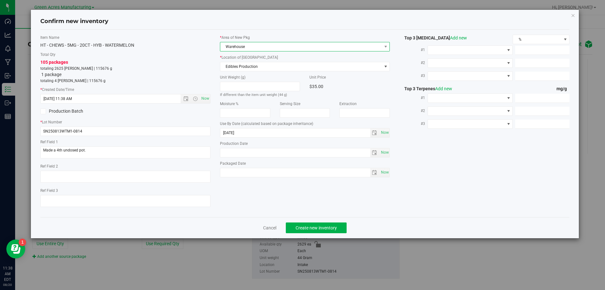
click at [260, 47] on span "Warehouse" at bounding box center [301, 46] width 162 height 9
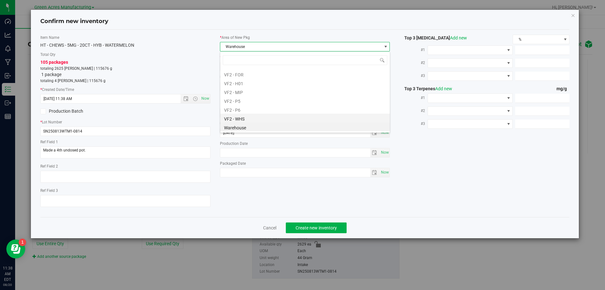
click at [244, 116] on li "VF2 - WHS" at bounding box center [305, 117] width 170 height 9
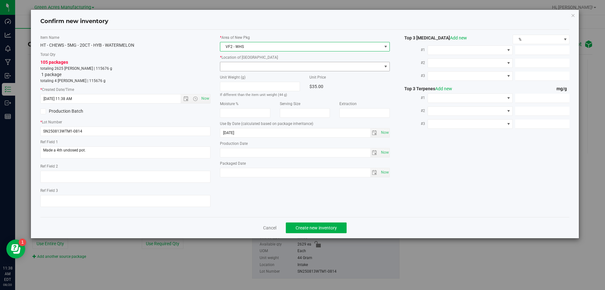
click at [292, 69] on span at bounding box center [301, 66] width 162 height 9
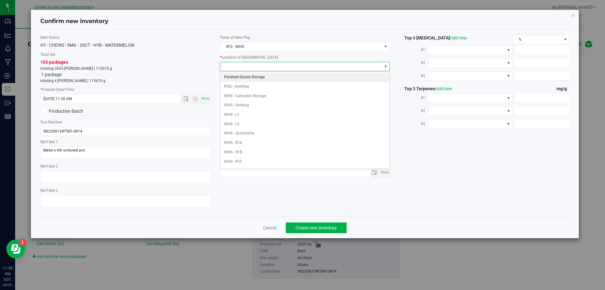
click at [261, 78] on li "Finished Goods Storage" at bounding box center [305, 76] width 170 height 9
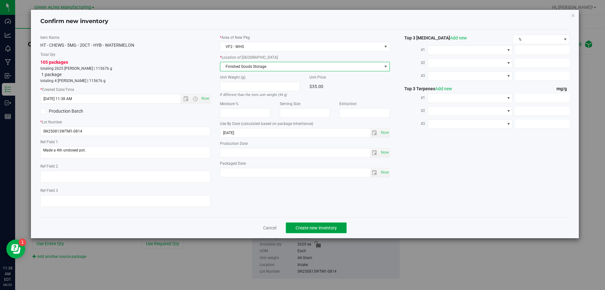
click at [314, 225] on span "Create new inventory" at bounding box center [316, 227] width 41 height 5
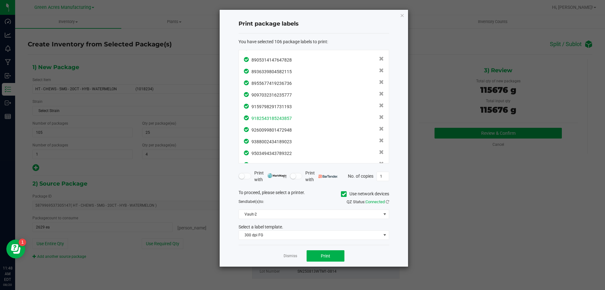
scroll to position [1128, 0]
click at [322, 258] on button "Print" at bounding box center [326, 255] width 38 height 11
click at [290, 258] on link "Dismiss" at bounding box center [291, 255] width 14 height 5
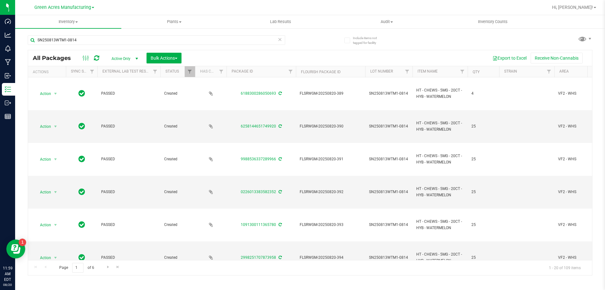
click at [281, 37] on icon at bounding box center [280, 39] width 4 height 8
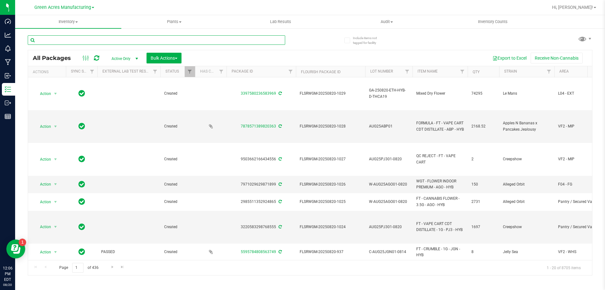
click at [78, 40] on input "text" at bounding box center [156, 39] width 257 height 9
paste input "AUG25SSW01-0814"
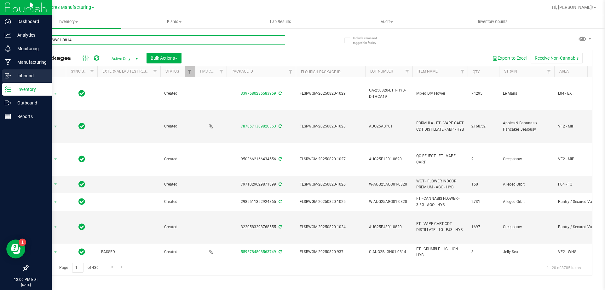
type input "AUG25SSW01-0814"
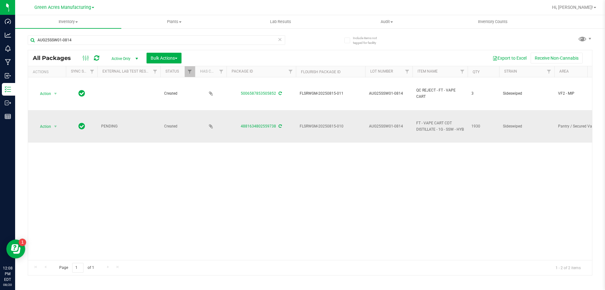
click at [279, 125] on icon at bounding box center [280, 126] width 3 height 4
click at [48, 127] on span "Action" at bounding box center [42, 126] width 17 height 9
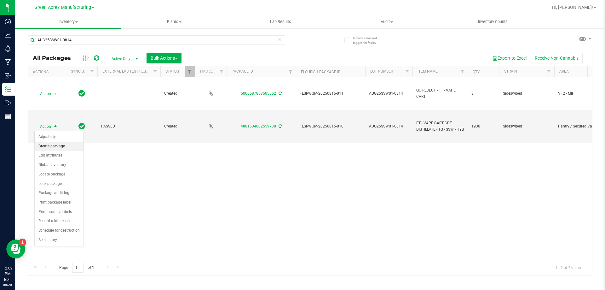
click at [64, 148] on li "Create package" at bounding box center [59, 145] width 49 height 9
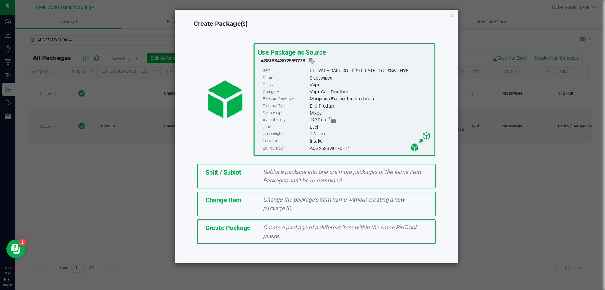
click at [226, 228] on span "Create Package" at bounding box center [227, 228] width 45 height 8
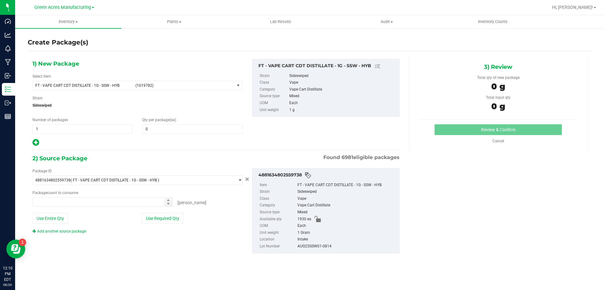
type input "0"
type input "0 ea"
click at [129, 84] on span "FT - VAPE CART CDT DISTILLATE - 1G - SSW - HYB" at bounding box center [83, 85] width 96 height 4
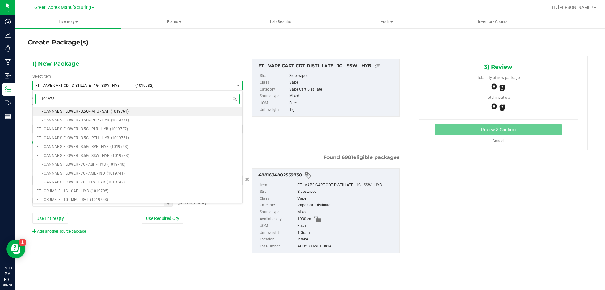
type input "1019782"
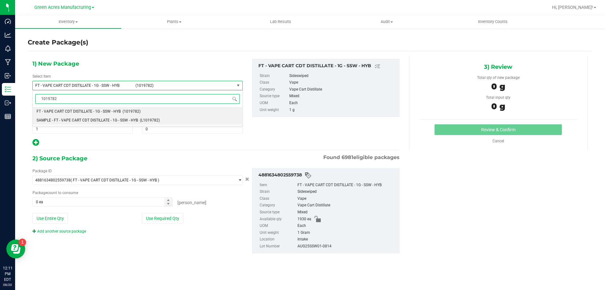
click at [111, 120] on span "SAMPLE - FT - VAPE CART CDT DISTILLATE - 1G - SSW - HYB" at bounding box center [87, 120] width 101 height 4
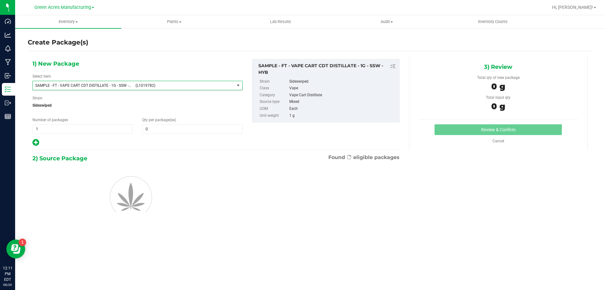
type input "0"
click at [74, 132] on span "1 1" at bounding box center [82, 128] width 100 height 9
type input "2"
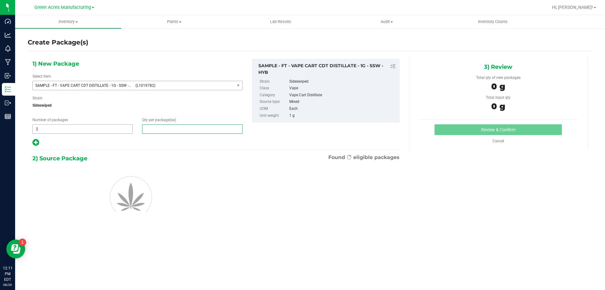
type input "1"
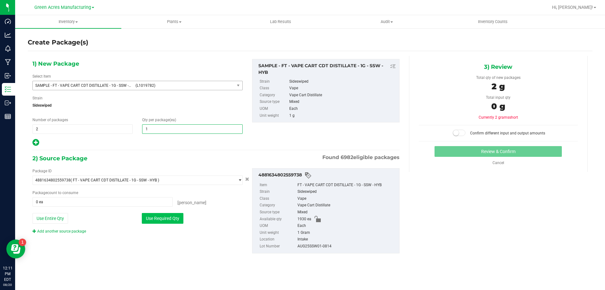
type input "1"
click at [160, 219] on button "Use Required Qty" at bounding box center [163, 218] width 42 height 11
type input "2 ea"
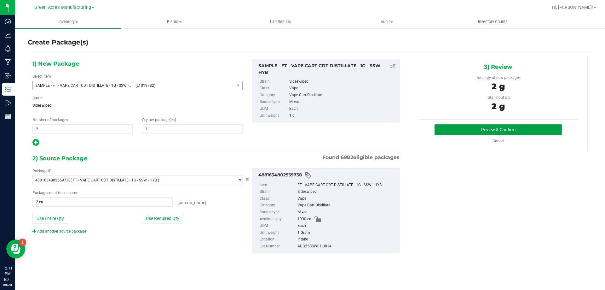
click at [548, 128] on button "Review & Confirm" at bounding box center [497, 129] width 127 height 11
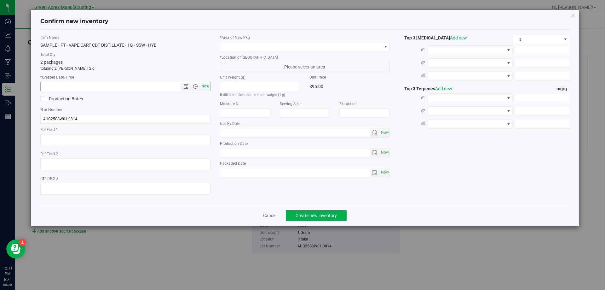
click at [205, 82] on span "Now" at bounding box center [205, 86] width 11 height 9
type input "8/20/2025 12:11 PM"
click at [252, 46] on span at bounding box center [301, 46] width 162 height 9
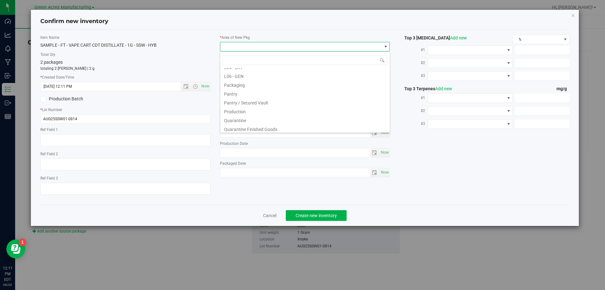
scroll to position [158, 0]
click at [260, 97] on li "Pantry / Secured Vault" at bounding box center [305, 100] width 170 height 9
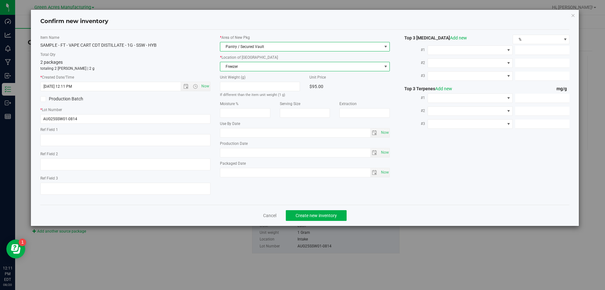
click at [260, 67] on span "Freezer" at bounding box center [301, 66] width 162 height 9
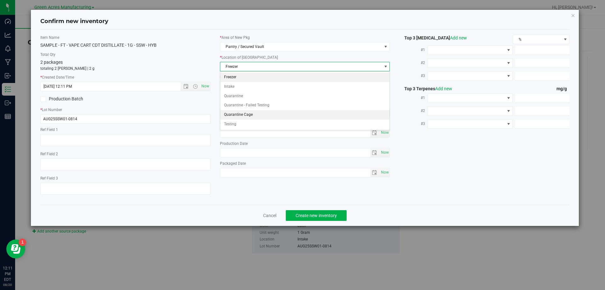
click at [255, 115] on li "Quarantine Cage" at bounding box center [305, 114] width 170 height 9
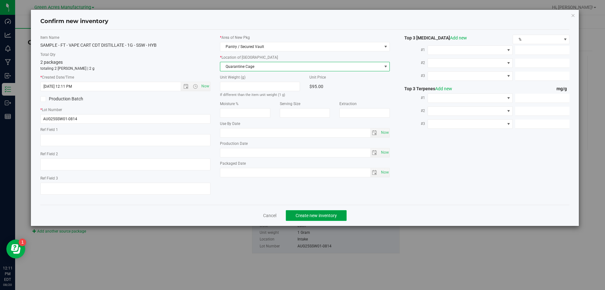
click at [316, 216] on span "Create new inventory" at bounding box center [316, 215] width 41 height 5
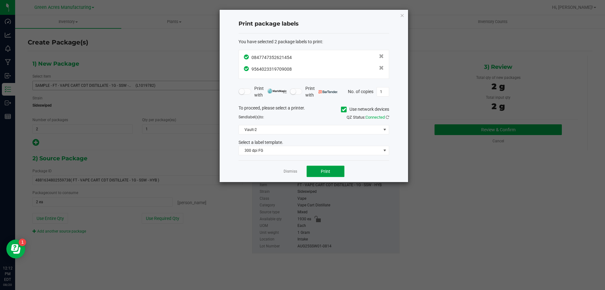
click at [325, 171] on span "Print" at bounding box center [325, 171] width 9 height 5
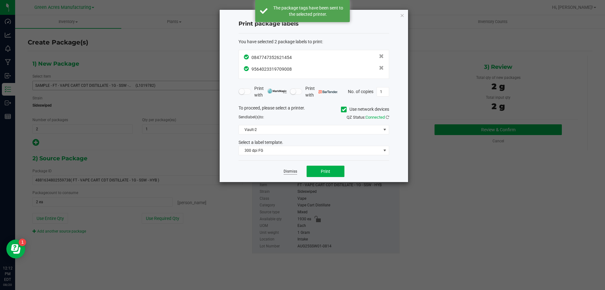
click at [289, 171] on link "Dismiss" at bounding box center [291, 171] width 14 height 5
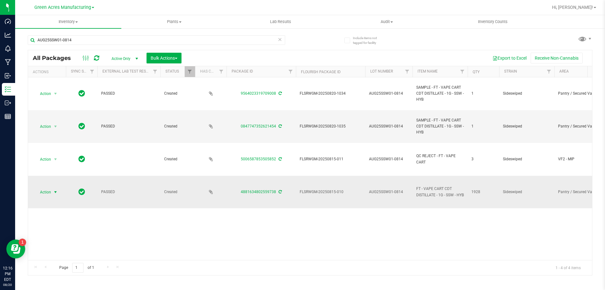
click at [53, 192] on span "select" at bounding box center [55, 191] width 5 height 5
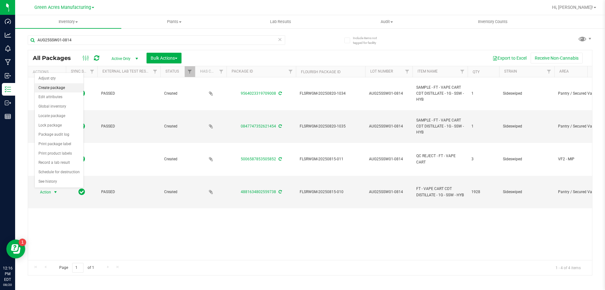
click at [60, 90] on li "Create package" at bounding box center [59, 87] width 49 height 9
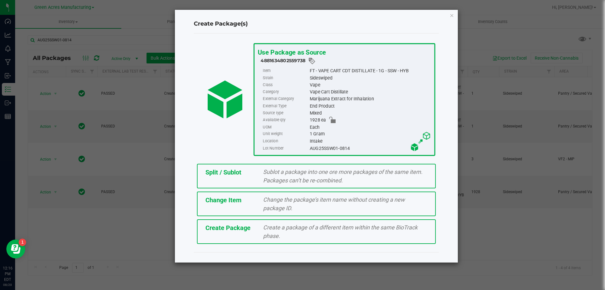
click at [253, 179] on div "Split / Sublot Sublot a package into one ore more packages of the same item. Pa…" at bounding box center [316, 176] width 239 height 25
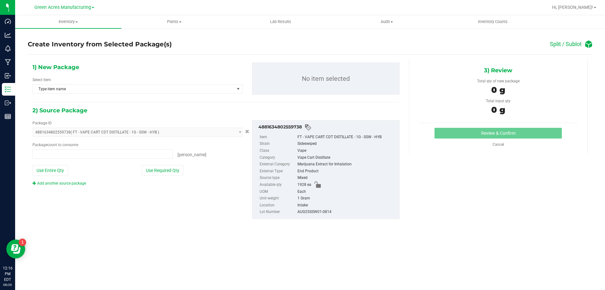
type input "0 ea"
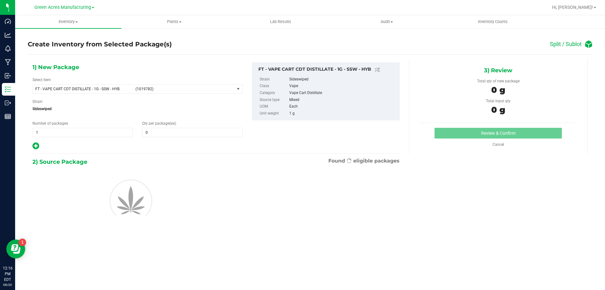
type input "0"
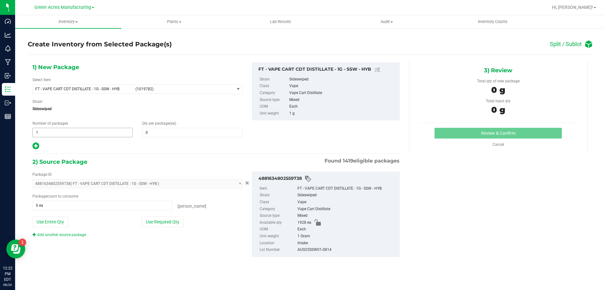
click at [51, 135] on span "1 1" at bounding box center [82, 132] width 100 height 9
type input "160"
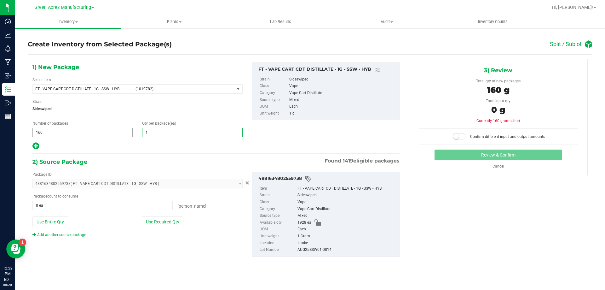
type input "12"
click at [36, 142] on icon at bounding box center [35, 146] width 7 height 8
type input "12"
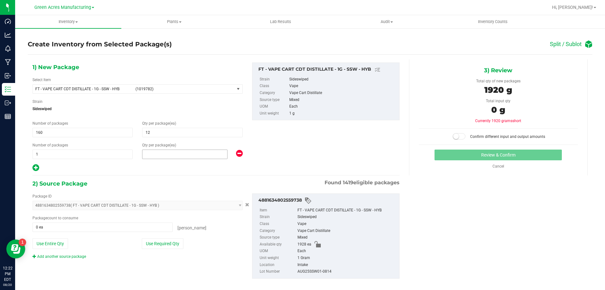
click at [162, 151] on span at bounding box center [184, 153] width 85 height 9
type input "8"
click at [154, 236] on div "Package ID 4881634802559738 ( FT - VAPE CART CDT DISTILLATE - 1G - SSW - HYB ) …" at bounding box center [138, 226] width 220 height 66
click at [154, 246] on button "Use Required Qty" at bounding box center [163, 243] width 42 height 11
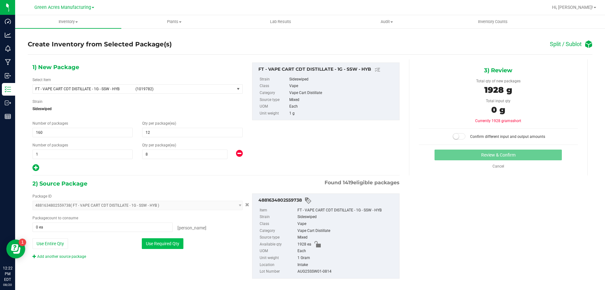
type input "1928 ea"
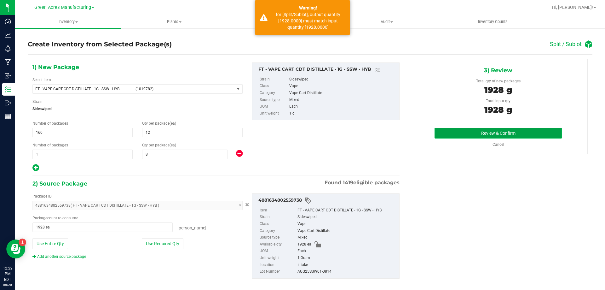
click at [533, 134] on button "Review & Confirm" at bounding box center [497, 133] width 127 height 11
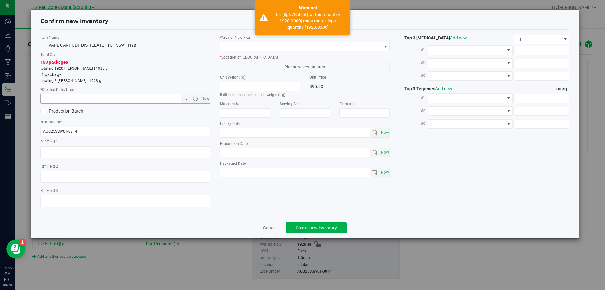
click at [204, 97] on span "Now" at bounding box center [205, 98] width 11 height 9
type input "8/20/2025 12:22 PM"
click at [252, 53] on div "* Area of New Pkg * Location of New Pkg Please select an area Unit Weight (g) I…" at bounding box center [305, 108] width 180 height 146
click at [252, 50] on span at bounding box center [301, 46] width 162 height 9
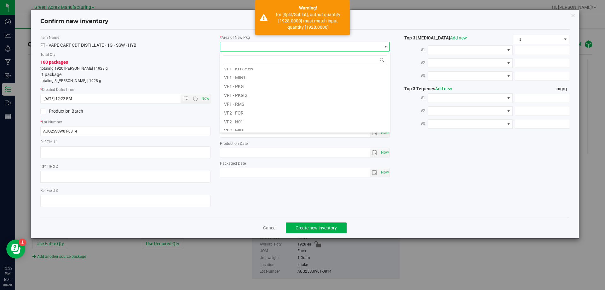
scroll to position [316, 0]
click at [234, 117] on li "VF2 - WHS" at bounding box center [305, 117] width 170 height 9
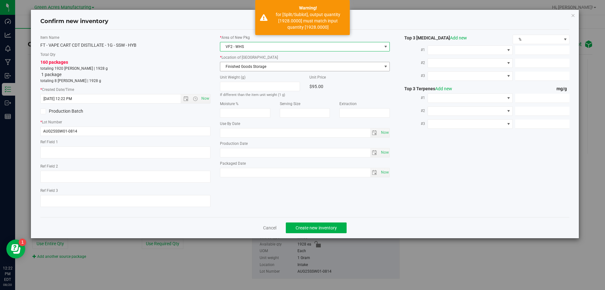
click at [260, 66] on span "Finished Goods Storage" at bounding box center [301, 66] width 162 height 9
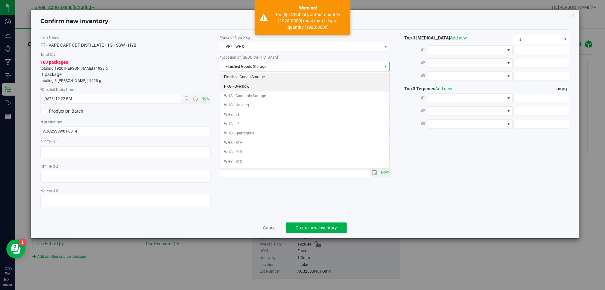
click at [256, 78] on li "Finished Goods Storage" at bounding box center [305, 76] width 170 height 9
click at [256, 78] on body "Confirm new inventory Item Name FT - VAPE CART CDT DISTILLATE - 1G - SSW - HYB …" at bounding box center [302, 145] width 605 height 290
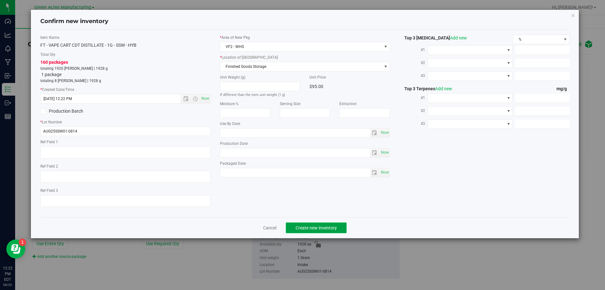
click at [310, 225] on span "Create new inventory" at bounding box center [316, 227] width 41 height 5
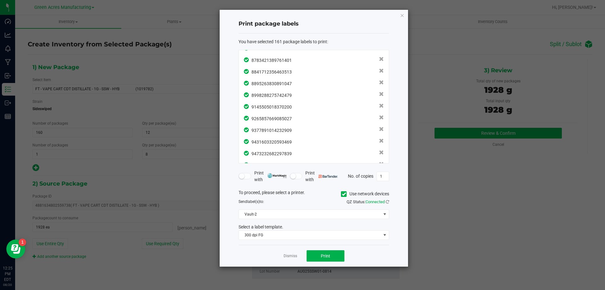
scroll to position [1769, 0]
click at [326, 256] on span "Print" at bounding box center [325, 255] width 9 height 5
click at [290, 257] on link "Dismiss" at bounding box center [291, 255] width 14 height 5
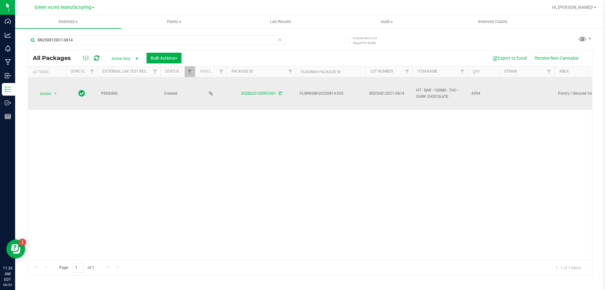
click at [279, 93] on icon at bounding box center [280, 93] width 3 height 4
click at [49, 94] on span "Action" at bounding box center [42, 93] width 17 height 9
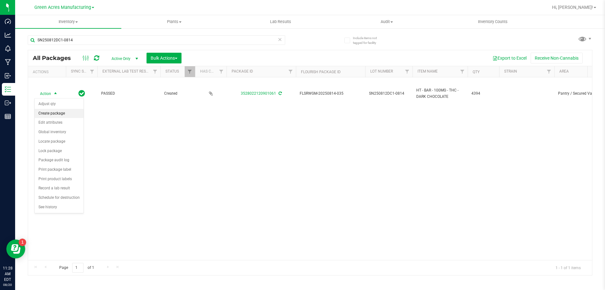
click at [50, 109] on li "Create package" at bounding box center [59, 113] width 49 height 9
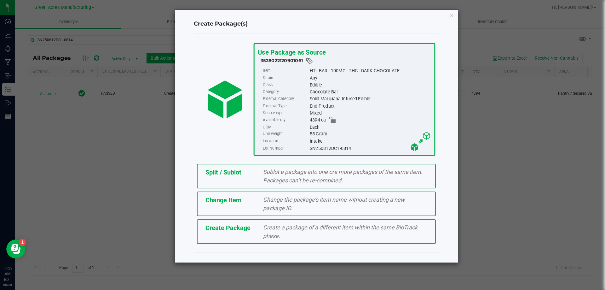
click at [258, 231] on div "Create a package of a different item within the same BioTrack phase." at bounding box center [345, 231] width 174 height 17
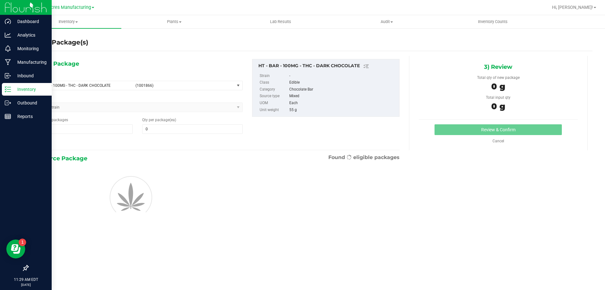
type input "0"
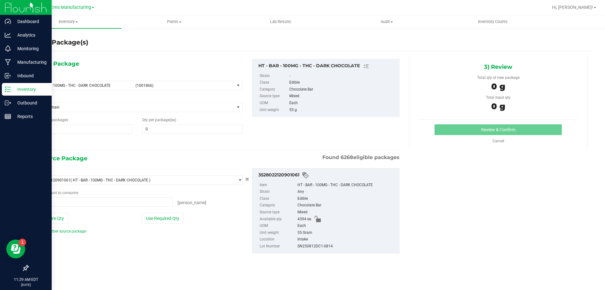
type input "0 ea"
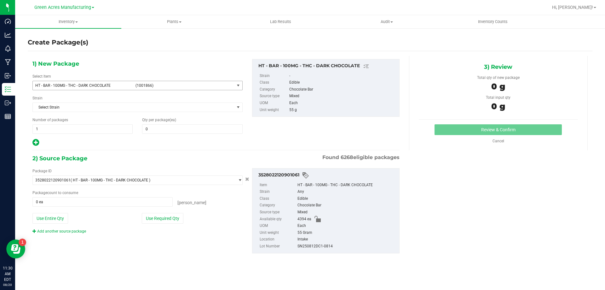
click at [96, 87] on span "HT - BAR - 100MG - THC - DARK CHOCOLATE" at bounding box center [83, 85] width 96 height 4
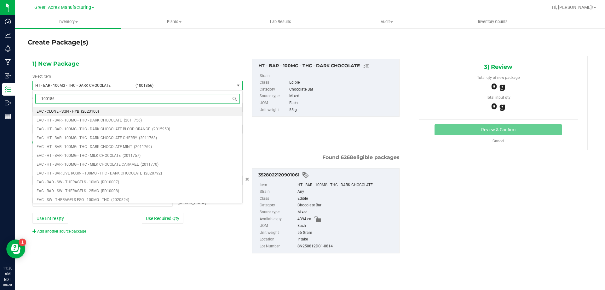
type input "1001866"
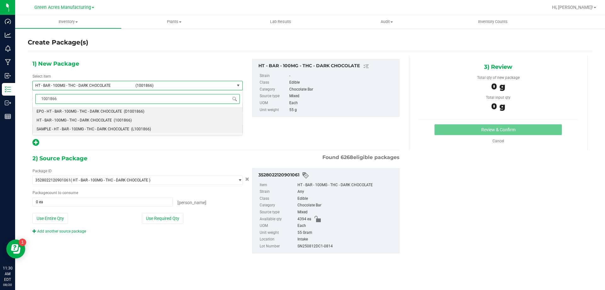
click at [56, 131] on span "SAMPLE - HT - BAR - 100MG - THC - DARK CHOCOLATE" at bounding box center [83, 129] width 93 height 4
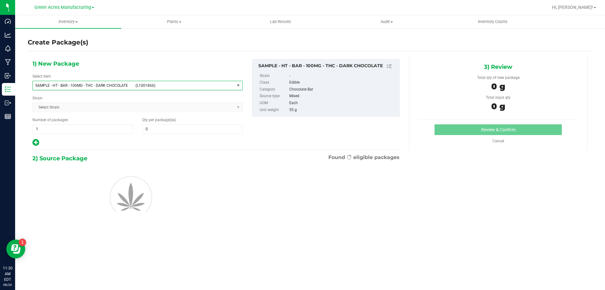
type input "0"
click at [60, 127] on span "1 1" at bounding box center [82, 128] width 100 height 9
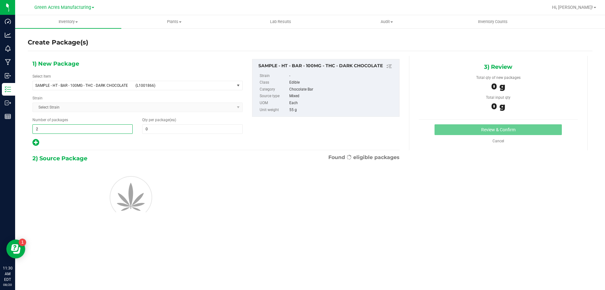
type input "21"
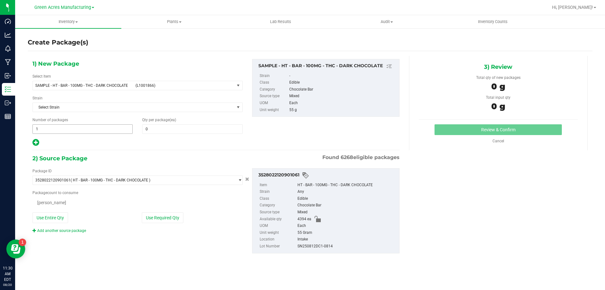
type input "2"
type input "0 ea"
type input "1"
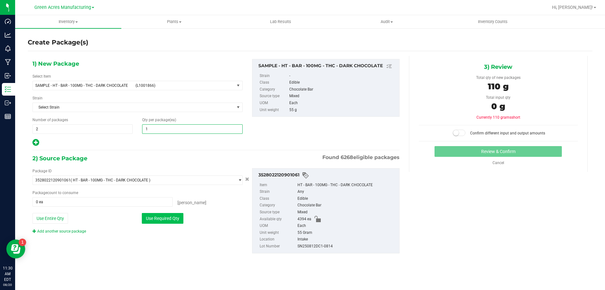
type input "1"
click at [161, 219] on button "Use Required Qty" at bounding box center [163, 218] width 42 height 11
type input "2 ea"
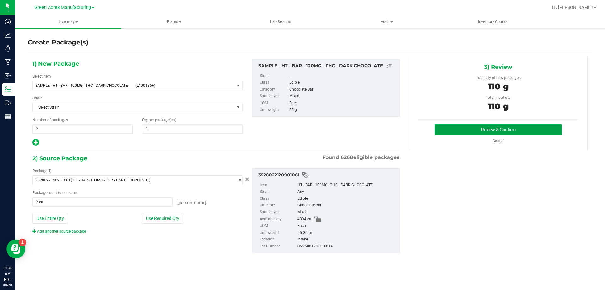
click at [439, 134] on button "Review & Confirm" at bounding box center [497, 129] width 127 height 11
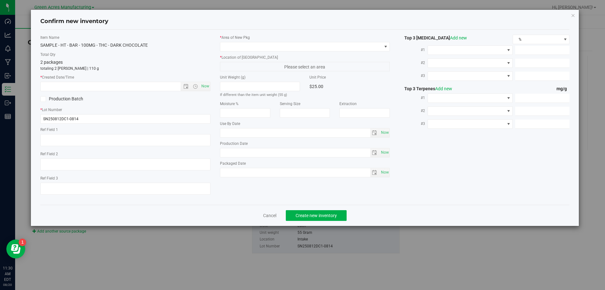
type input "[DATE]"
click at [207, 84] on span "Now" at bounding box center [205, 86] width 11 height 9
type input "[DATE] 11:30 AM"
click at [263, 38] on label "* Area of [GEOGRAPHIC_DATA]" at bounding box center [305, 38] width 170 height 6
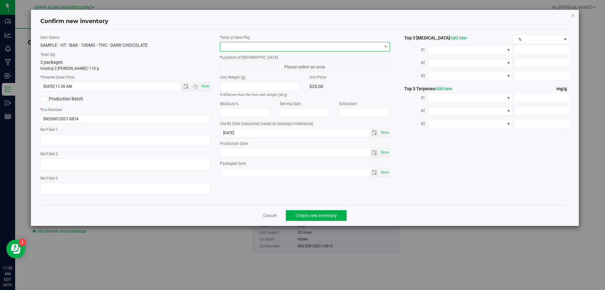
click at [264, 46] on span at bounding box center [301, 46] width 162 height 9
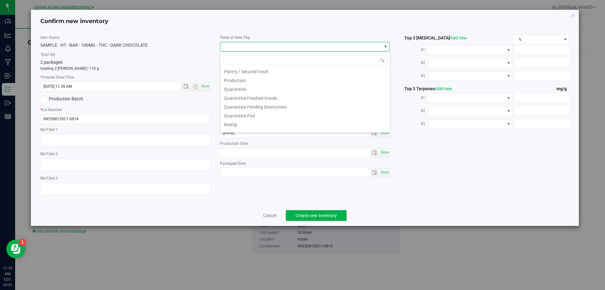
scroll to position [189, 0]
click at [248, 71] on li "Pantry / Secured Vault" at bounding box center [305, 68] width 170 height 9
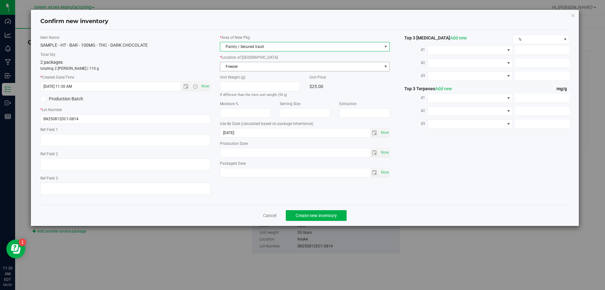
click at [252, 66] on span "Freezer" at bounding box center [301, 66] width 162 height 9
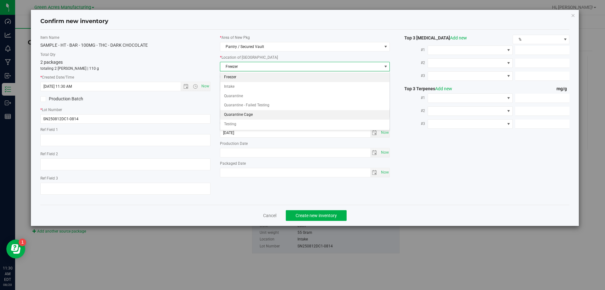
click at [247, 116] on li "Quarantine Cage" at bounding box center [305, 114] width 170 height 9
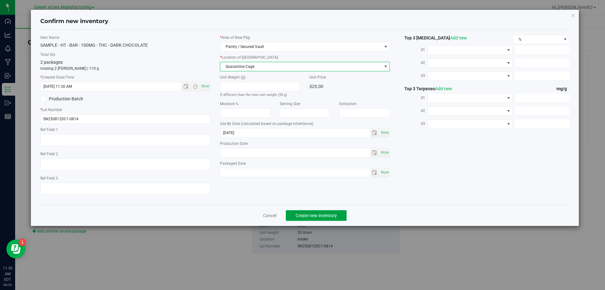
click at [319, 216] on span "Create new inventory" at bounding box center [316, 215] width 41 height 5
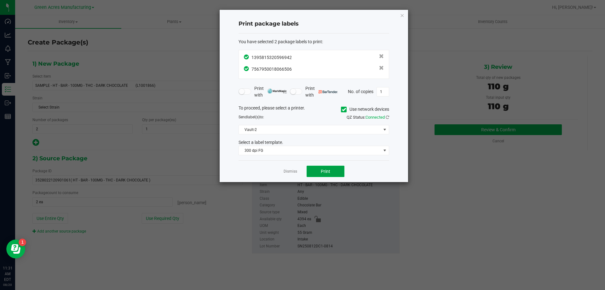
click at [315, 172] on button "Print" at bounding box center [326, 170] width 38 height 11
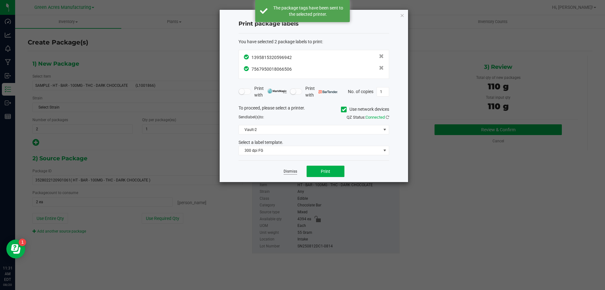
click at [293, 170] on link "Dismiss" at bounding box center [291, 171] width 14 height 5
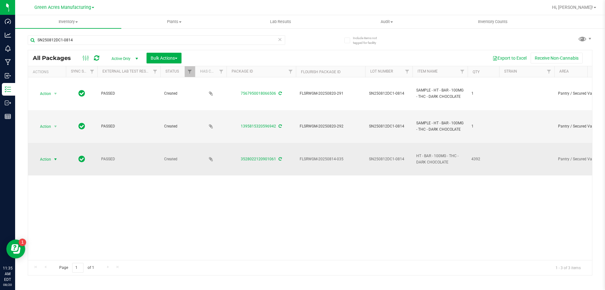
click at [51, 159] on span "Action" at bounding box center [42, 159] width 17 height 9
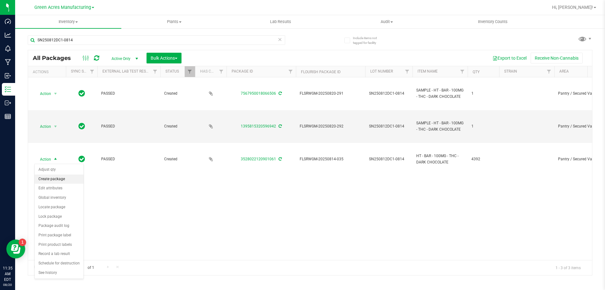
click at [64, 180] on li "Create package" at bounding box center [59, 178] width 49 height 9
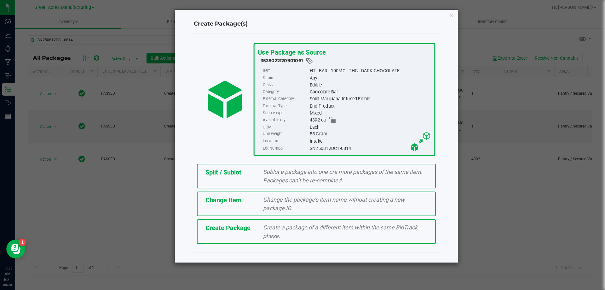
click at [240, 176] on div "Split / Sublot" at bounding box center [230, 171] width 58 height 9
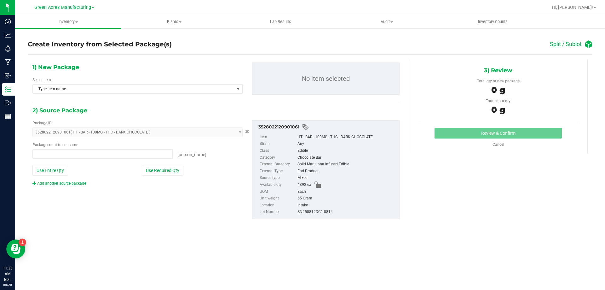
type input "0 ea"
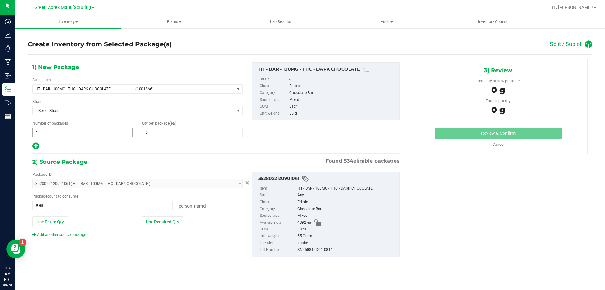
click at [81, 131] on span "1 1" at bounding box center [82, 132] width 100 height 9
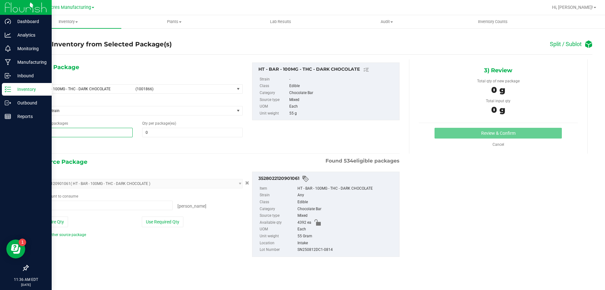
type input "0"
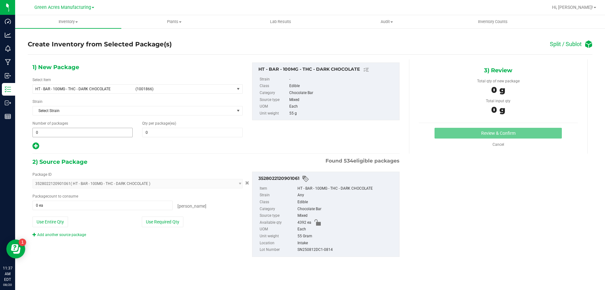
click at [73, 135] on span "0 0" at bounding box center [82, 132] width 100 height 9
type input "87"
type input "50"
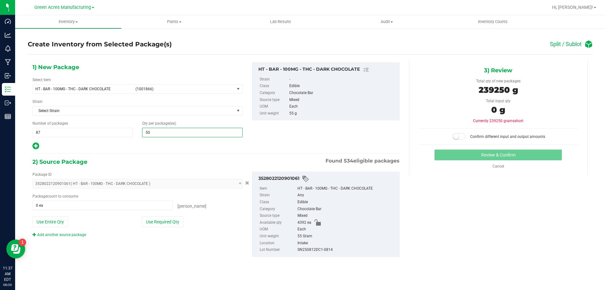
click at [33, 146] on icon at bounding box center [35, 146] width 7 height 8
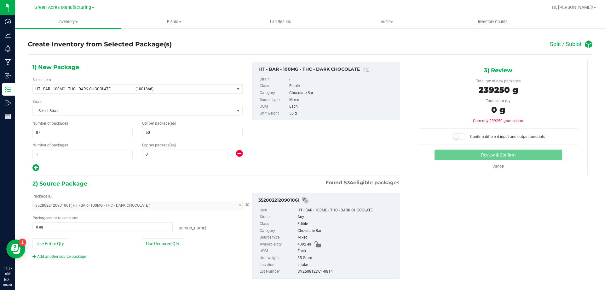
type input "50"
click at [163, 152] on span at bounding box center [184, 153] width 85 height 9
type input "42"
click at [166, 248] on button "Use Required Qty" at bounding box center [163, 243] width 42 height 11
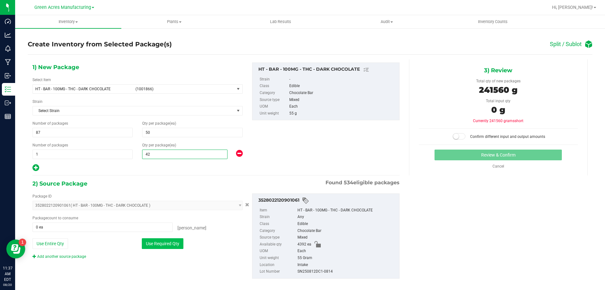
type input "4392 ea"
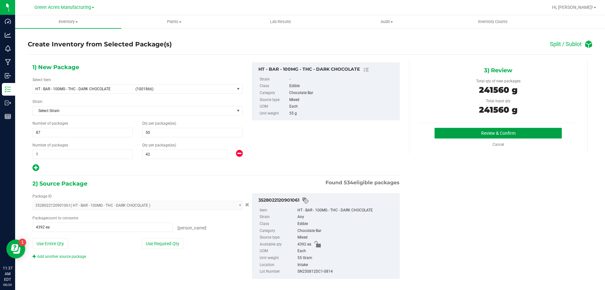
click at [520, 128] on button "Review & Confirm" at bounding box center [497, 133] width 127 height 11
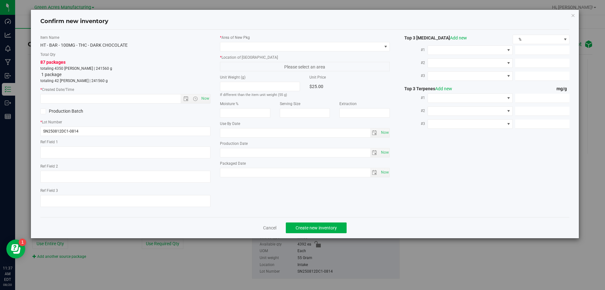
type input "[DATE]"
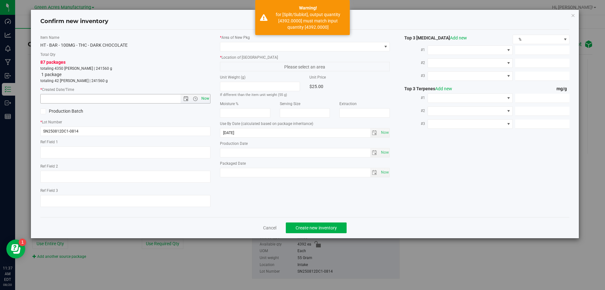
click at [205, 96] on span "Now" at bounding box center [205, 98] width 11 height 9
type input "8/20/2025 11:37 AM"
click at [238, 52] on div "* Area of New Pkg * Location of New Pkg Please select an area Unit Weight (g) I…" at bounding box center [305, 108] width 180 height 146
click at [238, 47] on span at bounding box center [301, 46] width 162 height 9
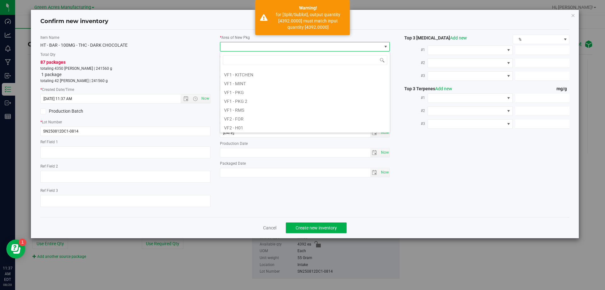
scroll to position [316, 0]
click at [247, 119] on li "VF2 - WHS" at bounding box center [305, 117] width 170 height 9
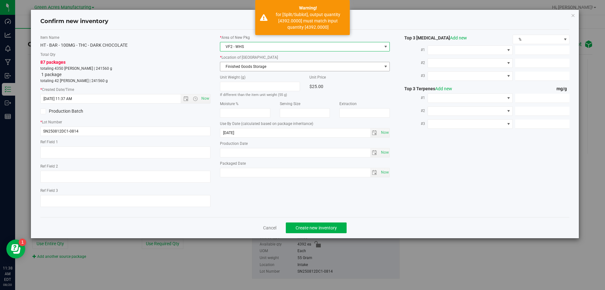
click at [250, 69] on span "Finished Goods Storage" at bounding box center [301, 66] width 162 height 9
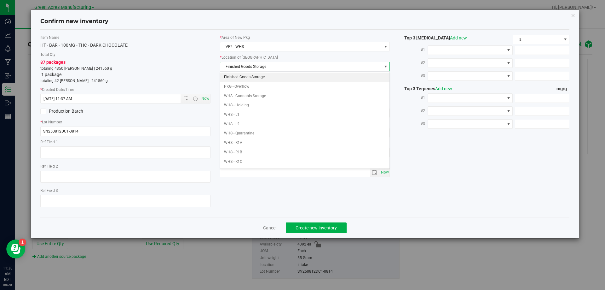
click at [247, 79] on li "Finished Goods Storage" at bounding box center [305, 76] width 170 height 9
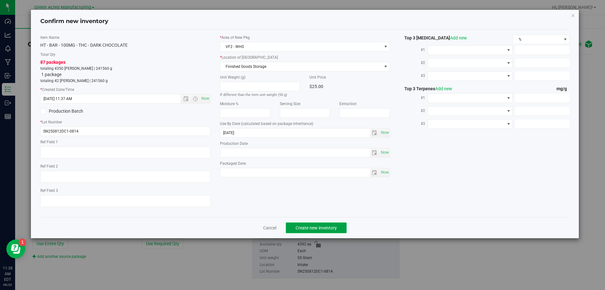
click at [320, 226] on span "Create new inventory" at bounding box center [316, 227] width 41 height 5
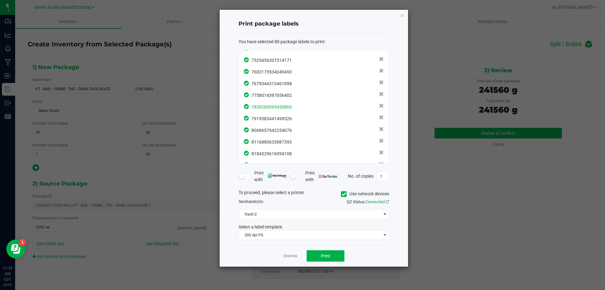
scroll to position [918, 0]
click at [330, 259] on button "Print" at bounding box center [326, 255] width 38 height 11
click at [286, 256] on link "Dismiss" at bounding box center [291, 255] width 14 height 5
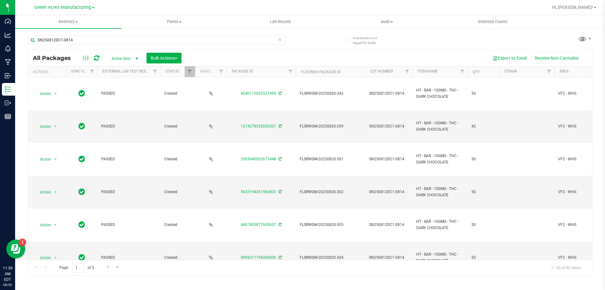
click at [280, 39] on icon at bounding box center [280, 39] width 4 height 8
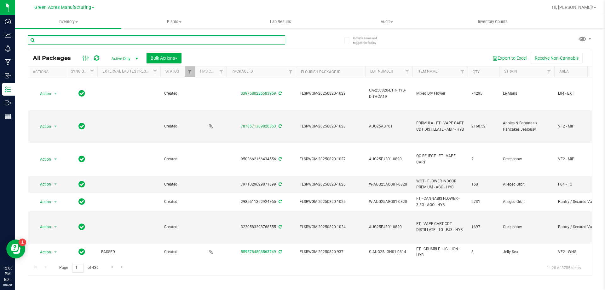
click at [50, 39] on input "text" at bounding box center [156, 39] width 257 height 9
paste input "RE-WX-AUG25IED01-0814"
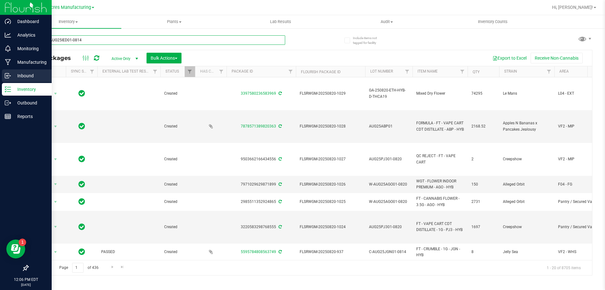
type input "RE-WX-AUG25IED01-0814"
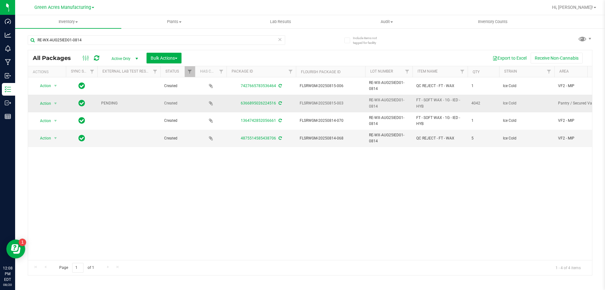
click at [280, 103] on icon at bounding box center [280, 103] width 3 height 4
click at [54, 102] on span "select" at bounding box center [55, 103] width 5 height 5
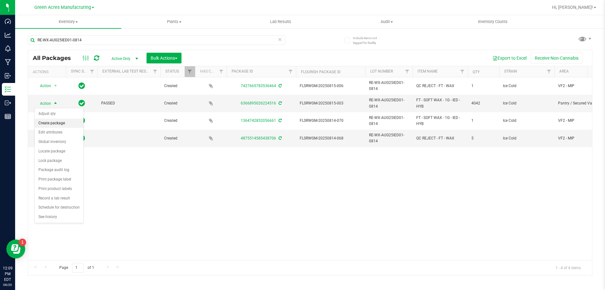
click at [58, 123] on li "Create package" at bounding box center [59, 122] width 49 height 9
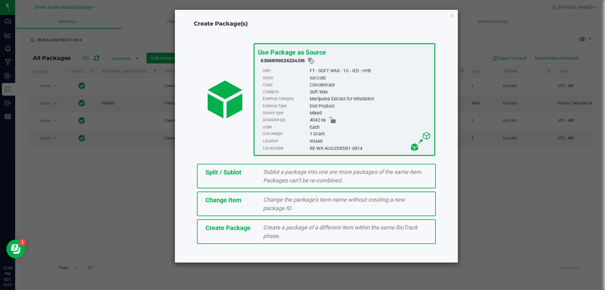
click at [210, 230] on span "Create Package" at bounding box center [227, 228] width 45 height 8
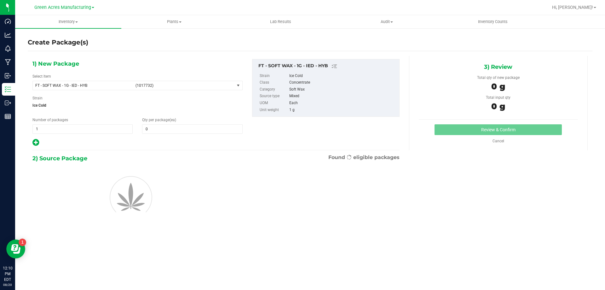
type input "0"
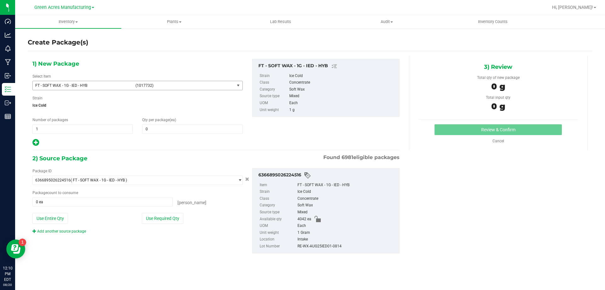
click at [180, 87] on span "(1017732)" at bounding box center [183, 85] width 96 height 4
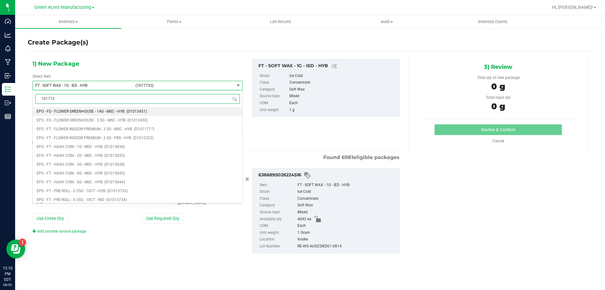
type input "1017732"
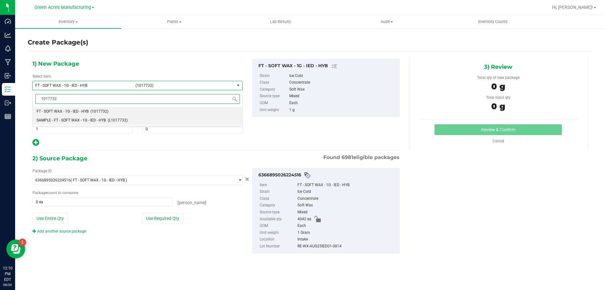
click at [124, 116] on li "SAMPLE - FT - SOFT WAX - 1G - IED - HYB (L1017732)" at bounding box center [138, 120] width 210 height 9
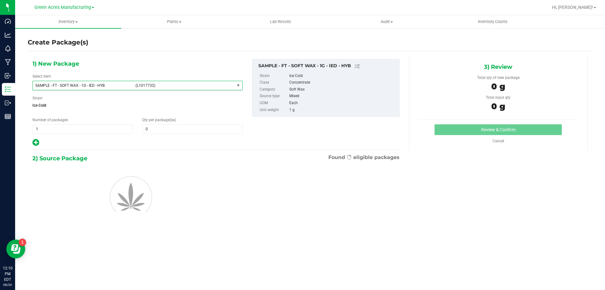
type input "0"
click at [89, 129] on span "1 1" at bounding box center [82, 128] width 100 height 9
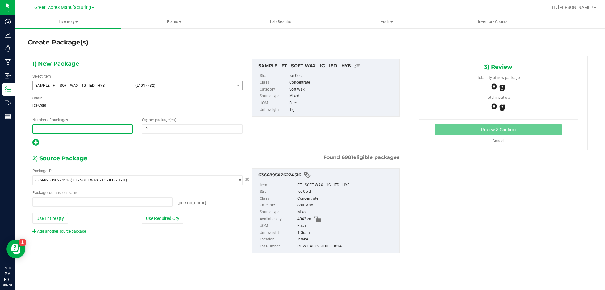
type input "0 ea"
type input "2"
type input "1"
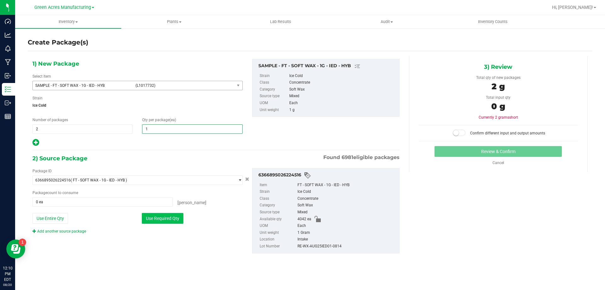
type input "1"
click at [153, 217] on button "Use Required Qty" at bounding box center [163, 218] width 42 height 11
type input "2 ea"
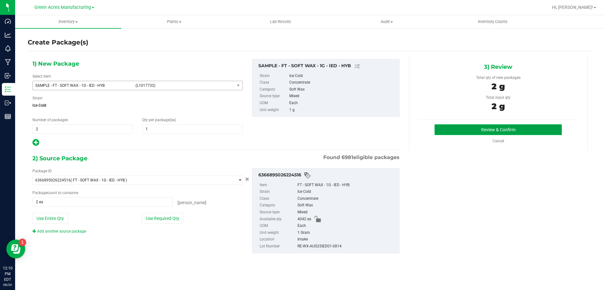
click at [509, 131] on button "Review & Confirm" at bounding box center [497, 129] width 127 height 11
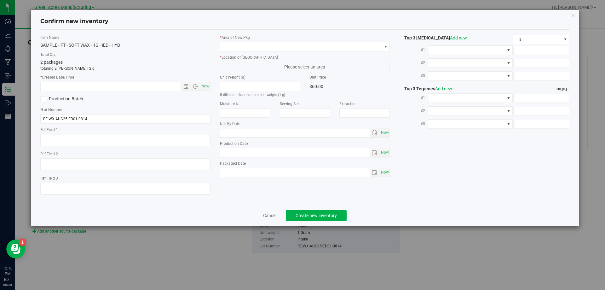
type textarea "DEP"
click at [202, 88] on span "Now" at bounding box center [205, 86] width 11 height 9
type input "8/20/2025 12:10 PM"
click at [300, 52] on div "* Area of New Pkg * Location of New Pkg Please select an area Unit Weight (g) I…" at bounding box center [305, 108] width 180 height 146
click at [295, 47] on span at bounding box center [301, 46] width 162 height 9
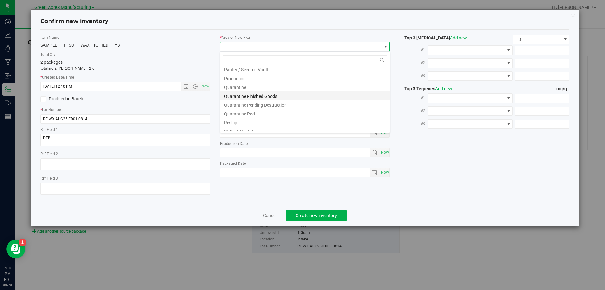
scroll to position [158, 0]
click at [253, 97] on li "Pantry / Secured Vault" at bounding box center [305, 100] width 170 height 9
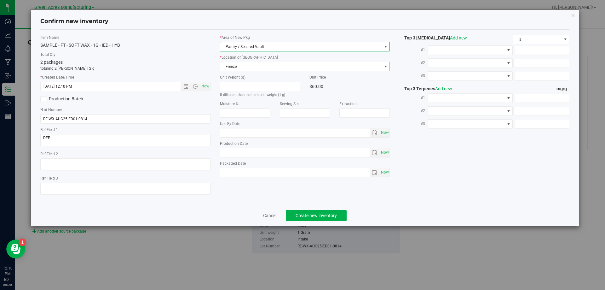
click at [261, 67] on span "Freezer" at bounding box center [301, 66] width 162 height 9
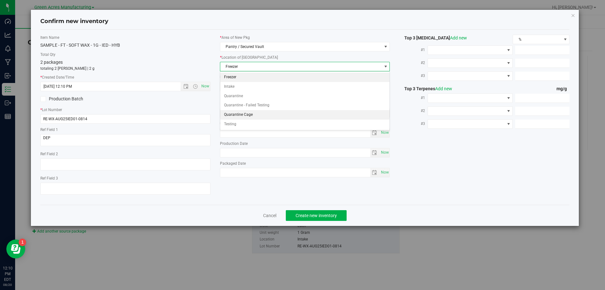
click at [250, 112] on li "Quarantine Cage" at bounding box center [305, 114] width 170 height 9
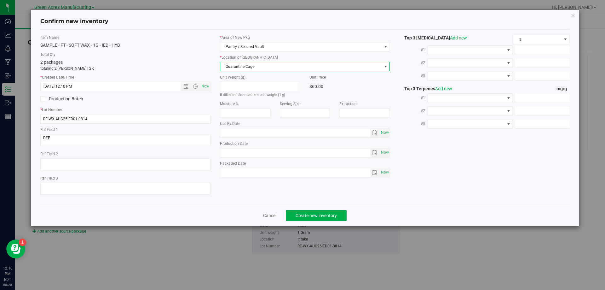
click at [296, 209] on div "Cancel Create new inventory" at bounding box center [304, 214] width 529 height 21
click at [299, 210] on button "Create new inventory" at bounding box center [316, 215] width 61 height 11
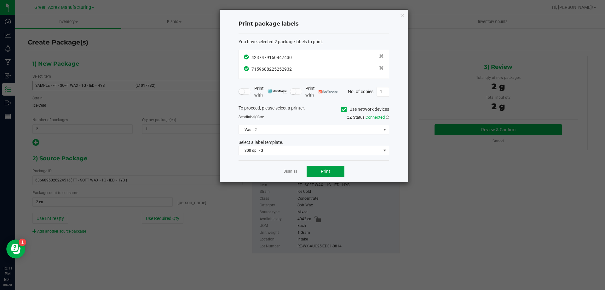
click at [316, 168] on button "Print" at bounding box center [326, 170] width 38 height 11
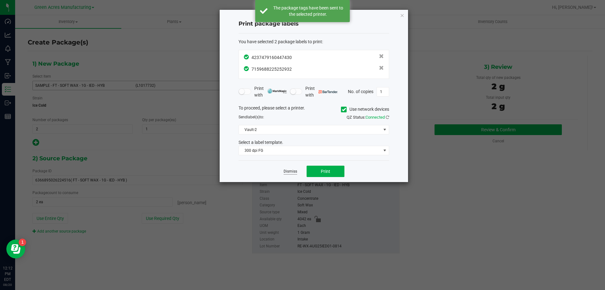
click at [293, 171] on link "Dismiss" at bounding box center [291, 171] width 14 height 5
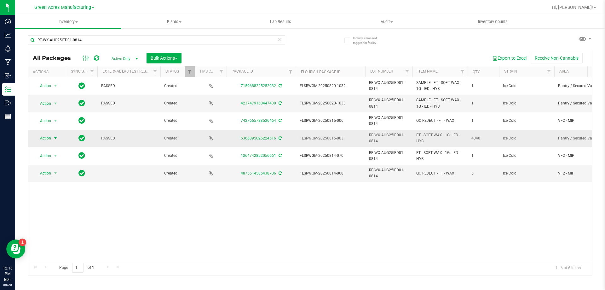
click at [41, 138] on span "Action" at bounding box center [42, 138] width 17 height 9
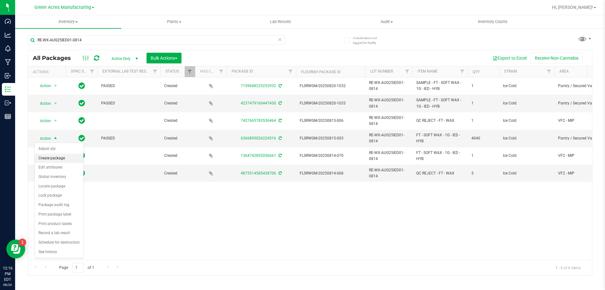
click at [64, 159] on li "Create package" at bounding box center [59, 157] width 49 height 9
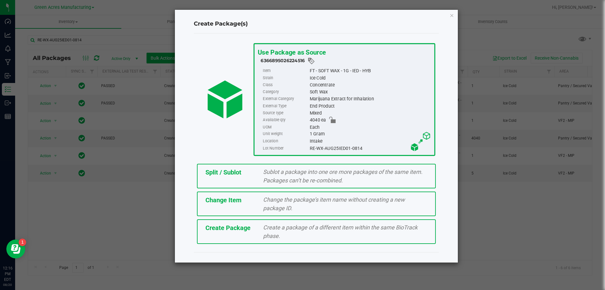
click at [221, 177] on div "Split / Sublot Sublot a package into one ore more packages of the same item. Pa…" at bounding box center [316, 176] width 239 height 25
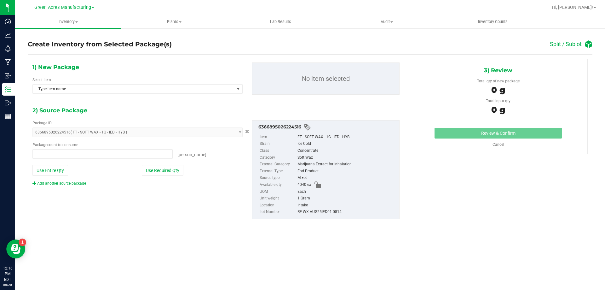
type input "0 ea"
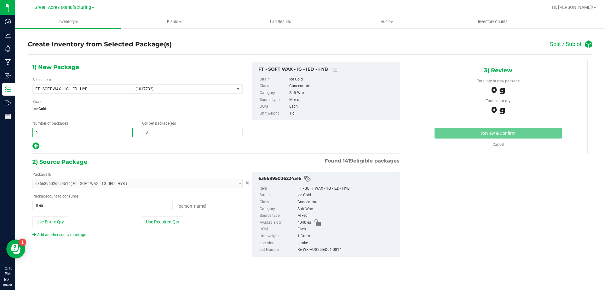
click at [93, 133] on span "1 1" at bounding box center [82, 132] width 100 height 9
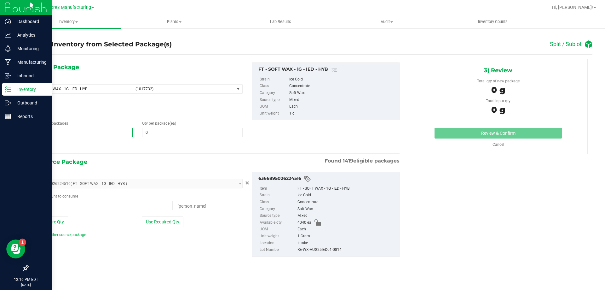
type input "0"
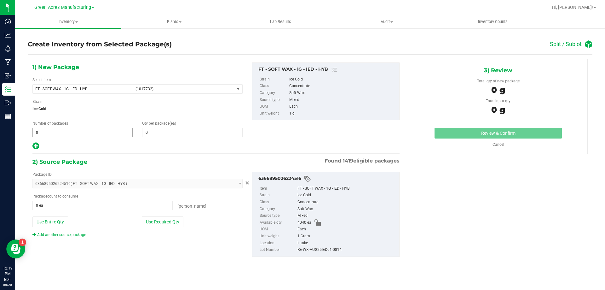
drag, startPoint x: 107, startPoint y: 126, endPoint x: 104, endPoint y: 132, distance: 6.6
click at [107, 126] on div "Number of packages 0 0" at bounding box center [83, 128] width 110 height 17
click at [104, 133] on span at bounding box center [82, 132] width 100 height 9
type input "505"
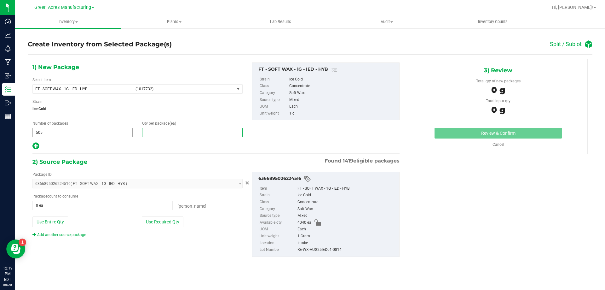
type input "8"
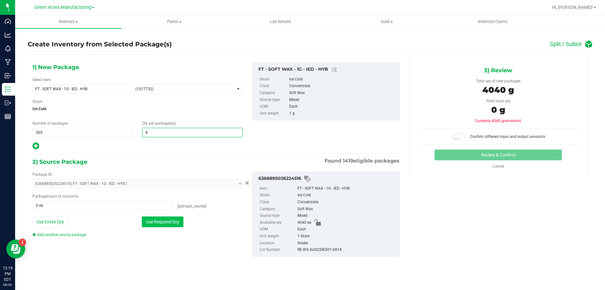
click at [160, 223] on button "Use Required Qty" at bounding box center [163, 221] width 42 height 11
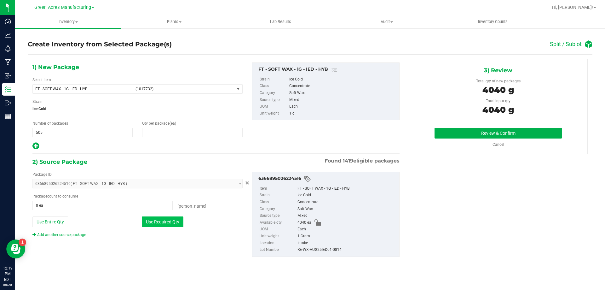
type input "8"
type input "4040 ea"
click at [174, 223] on button "Use Required Qty" at bounding box center [163, 221] width 42 height 11
click at [452, 132] on button "Review & Confirm" at bounding box center [497, 133] width 127 height 11
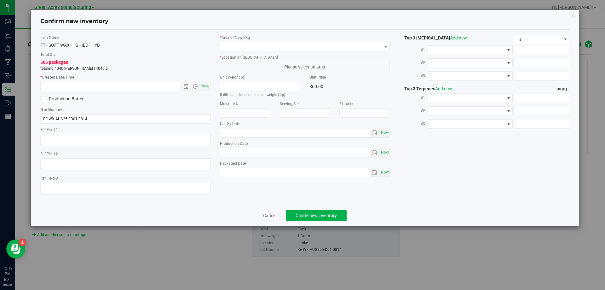
type textarea "DEP"
click at [207, 87] on span "Now" at bounding box center [205, 86] width 11 height 9
type input "8/20/2025 12:19 PM"
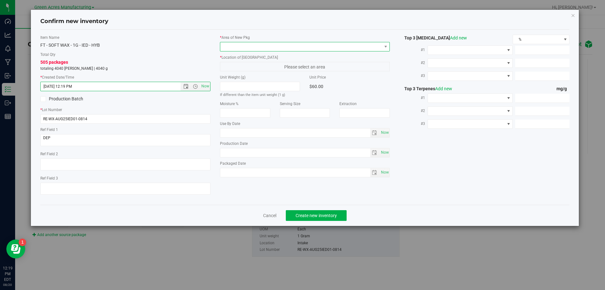
click at [267, 46] on span at bounding box center [301, 46] width 162 height 9
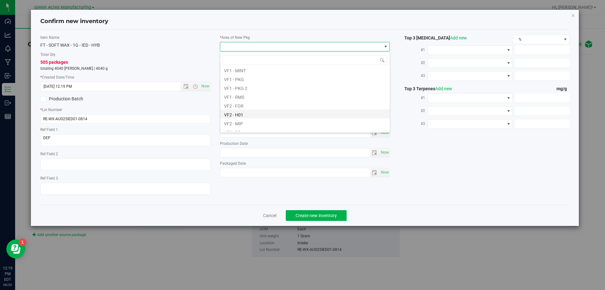
scroll to position [316, 0]
click at [246, 117] on li "VF2 - WHS" at bounding box center [305, 117] width 170 height 9
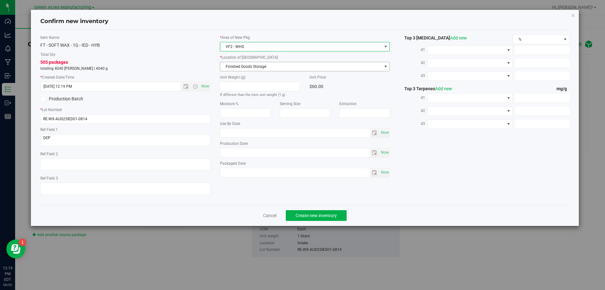
click at [273, 70] on span "Finished Goods Storage" at bounding box center [301, 66] width 162 height 9
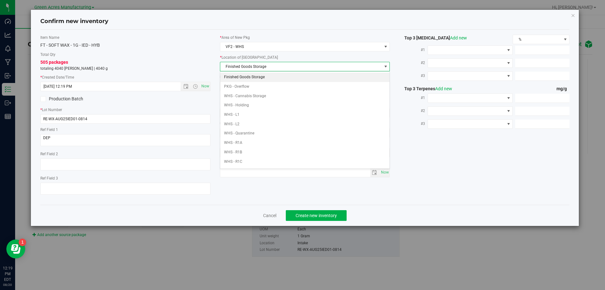
click at [272, 78] on li "Finished Goods Storage" at bounding box center [305, 76] width 170 height 9
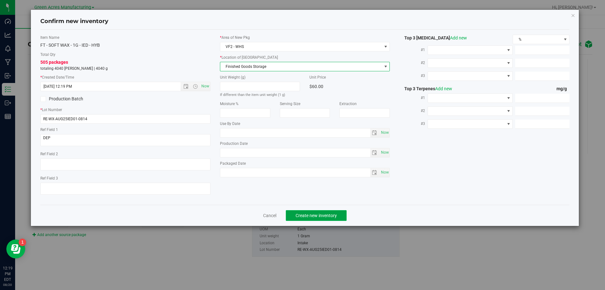
click at [304, 216] on span "Create new inventory" at bounding box center [316, 215] width 41 height 5
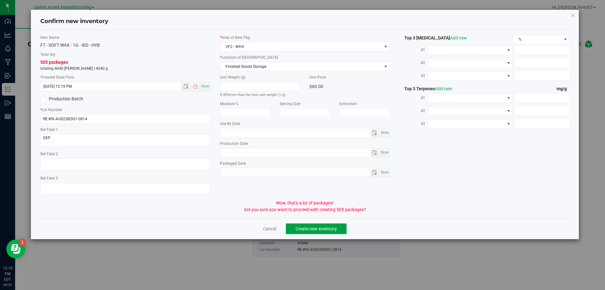
click at [311, 227] on span "Create new inventory" at bounding box center [316, 228] width 41 height 5
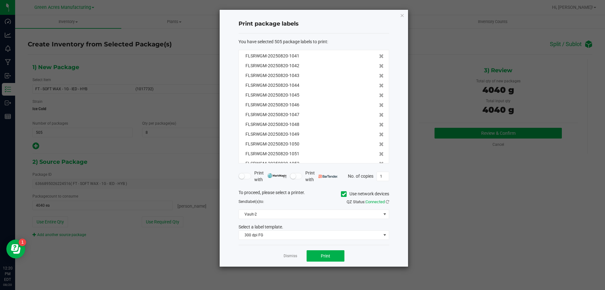
click at [365, 253] on div "Dismiss Print" at bounding box center [314, 255] width 151 height 22
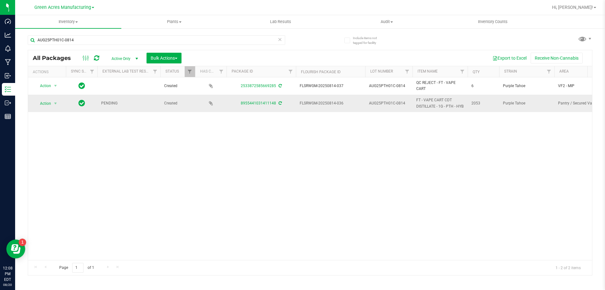
type input "AUG25PTH01C-0814"
click at [279, 105] on icon at bounding box center [280, 103] width 3 height 4
click at [49, 108] on span "Action" at bounding box center [42, 103] width 17 height 9
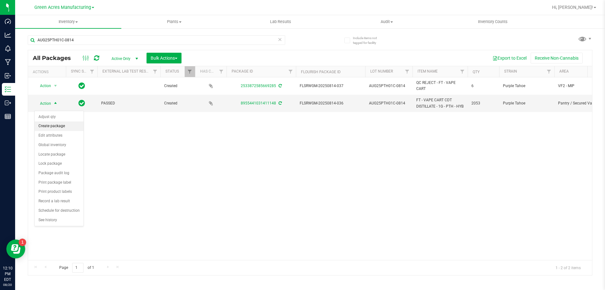
click at [57, 129] on li "Create package" at bounding box center [59, 125] width 49 height 9
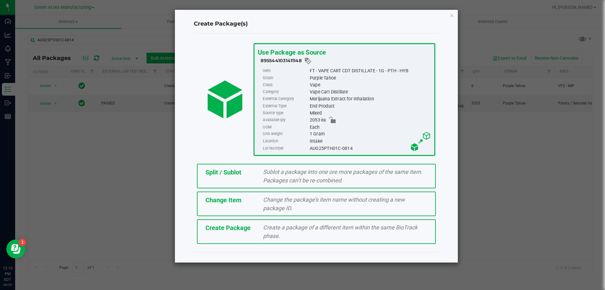
click at [244, 226] on span "Create Package" at bounding box center [227, 228] width 45 height 8
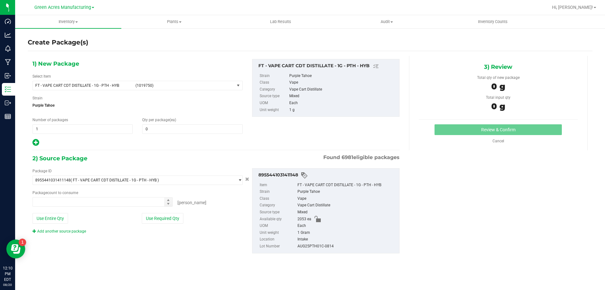
type input "0"
type input "0 ea"
click at [143, 86] on span "(1019750)" at bounding box center [183, 85] width 96 height 4
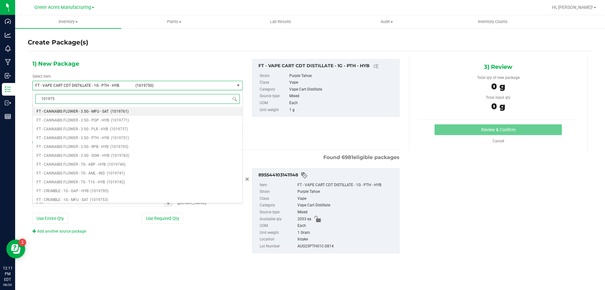
type input "1019750"
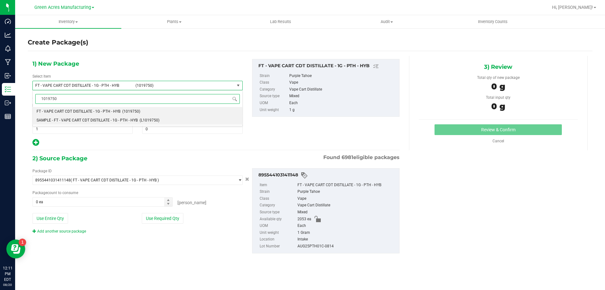
click at [131, 120] on span "SAMPLE - FT - VAPE CART CDT DISTILLATE - 1G - PTH - HYB" at bounding box center [87, 120] width 101 height 4
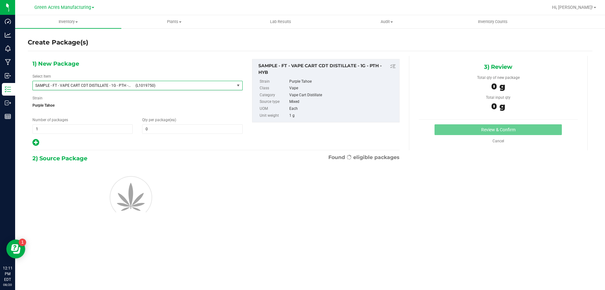
type input "0"
click at [95, 129] on span "1 1" at bounding box center [82, 128] width 100 height 9
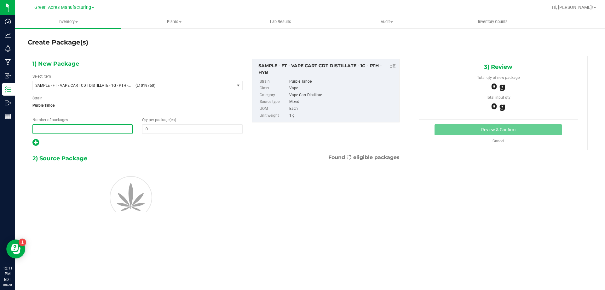
type input "0"
type input "2"
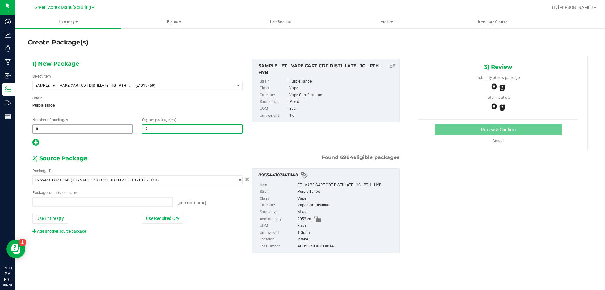
type input "0 ea"
type input "2"
click at [95, 129] on span at bounding box center [82, 128] width 100 height 9
type input "2"
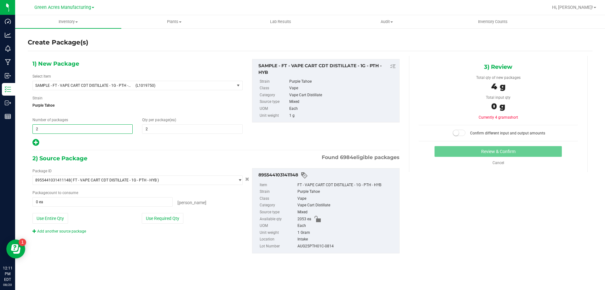
type input "2"
type input "1"
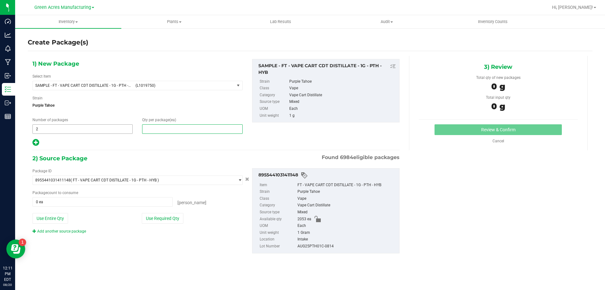
type input "1"
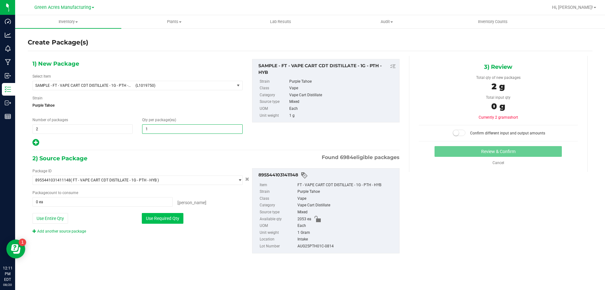
type input "1"
click at [160, 220] on button "Use Required Qty" at bounding box center [163, 218] width 42 height 11
type input "2 ea"
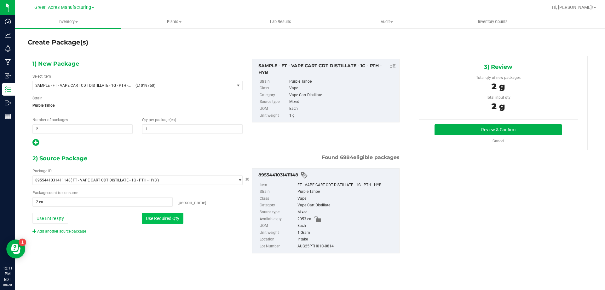
click at [160, 219] on button "Use Required Qty" at bounding box center [163, 218] width 42 height 11
click at [509, 132] on button "Review & Confirm" at bounding box center [497, 129] width 127 height 11
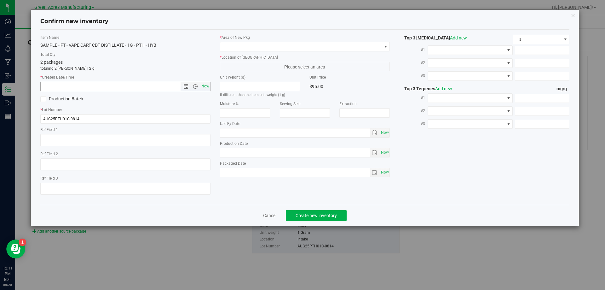
click at [206, 87] on span "Now" at bounding box center [205, 86] width 11 height 9
type input "[DATE] 12:11 PM"
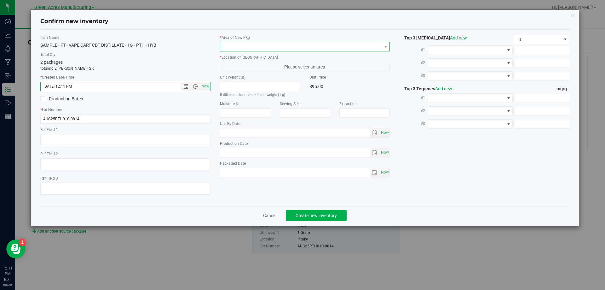
click at [266, 46] on span at bounding box center [301, 46] width 162 height 9
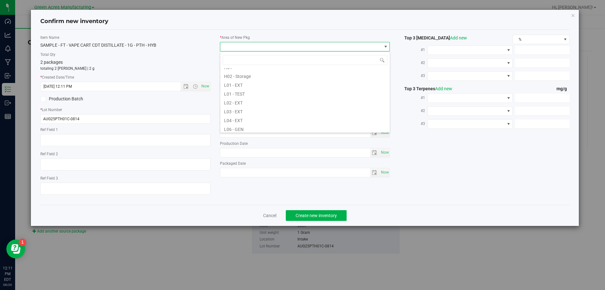
scroll to position [158, 0]
click at [264, 101] on li "Pantry / Secured Vault" at bounding box center [305, 100] width 170 height 9
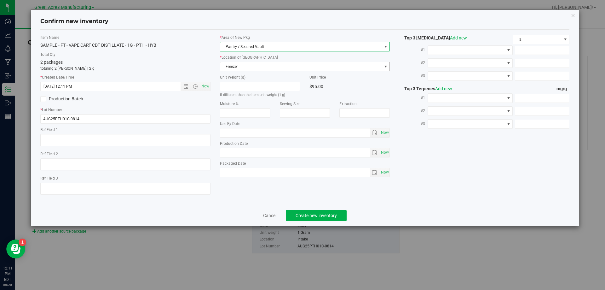
click at [269, 68] on span "Freezer" at bounding box center [301, 66] width 162 height 9
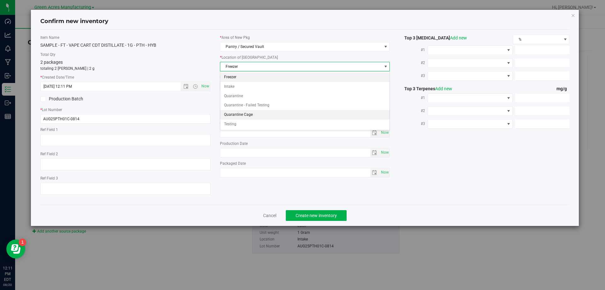
click at [254, 115] on li "Quarantine Cage" at bounding box center [305, 114] width 170 height 9
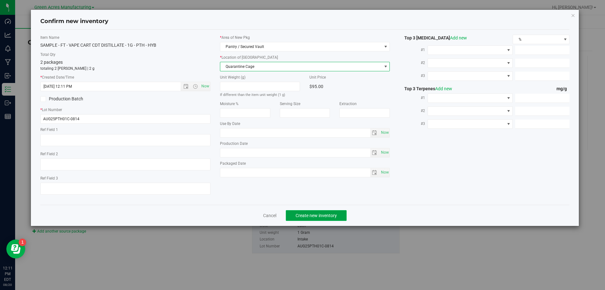
click at [311, 217] on span "Create new inventory" at bounding box center [316, 215] width 41 height 5
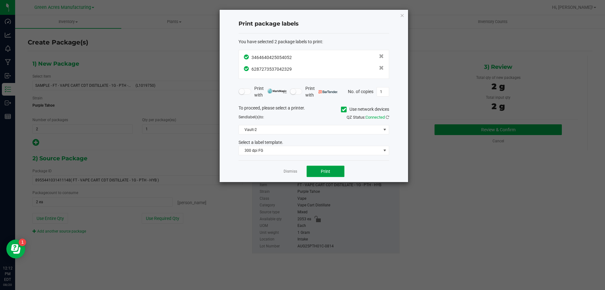
click at [325, 174] on span "Print" at bounding box center [325, 171] width 9 height 5
click at [276, 172] on div "Dismiss Print" at bounding box center [314, 171] width 151 height 22
click at [285, 172] on link "Dismiss" at bounding box center [291, 171] width 14 height 5
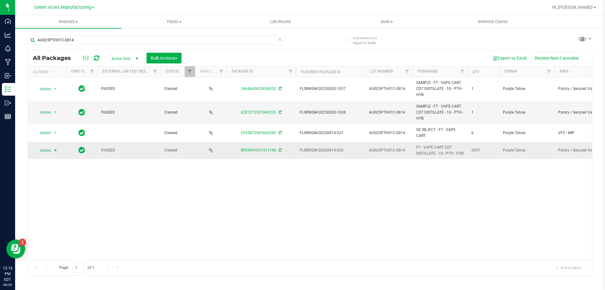
click at [46, 151] on span "Action" at bounding box center [42, 150] width 17 height 9
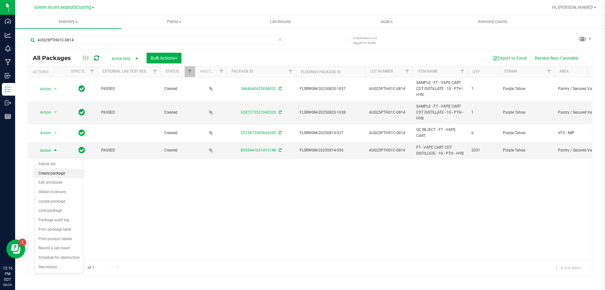
click at [53, 171] on li "Create package" at bounding box center [59, 173] width 49 height 9
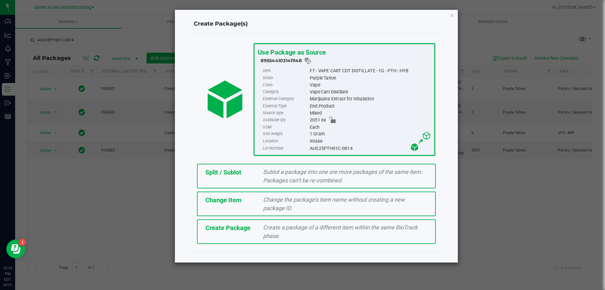
click at [230, 178] on div "Split / Sublot Sublot a package into one ore more packages of the same item. Pa…" at bounding box center [316, 176] width 239 height 25
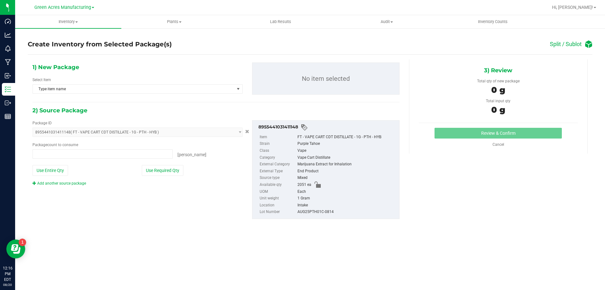
type input "0 ea"
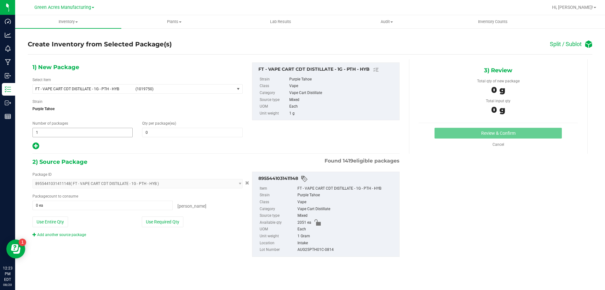
click at [118, 134] on input "1" at bounding box center [83, 132] width 100 height 9
type input "170"
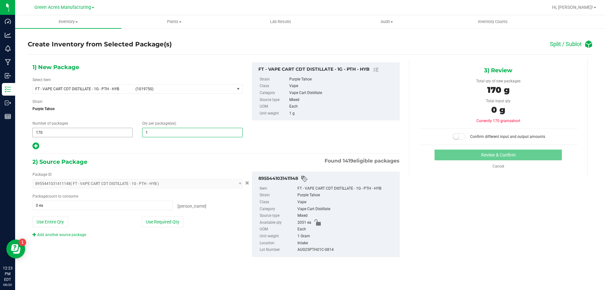
type input "12"
click at [37, 146] on icon at bounding box center [35, 146] width 7 height 8
type input "12"
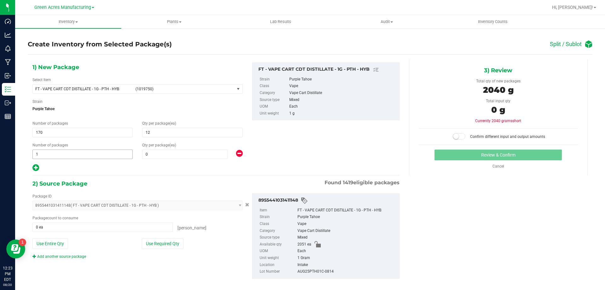
click at [49, 152] on span "1 1" at bounding box center [82, 153] width 100 height 9
click at [171, 156] on span at bounding box center [184, 153] width 85 height 9
type input "11"
click at [172, 243] on button "Use Required Qty" at bounding box center [163, 243] width 42 height 11
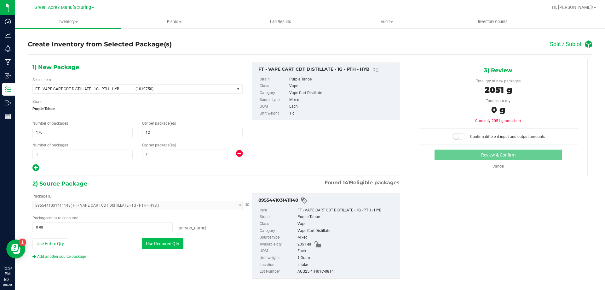
type input "2051 ea"
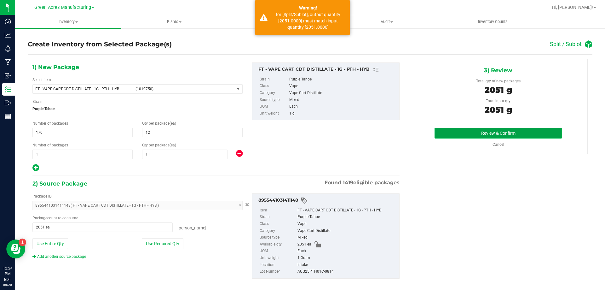
click at [474, 130] on button "Review & Confirm" at bounding box center [497, 133] width 127 height 11
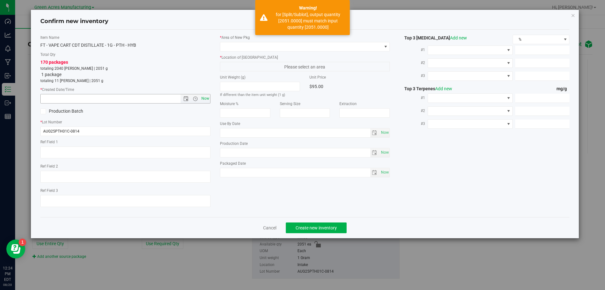
click at [206, 97] on span "Now" at bounding box center [205, 98] width 11 height 9
type input "[DATE] 12:24 PM"
click at [255, 48] on span at bounding box center [301, 46] width 162 height 9
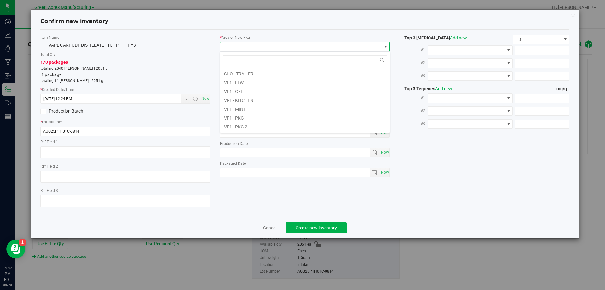
scroll to position [316, 0]
click at [246, 122] on li "VF2 - WHS" at bounding box center [305, 117] width 170 height 9
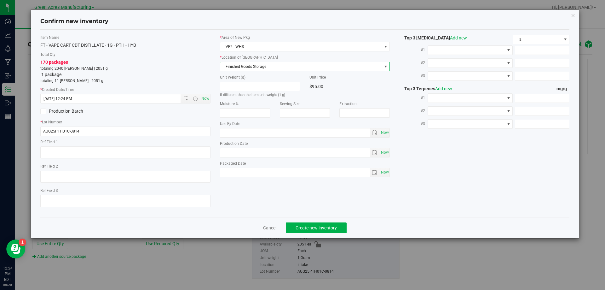
click at [273, 68] on span "Finished Goods Storage" at bounding box center [301, 66] width 162 height 9
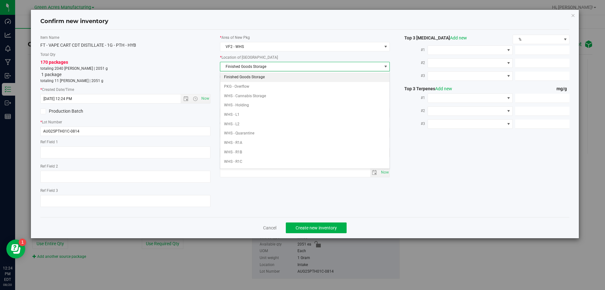
click at [273, 74] on li "Finished Goods Storage" at bounding box center [305, 76] width 170 height 9
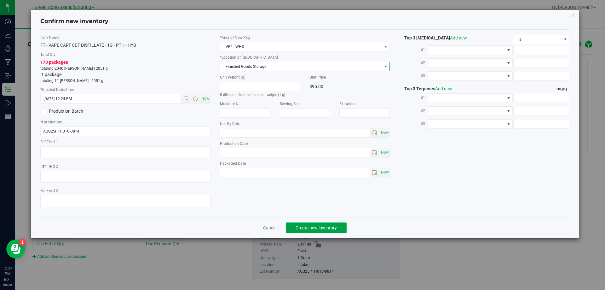
click at [319, 228] on span "Create new inventory" at bounding box center [316, 227] width 41 height 5
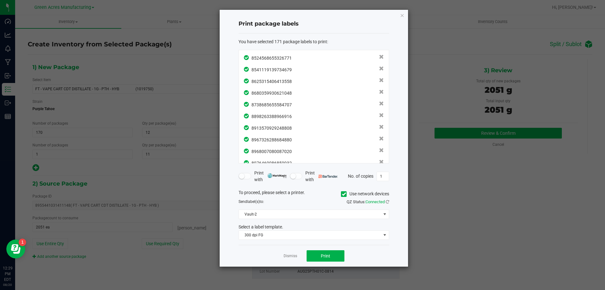
scroll to position [1886, 0]
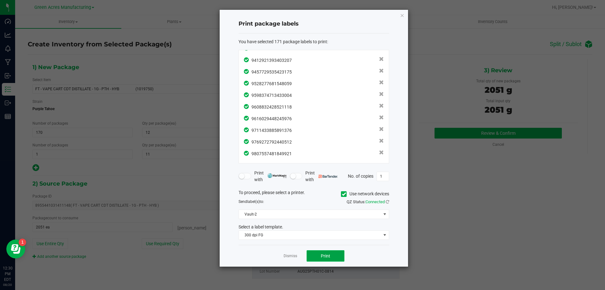
click at [326, 257] on span "Print" at bounding box center [325, 255] width 9 height 5
click at [284, 253] on link "Dismiss" at bounding box center [291, 255] width 14 height 5
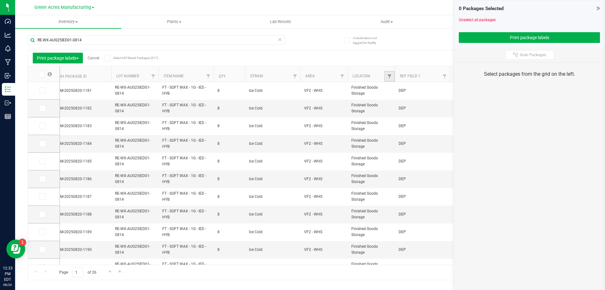
click at [393, 74] on link "Filter" at bounding box center [389, 76] width 10 height 11
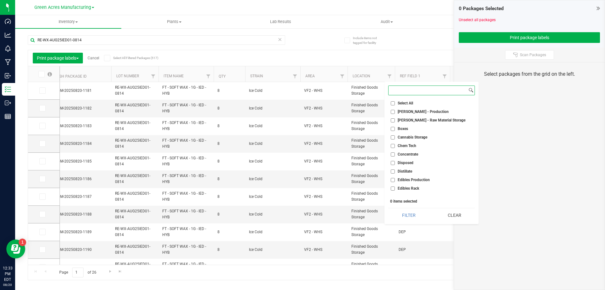
type input "F"
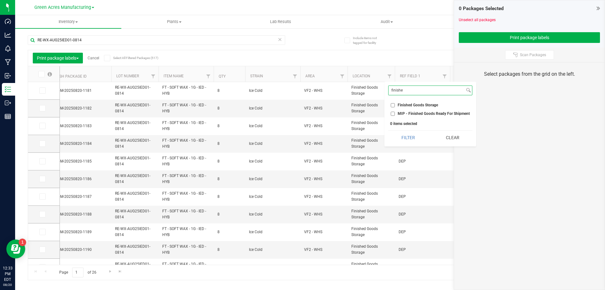
type input "finishe"
click at [394, 105] on input "Finished Goods Storage" at bounding box center [393, 105] width 4 height 4
checkbox input "true"
click at [417, 136] on button "Filter" at bounding box center [408, 137] width 40 height 14
click at [106, 58] on span at bounding box center [107, 58] width 6 height 6
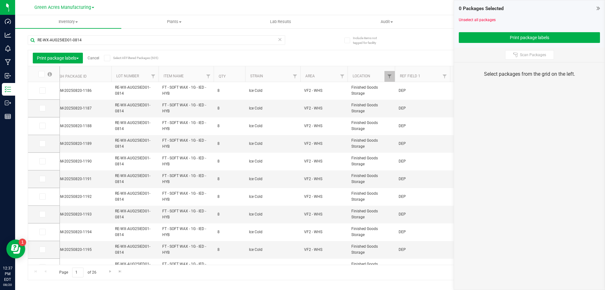
click at [0, 0] on input "Select All Filtered Packages (505)" at bounding box center [0, 0] width 0 height 0
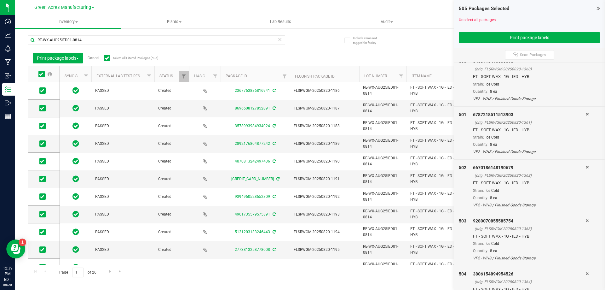
scroll to position [26598, 0]
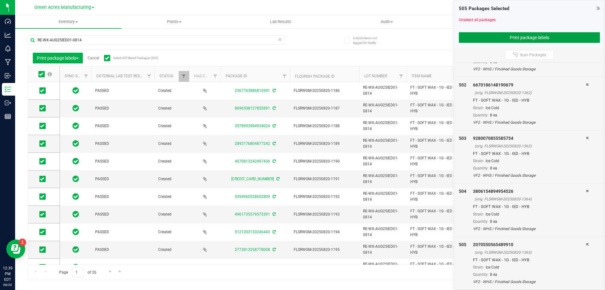
click at [473, 33] on button "Print package labels" at bounding box center [529, 37] width 141 height 11
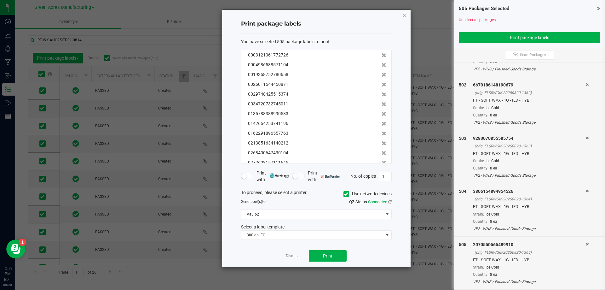
scroll to position [0, 0]
click at [335, 261] on button "Print" at bounding box center [328, 255] width 38 height 11
click at [296, 257] on link "Dismiss" at bounding box center [293, 255] width 14 height 5
